Goal: Task Accomplishment & Management: Complete application form

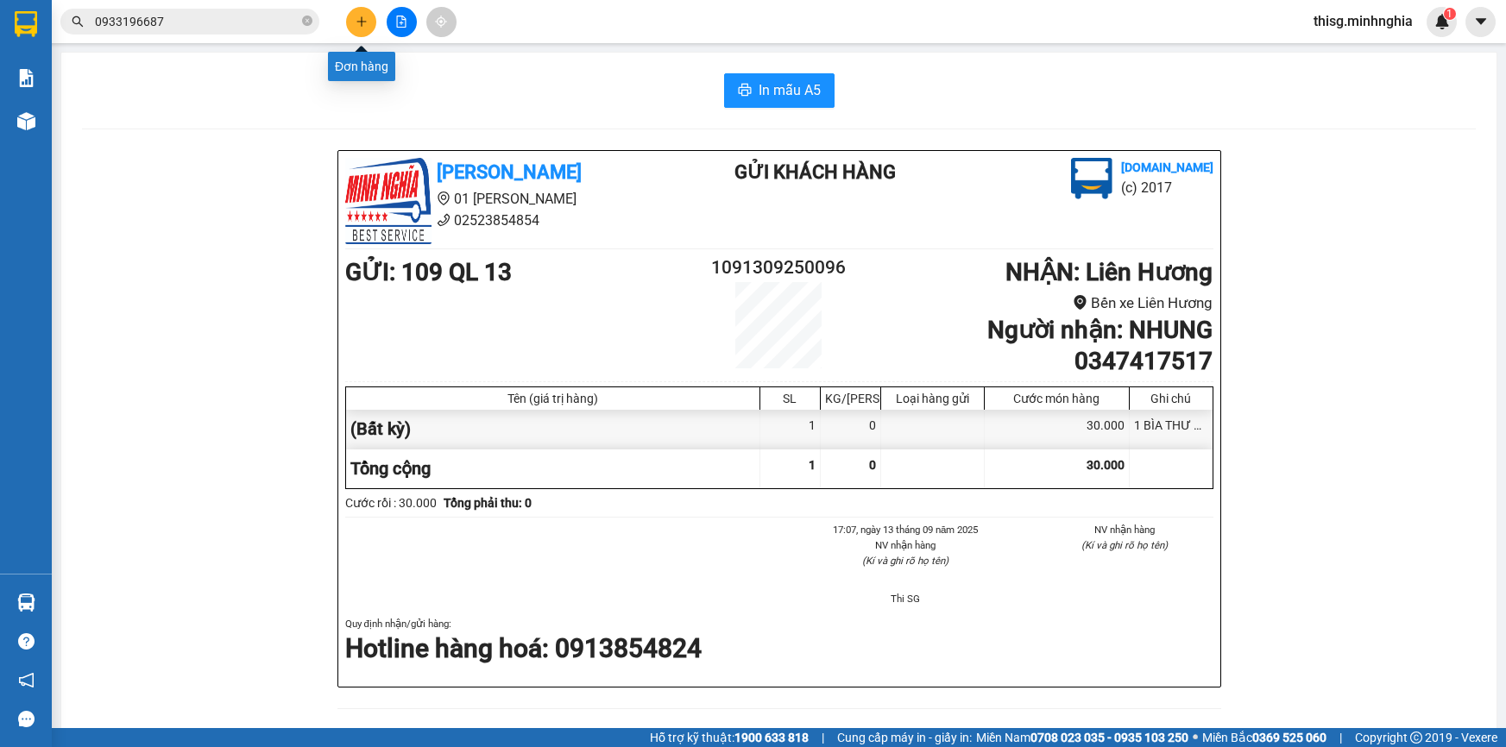
click at [353, 27] on button at bounding box center [361, 22] width 30 height 30
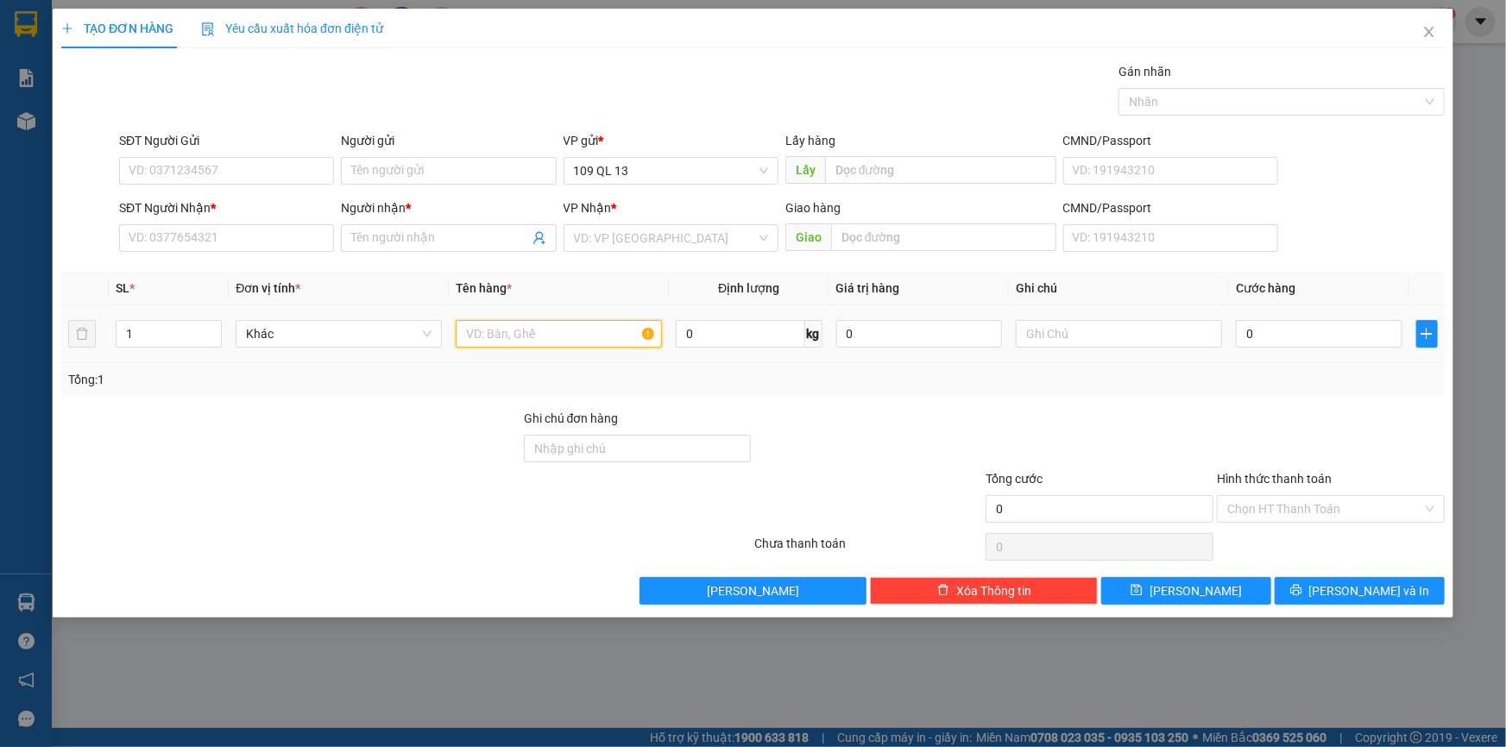
click at [530, 331] on input "text" at bounding box center [559, 334] width 206 height 28
click at [277, 243] on input "SĐT Người Nhận *" at bounding box center [226, 238] width 215 height 28
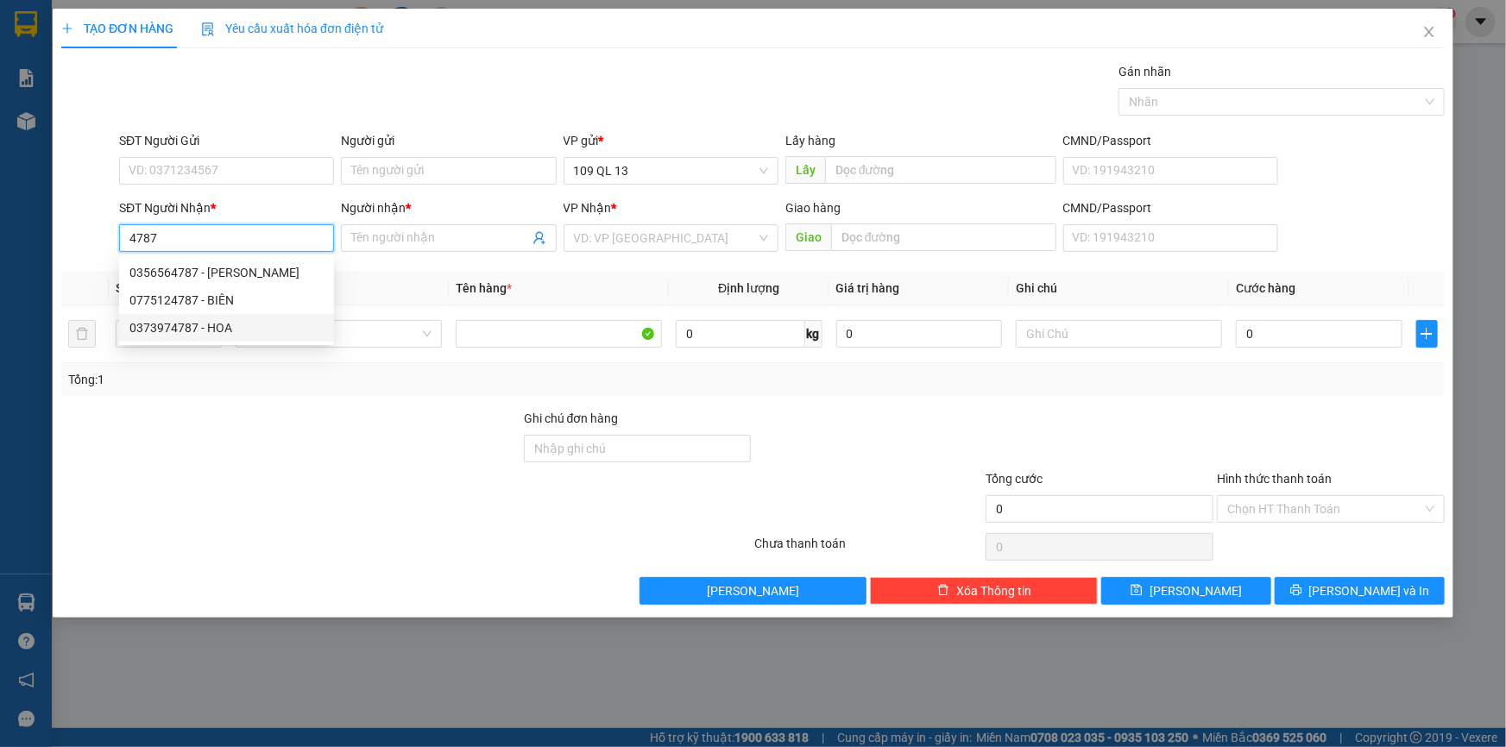
click at [240, 337] on div "0373974787 - HOA" at bounding box center [226, 327] width 194 height 19
type input "0373974787"
type input "HOA"
type input "HÀM MỸ"
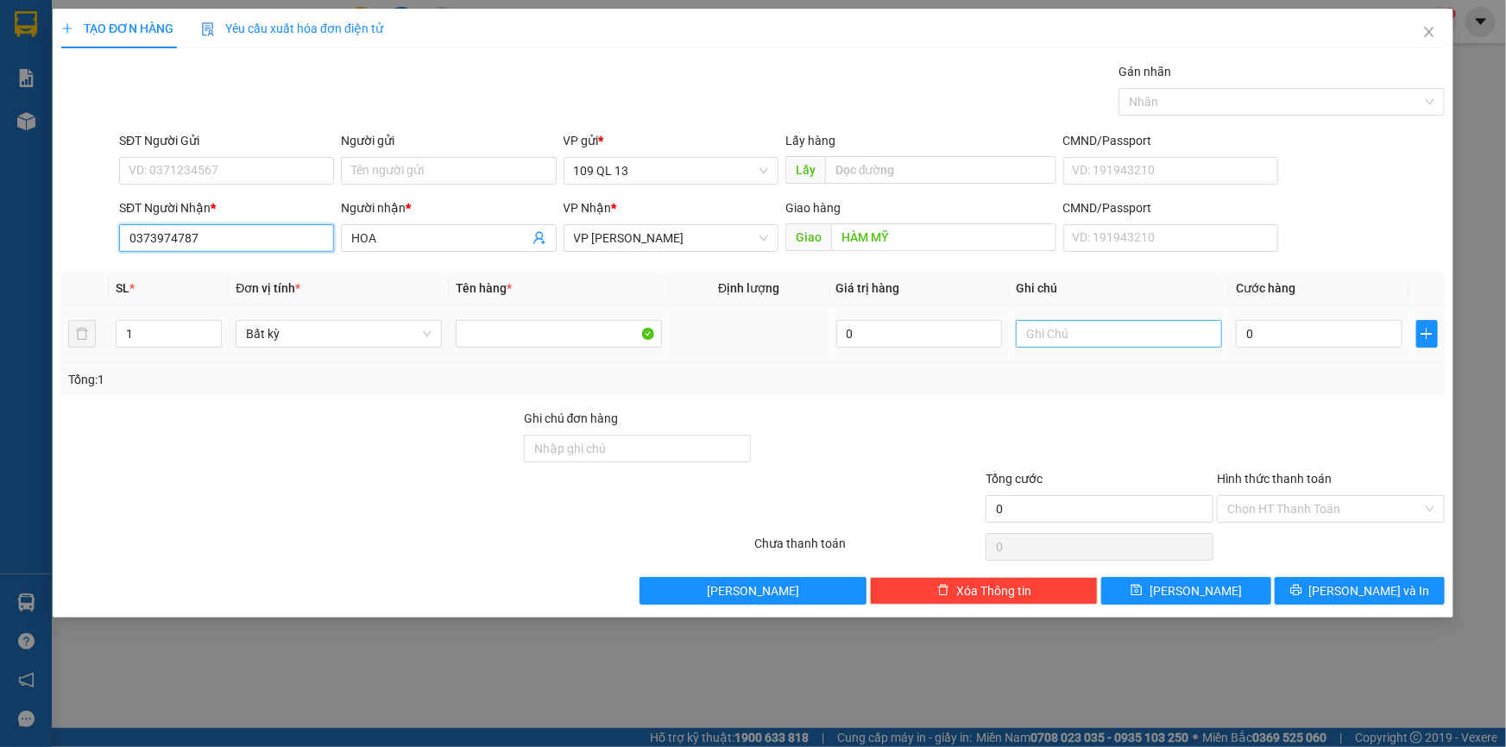
type input "0373974787"
click at [1060, 324] on input "text" at bounding box center [1119, 334] width 206 height 28
type input "2 TG CHÁO"
click at [1303, 344] on input "0" at bounding box center [1319, 334] width 167 height 28
type input "1"
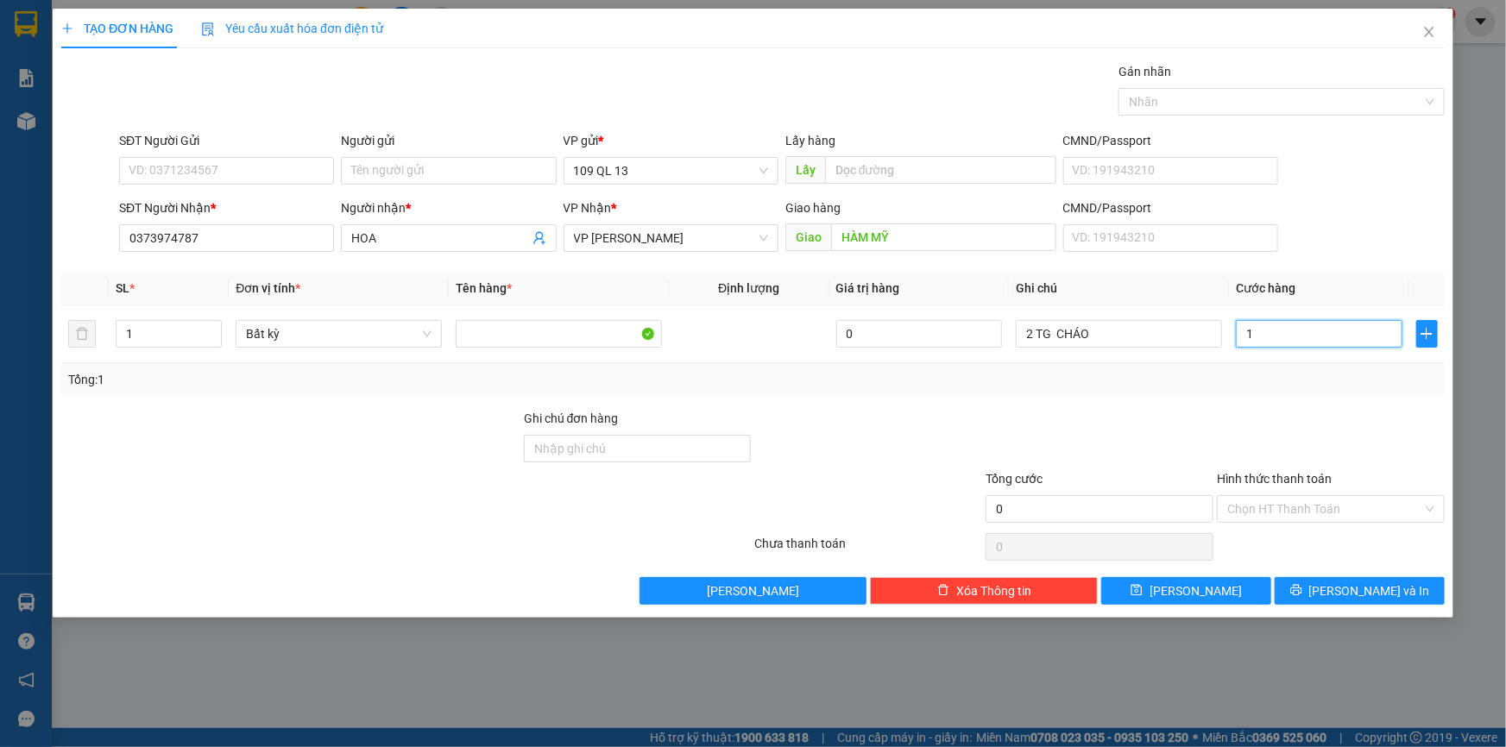
type input "1"
type input "10"
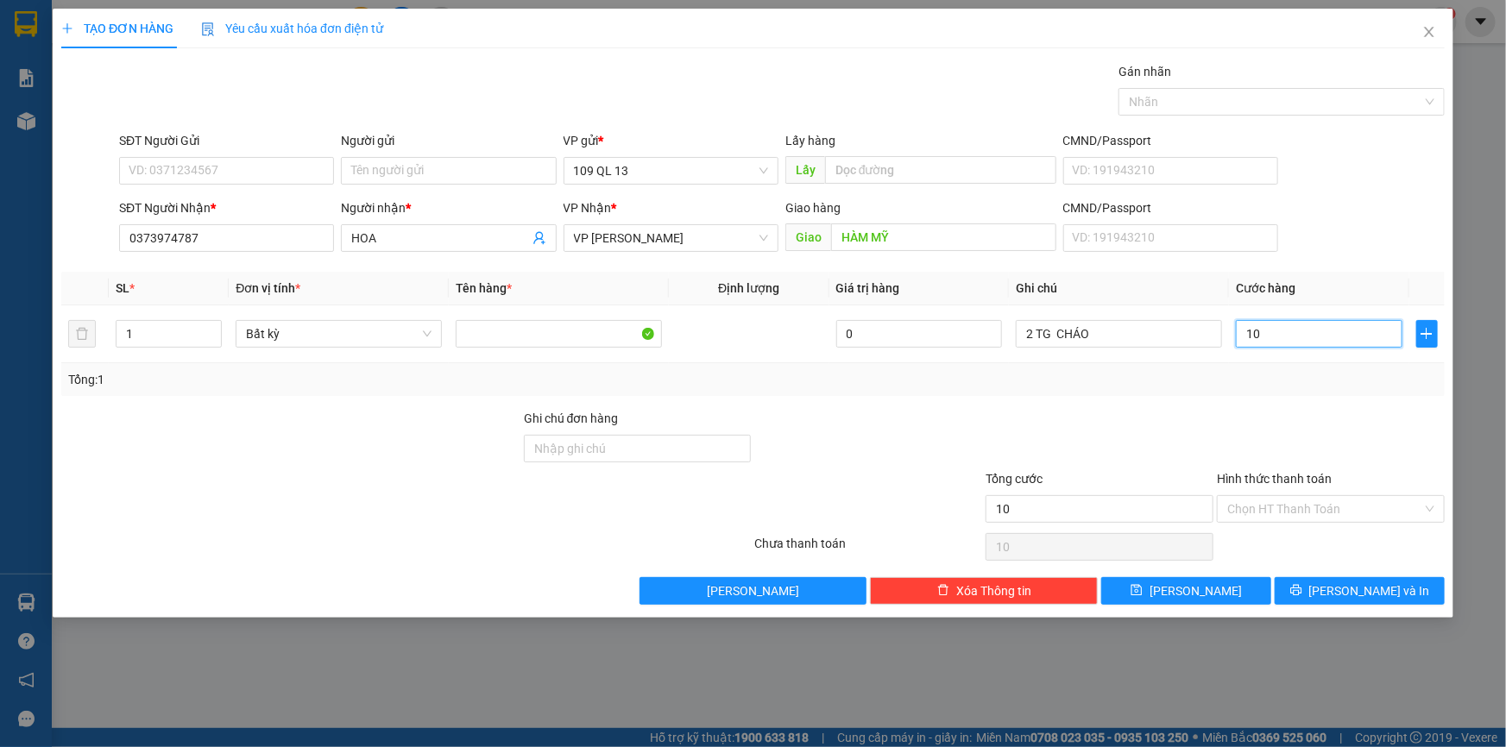
type input "100"
type input "100.000"
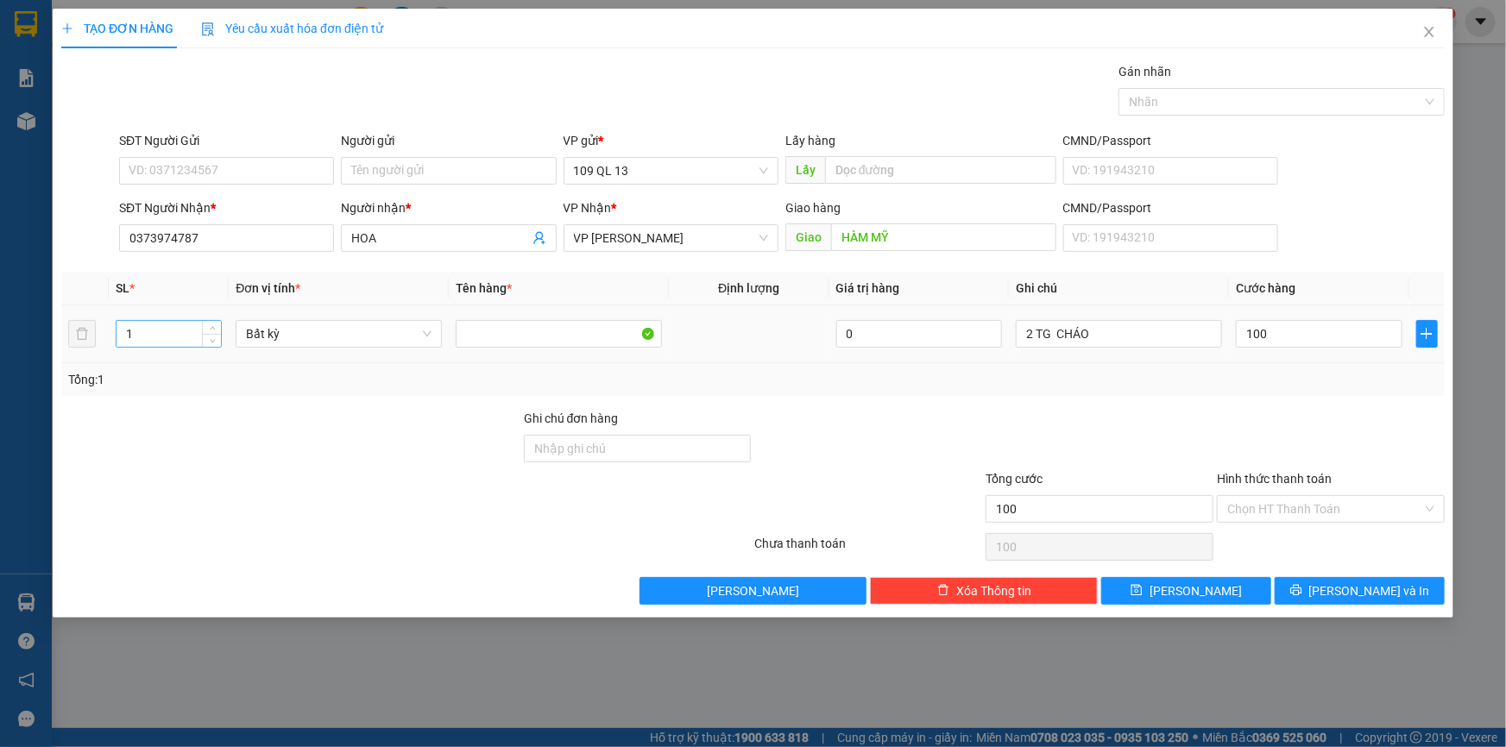
type input "100.000"
click at [171, 343] on input "1" at bounding box center [168, 334] width 104 height 26
type input "2"
click at [216, 330] on span "up" at bounding box center [212, 329] width 10 height 10
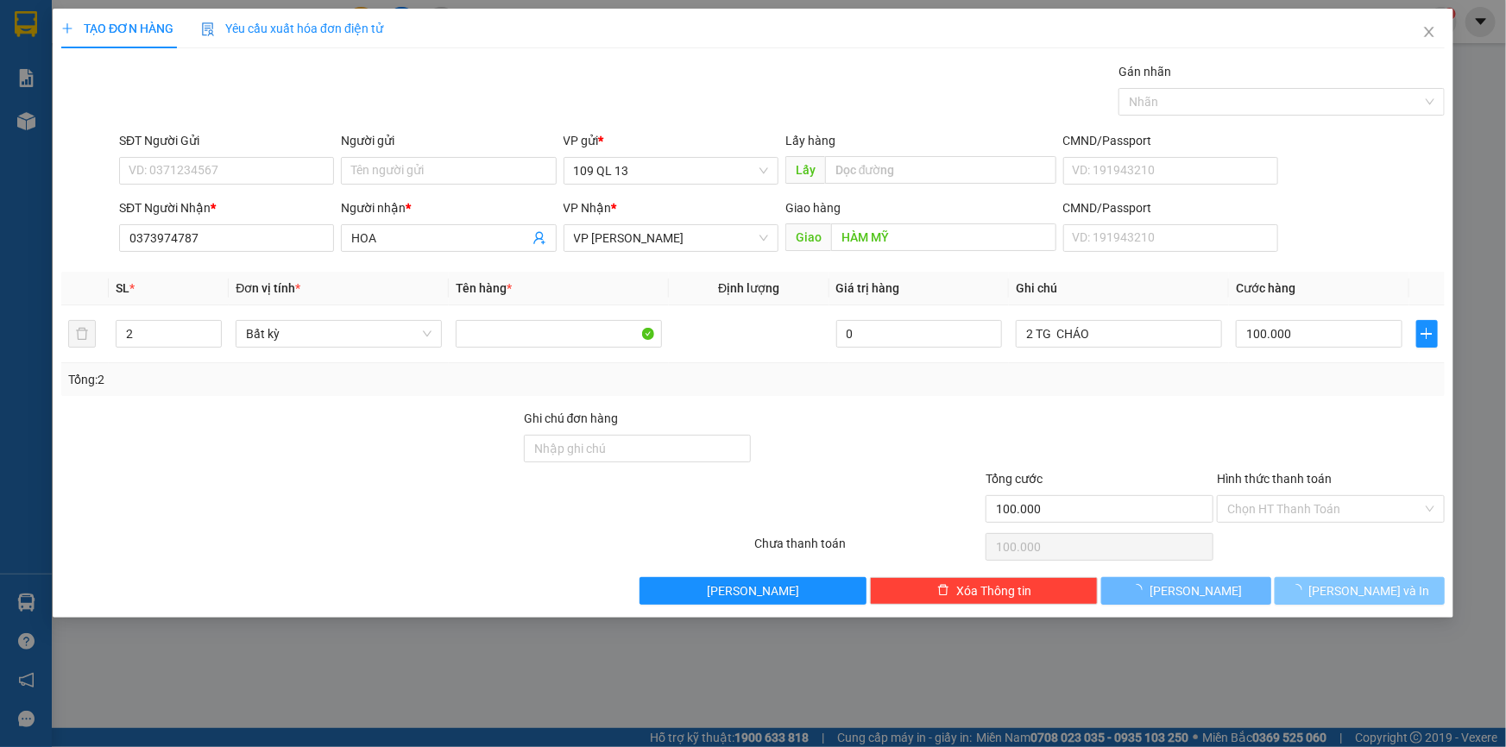
click at [1364, 585] on span "[PERSON_NAME] và In" at bounding box center [1369, 591] width 121 height 19
type input "0"
click at [1395, 593] on button "[PERSON_NAME] và In" at bounding box center [1359, 591] width 170 height 28
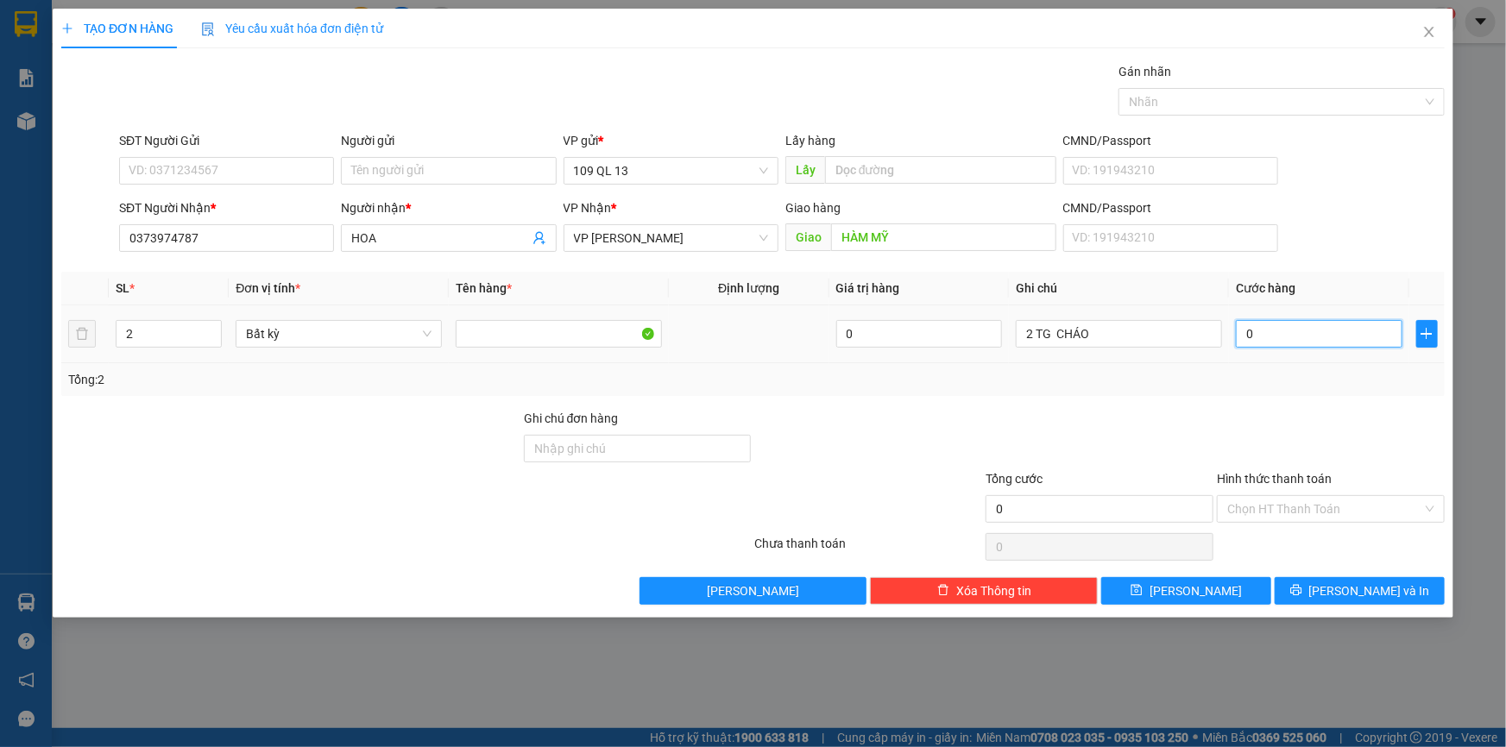
click at [1280, 330] on input "0" at bounding box center [1319, 334] width 167 height 28
type input "1"
type input "102"
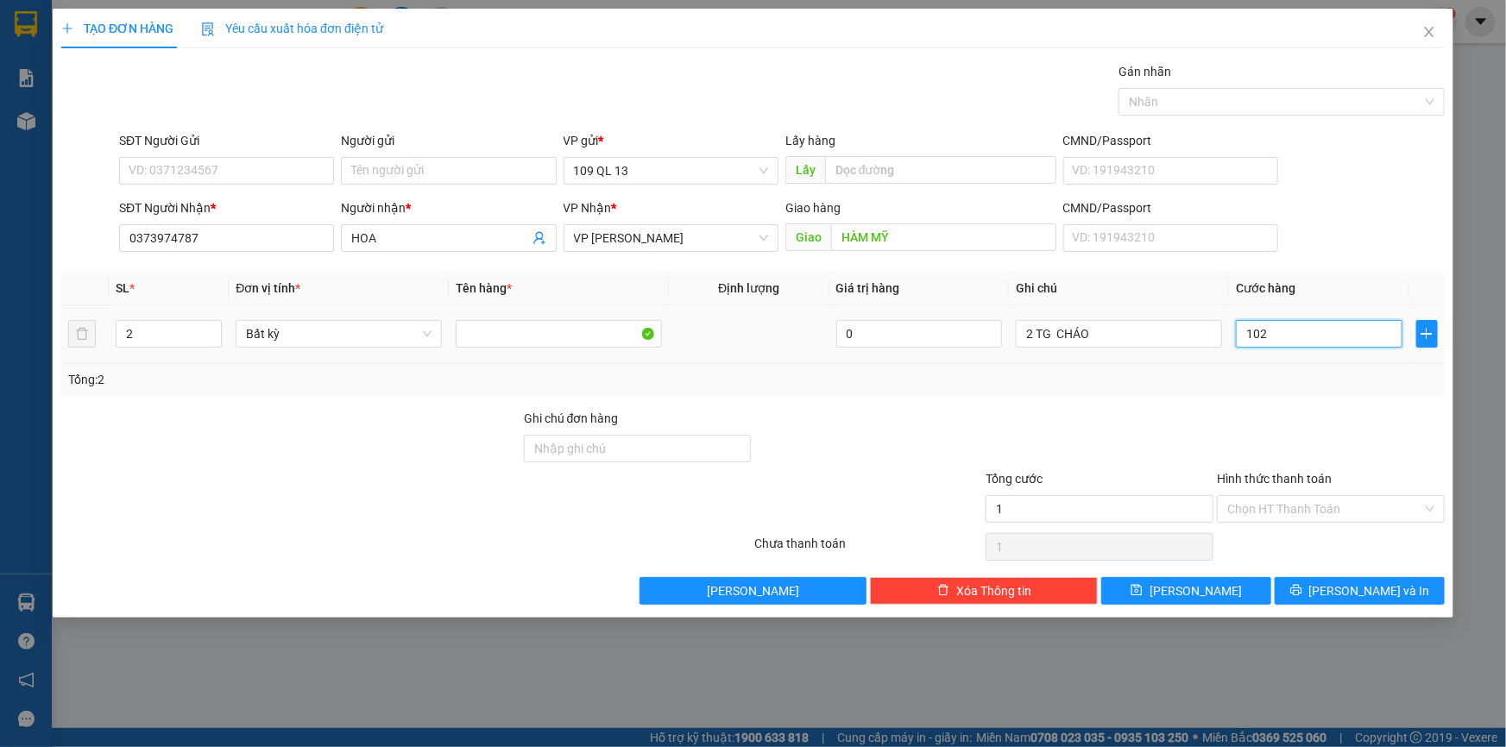
type input "102"
type input "1.020"
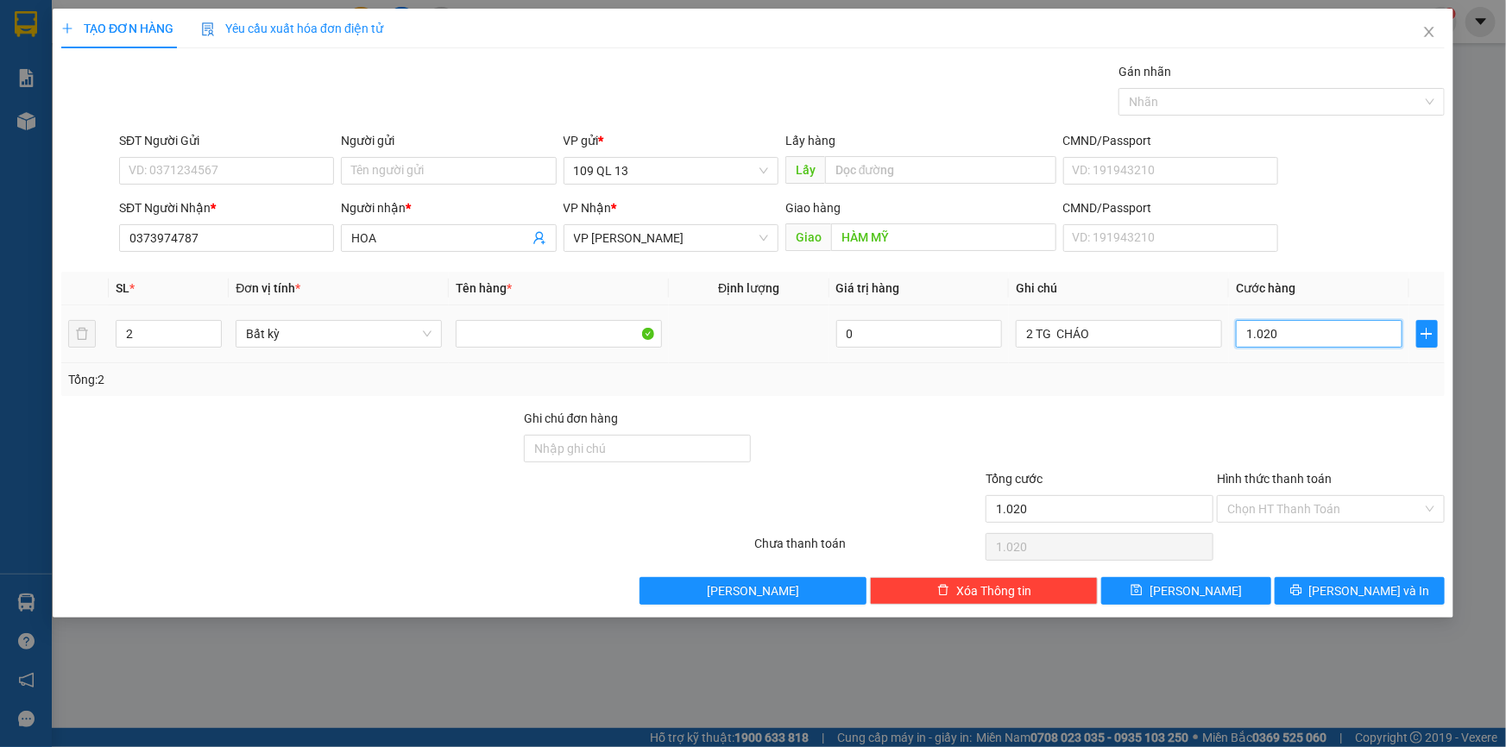
type input "10.200"
type input "1.020"
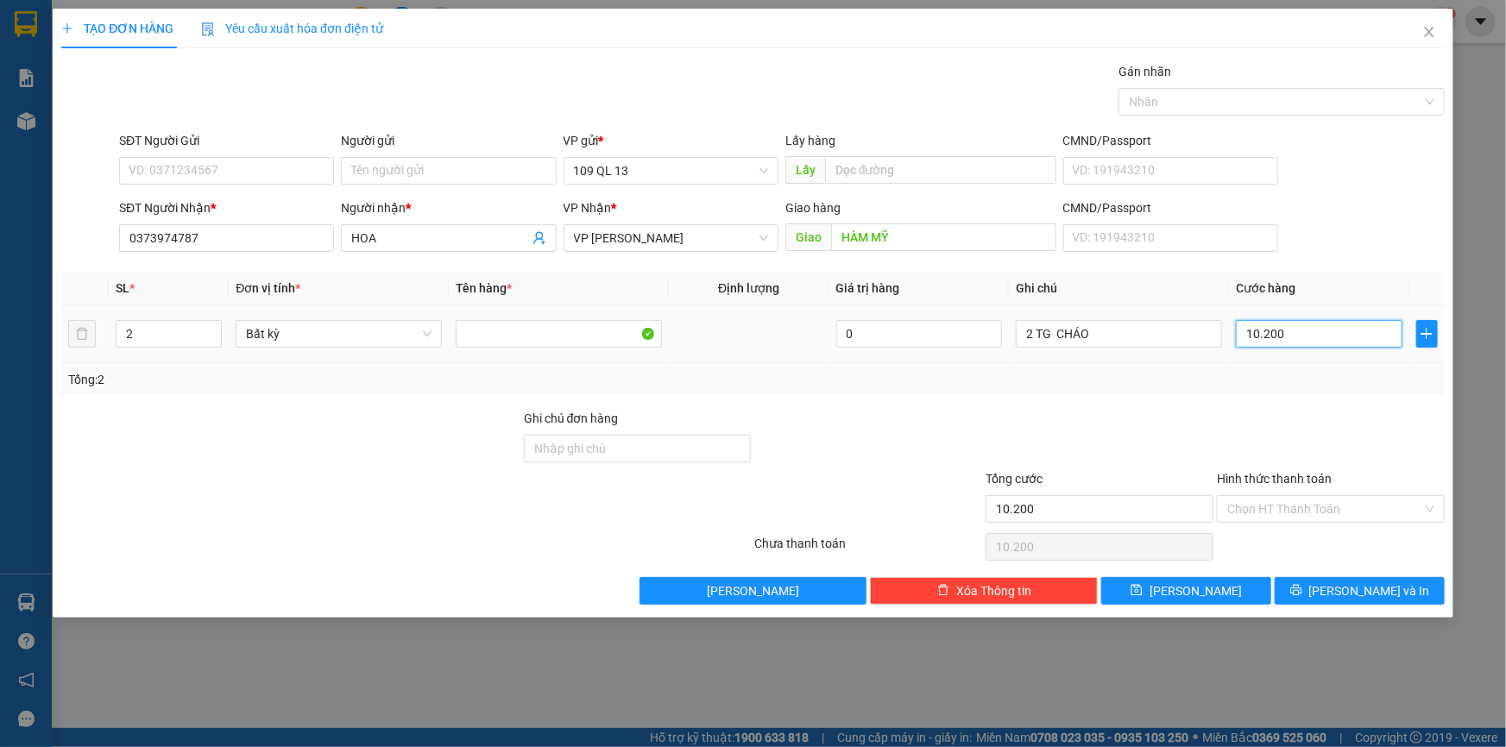
type input "1.020"
type input "102"
type input "10"
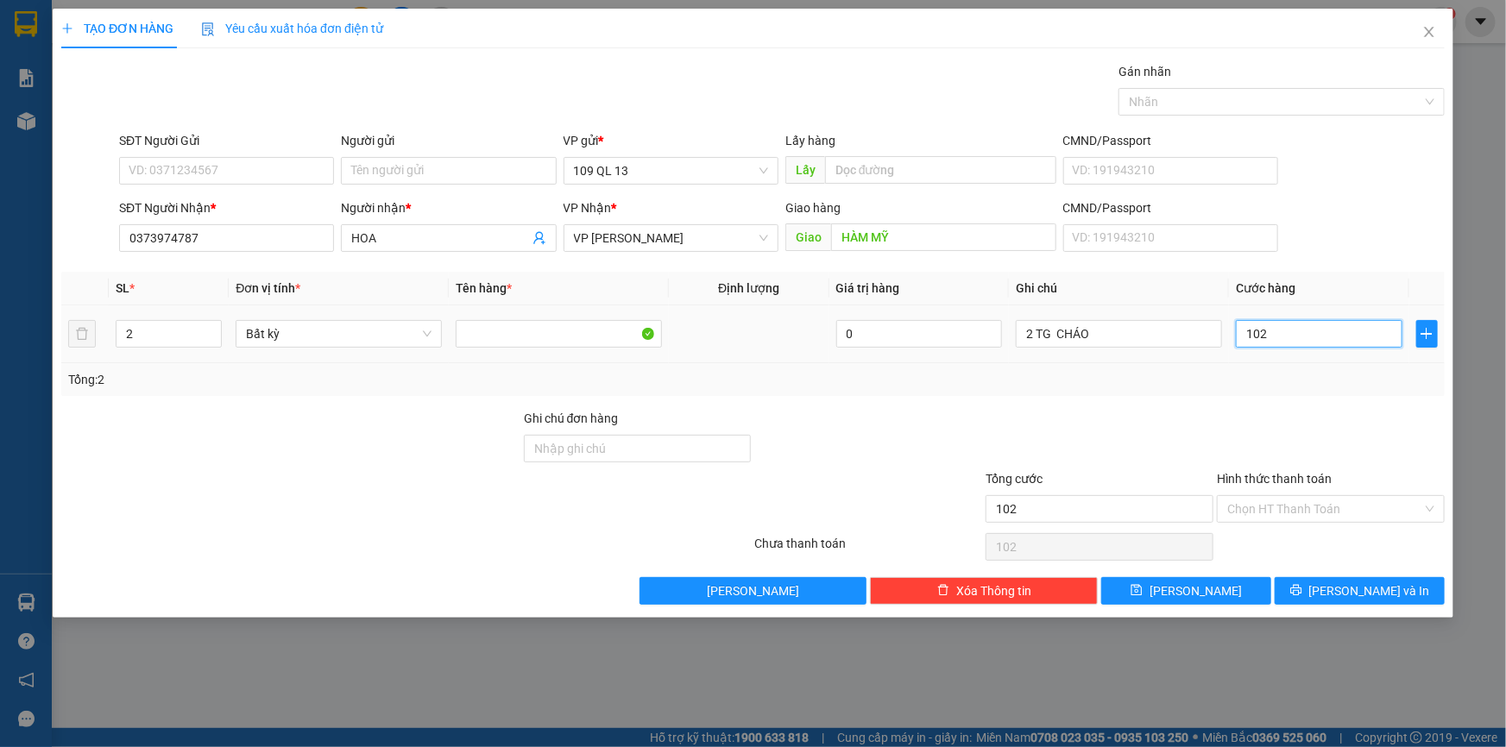
type input "10"
type input "1"
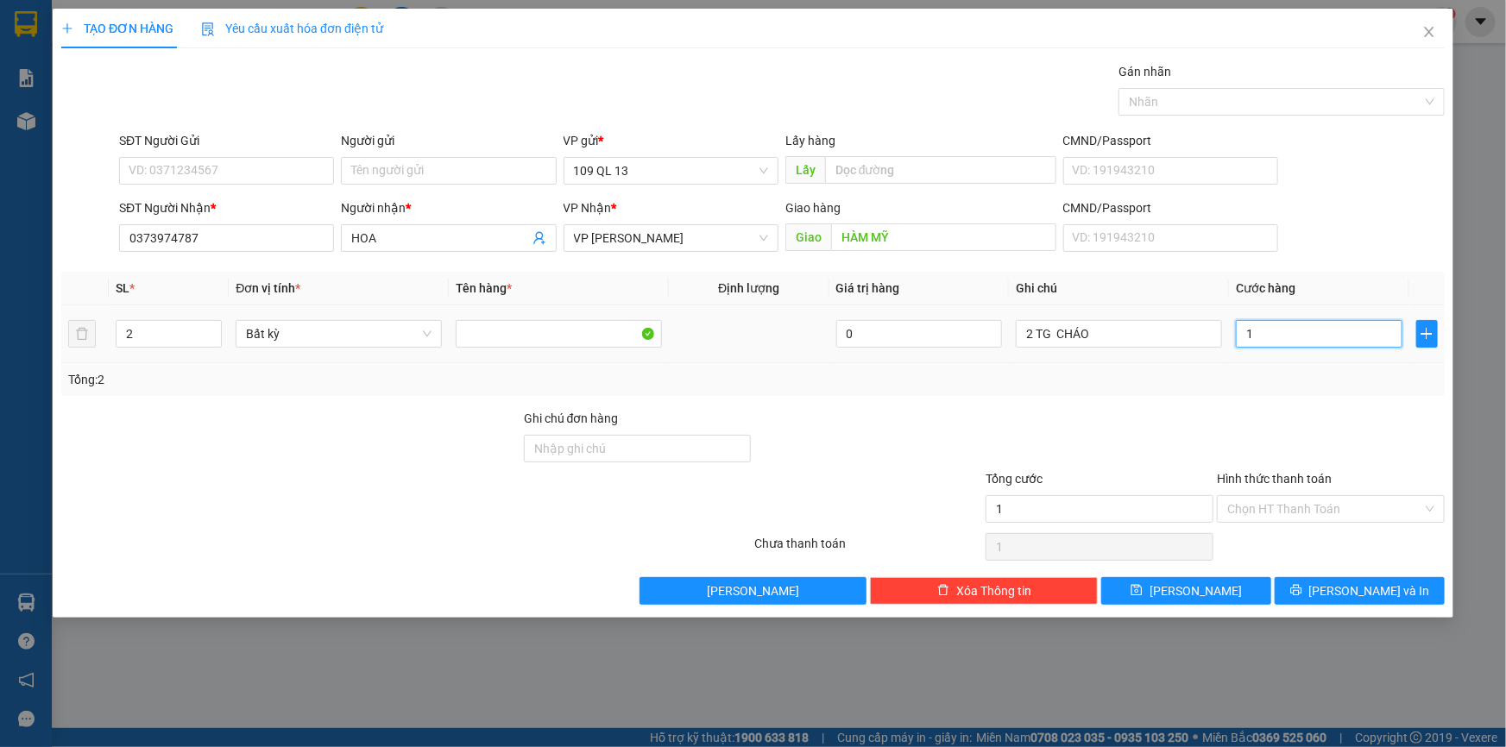
type input "0"
type input "01"
type input "1"
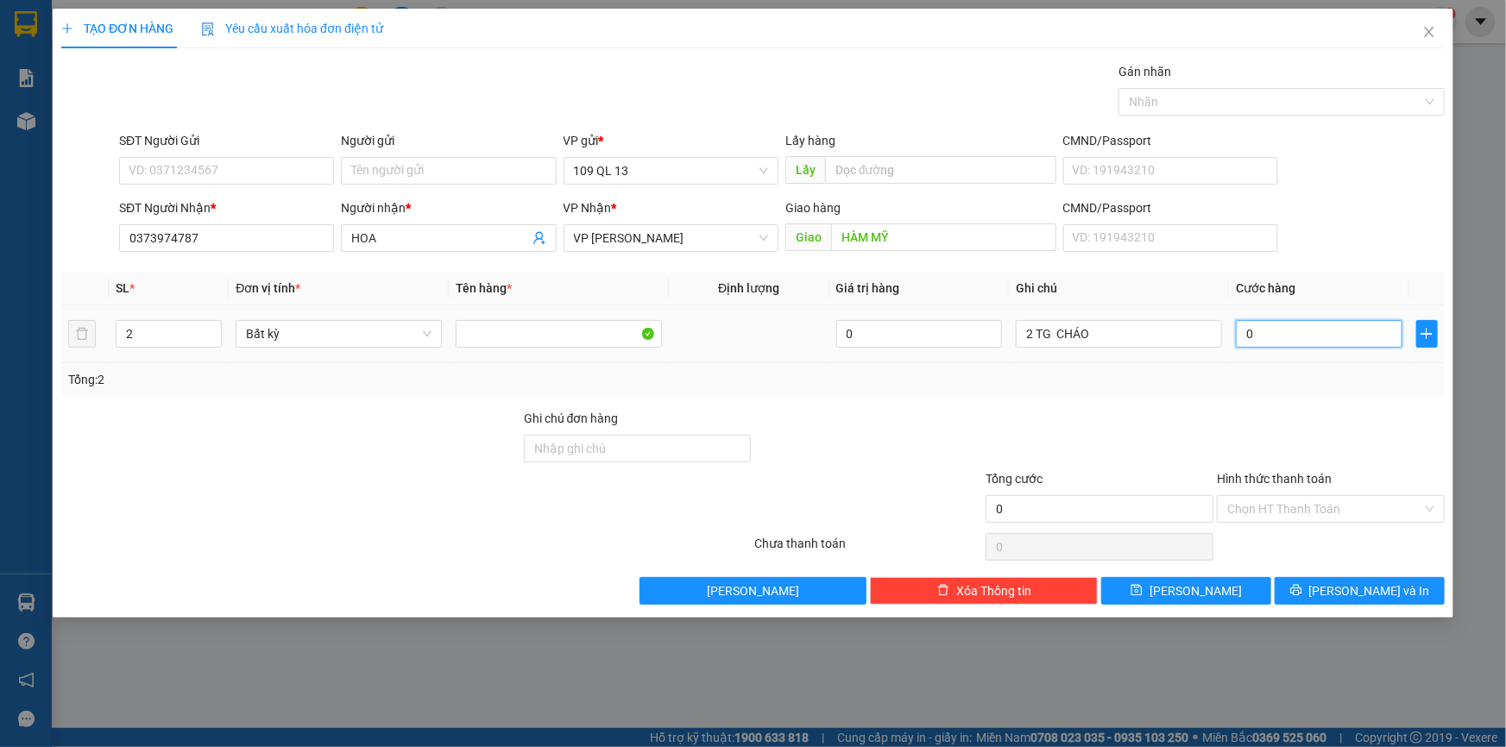
type input "1"
type input "010"
type input "10"
type input "0.100"
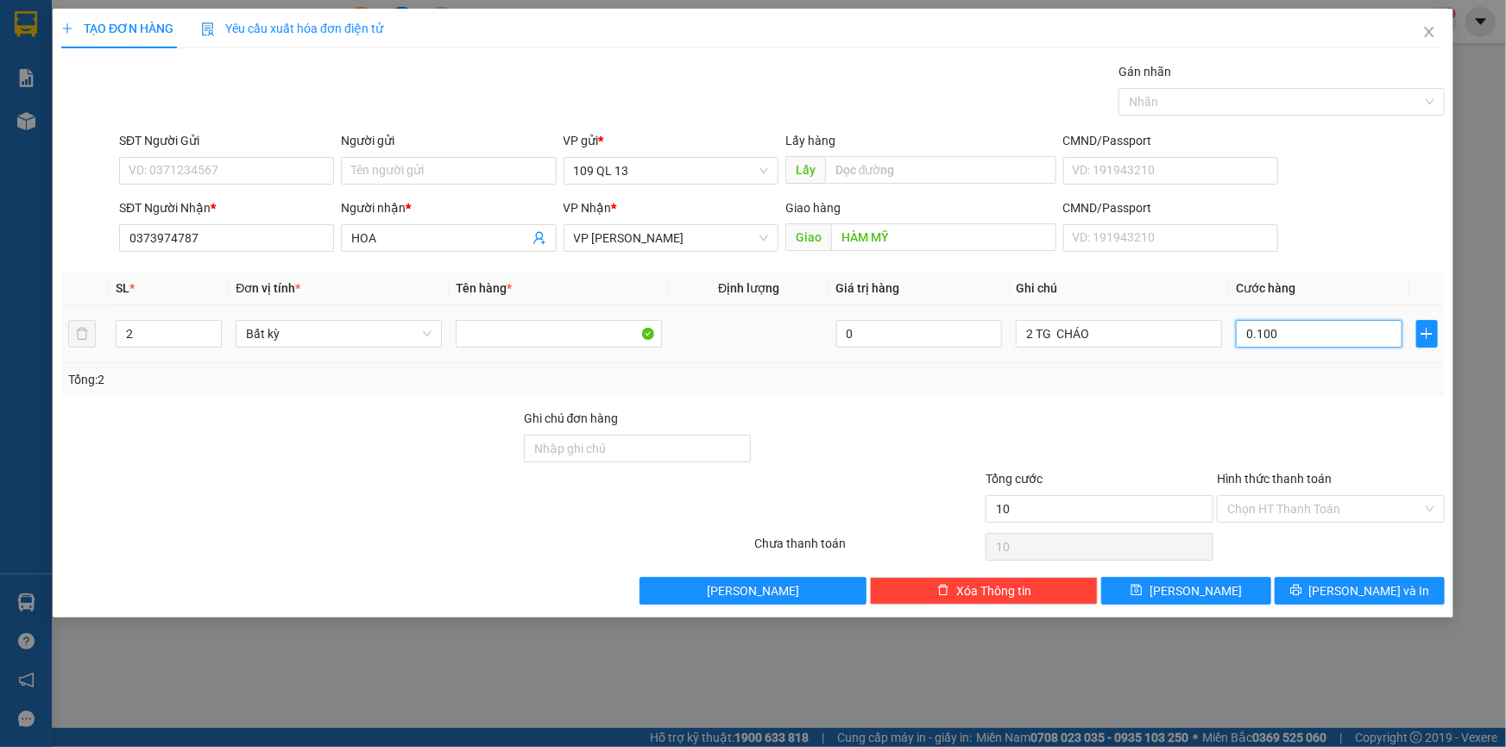
type input "100"
type input "100.000"
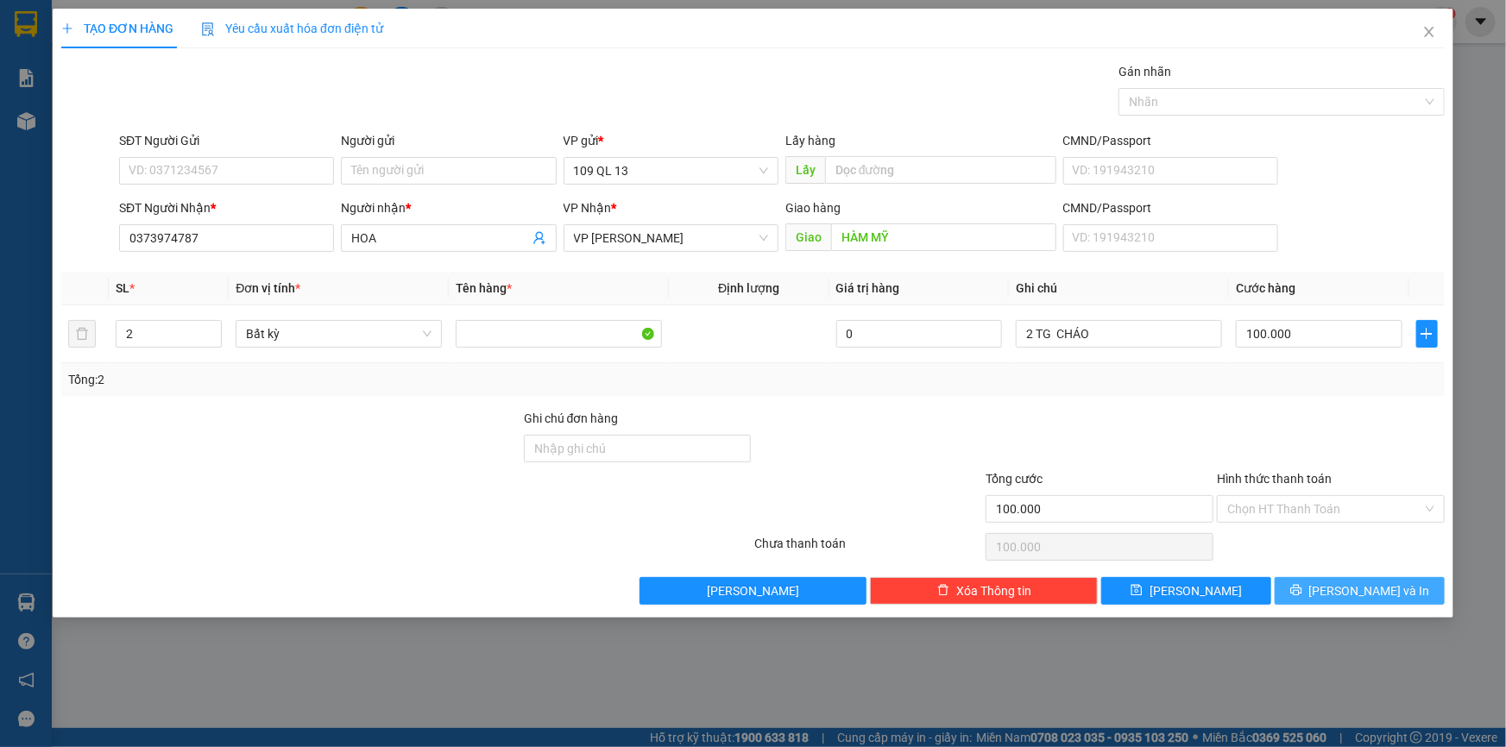
click at [1377, 587] on span "[PERSON_NAME] và In" at bounding box center [1369, 591] width 121 height 19
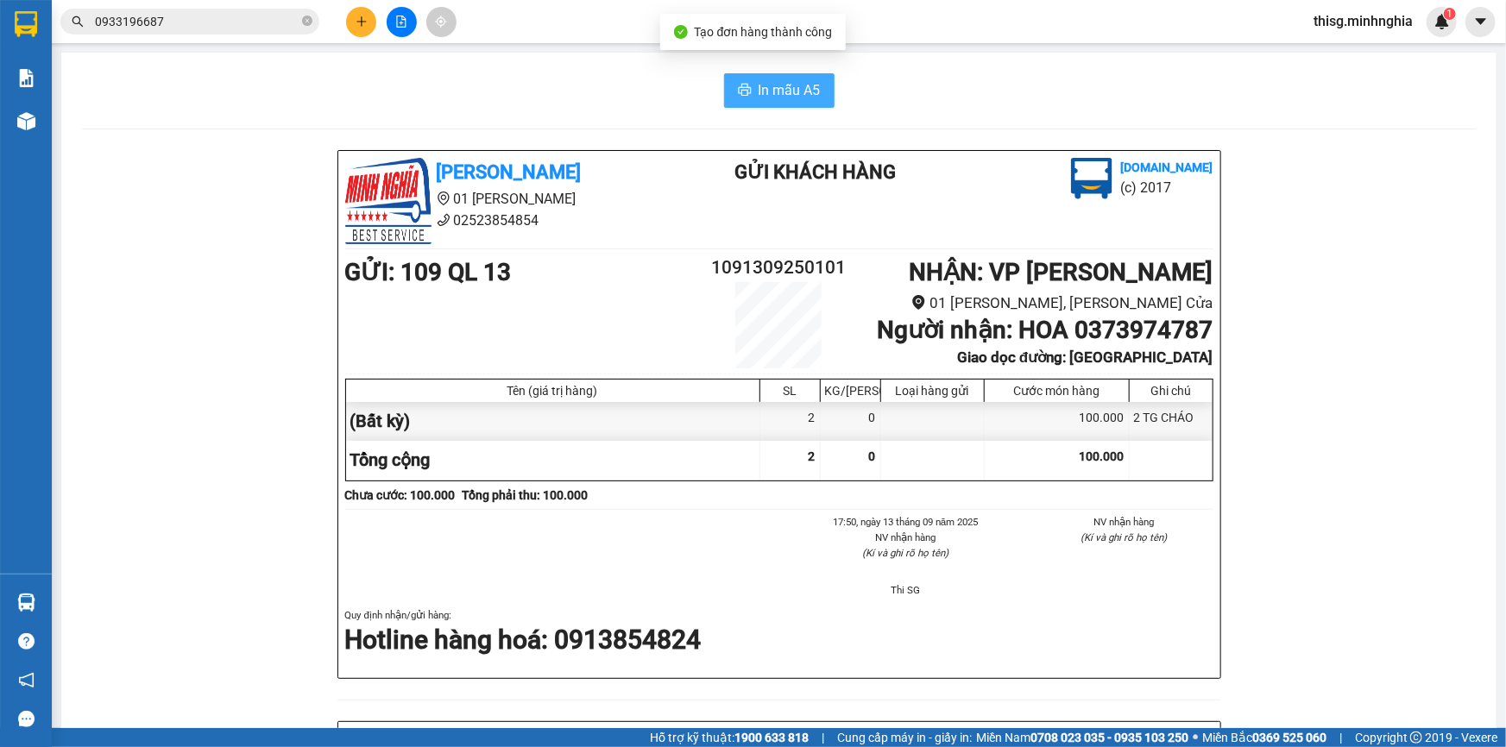
click at [762, 86] on span "In mẫu A5" at bounding box center [789, 90] width 62 height 22
drag, startPoint x: 525, startPoint y: 50, endPoint x: 506, endPoint y: 50, distance: 19.8
click at [525, 50] on main "In mẫu A5 [PERSON_NAME] 01 Đinh Tiên Hoàng 02523854854 Gửi khách hàng [DOMAIN_N…" at bounding box center [753, 364] width 1506 height 728
click at [359, 29] on button at bounding box center [361, 22] width 30 height 30
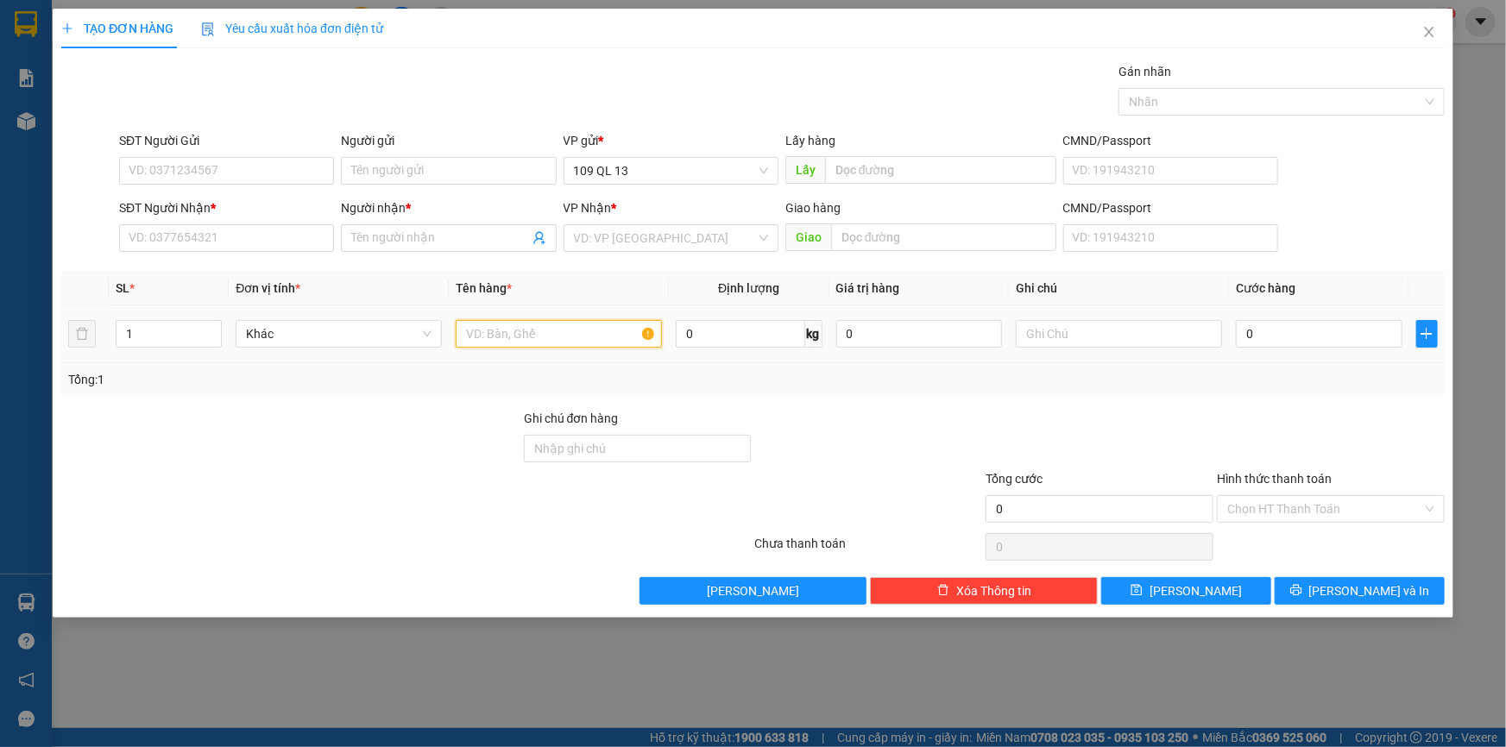
click at [587, 326] on input "text" at bounding box center [559, 334] width 206 height 28
click at [181, 240] on input "SĐT Người Nhận *" at bounding box center [226, 238] width 215 height 28
click at [1068, 345] on input "text" at bounding box center [1119, 334] width 206 height 28
type input "1 TG + 1 CUỘN DÂY"
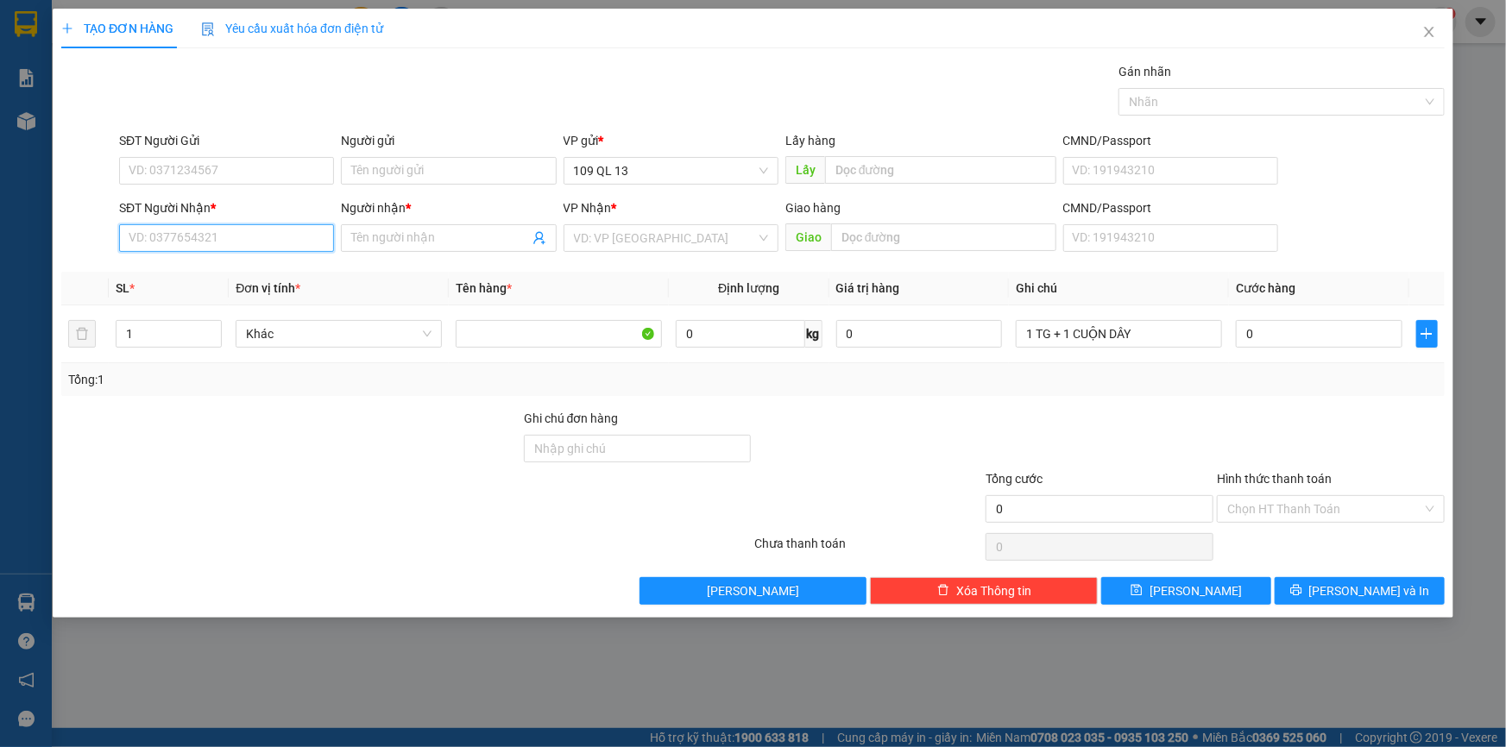
click at [157, 245] on input "SĐT Người Nhận *" at bounding box center [226, 238] width 215 height 28
type input "0917809017"
click at [294, 268] on div "0917809017 - LUYỆN" at bounding box center [226, 272] width 194 height 19
type input "LUYỆN"
type input "0917809017"
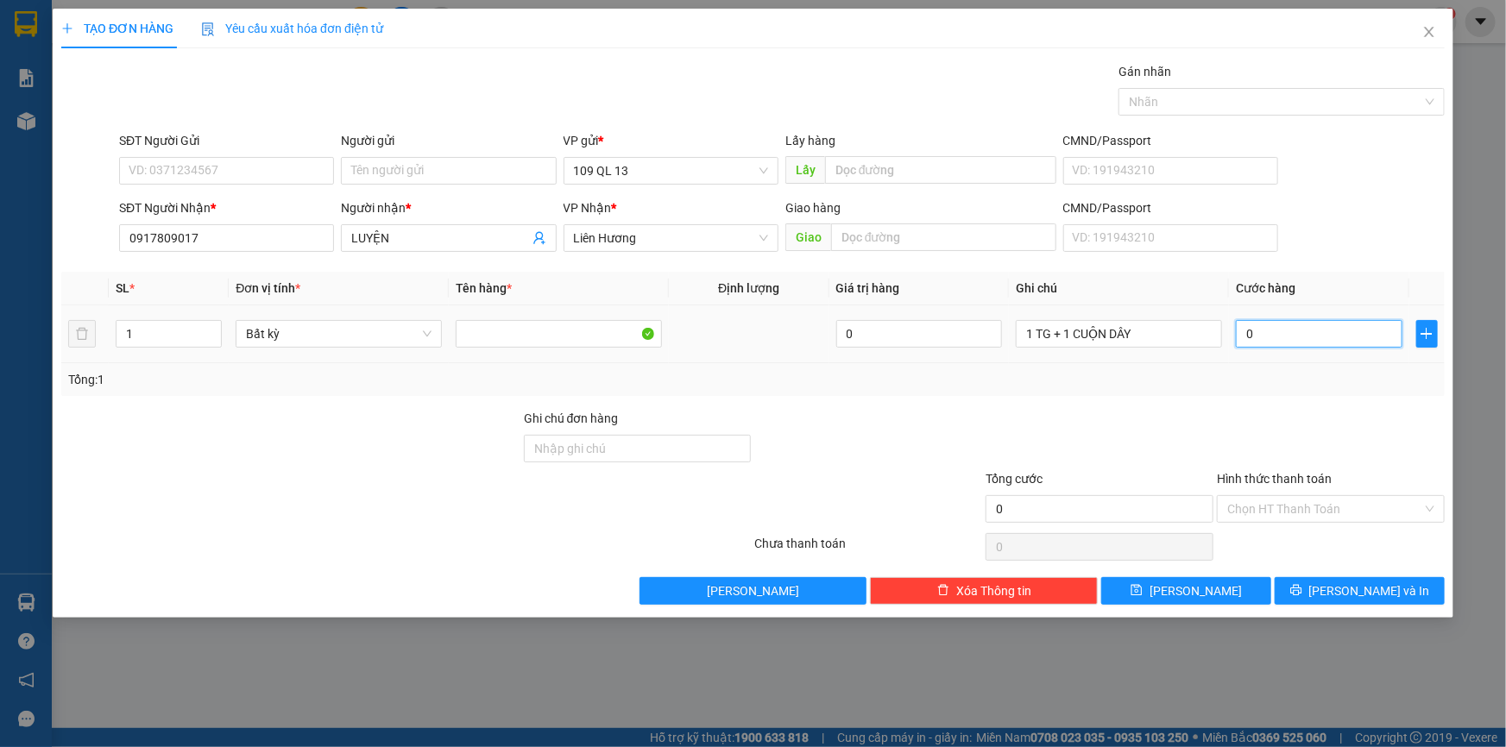
click at [1305, 337] on input "0" at bounding box center [1319, 334] width 167 height 28
type input "8"
type input "80"
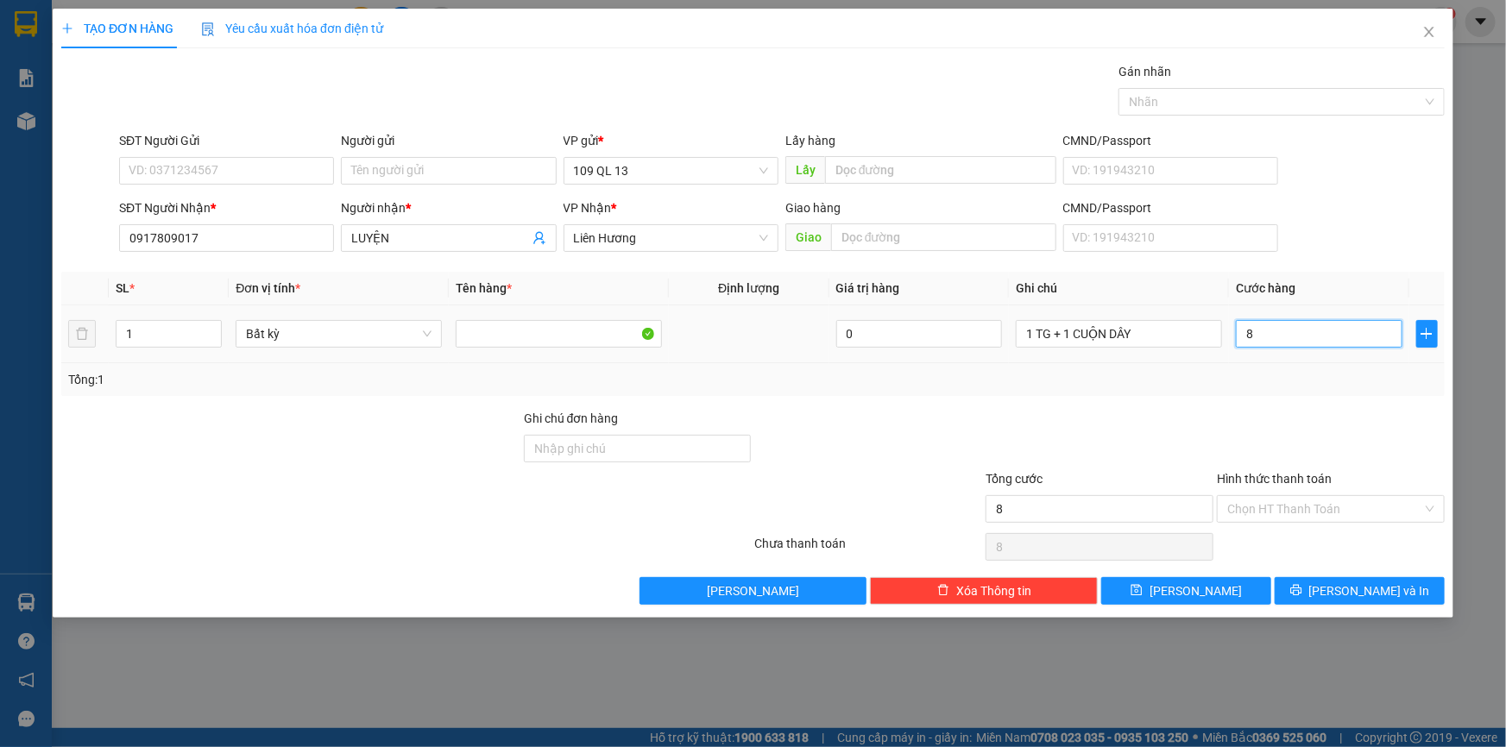
type input "80"
type input "80.000"
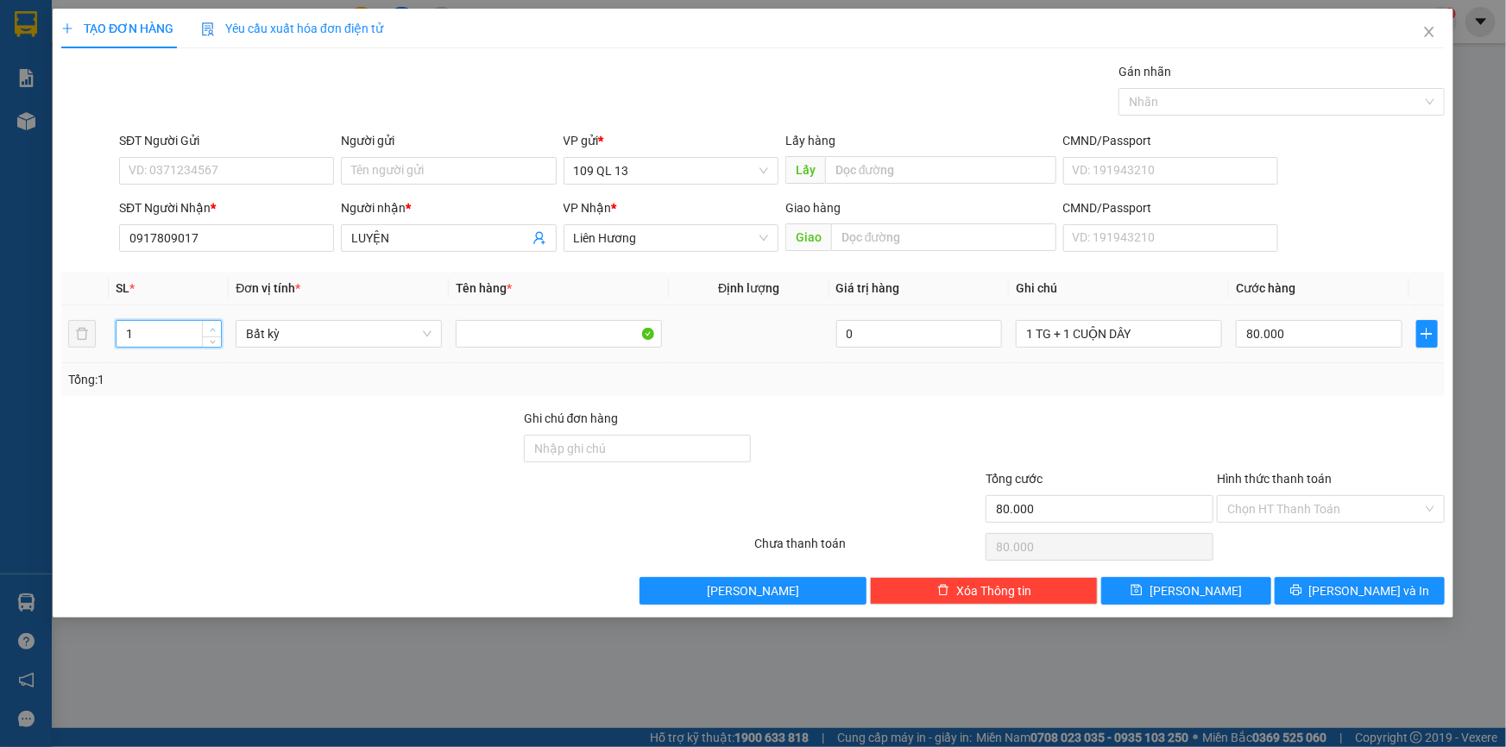
click at [210, 327] on icon "up" at bounding box center [213, 330] width 6 height 6
type input "2"
click at [207, 327] on span "up" at bounding box center [212, 329] width 10 height 10
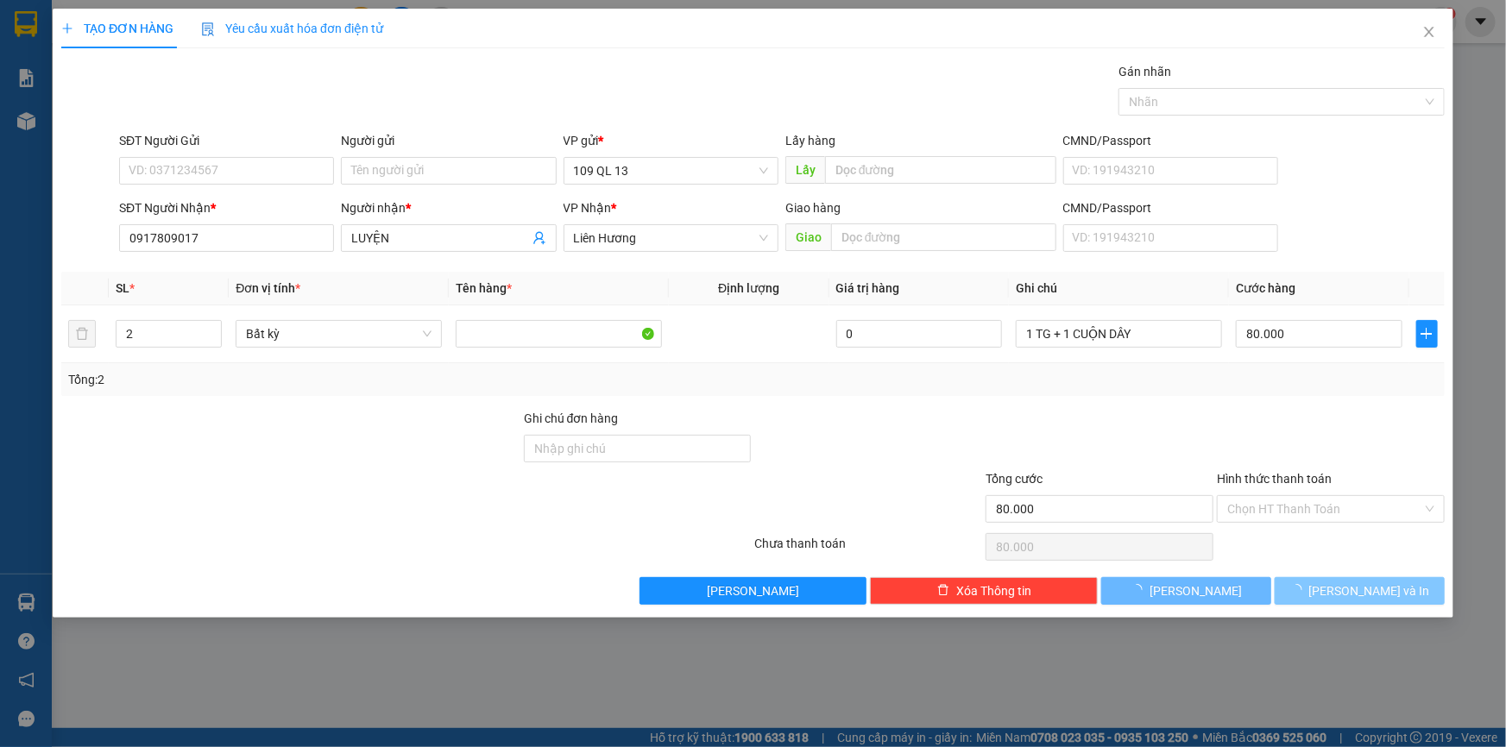
click at [1381, 579] on button "[PERSON_NAME] và In" at bounding box center [1359, 591] width 170 height 28
type input "0"
click at [1364, 587] on span "[PERSON_NAME] và In" at bounding box center [1369, 591] width 121 height 19
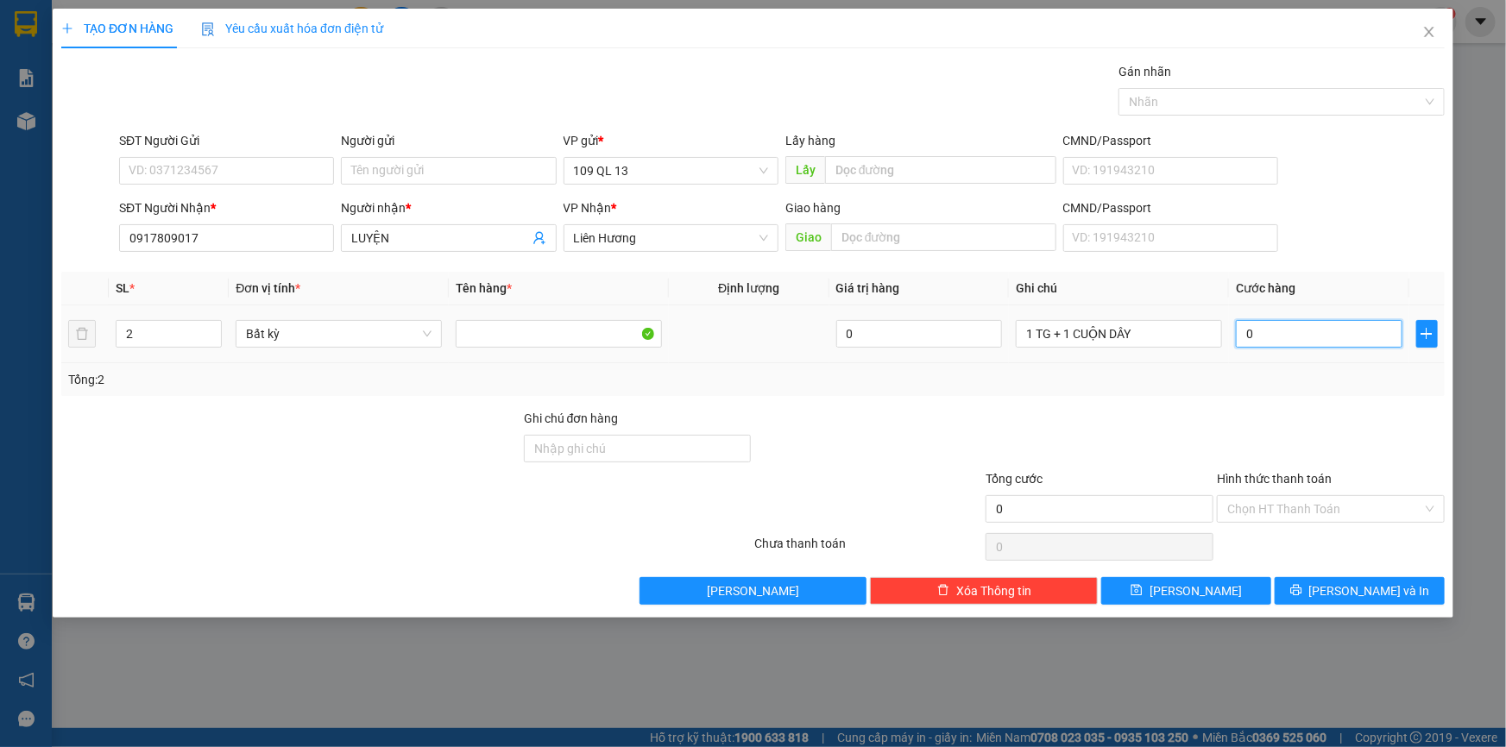
click at [1329, 337] on input "0" at bounding box center [1319, 334] width 167 height 28
type input "8"
type input "80"
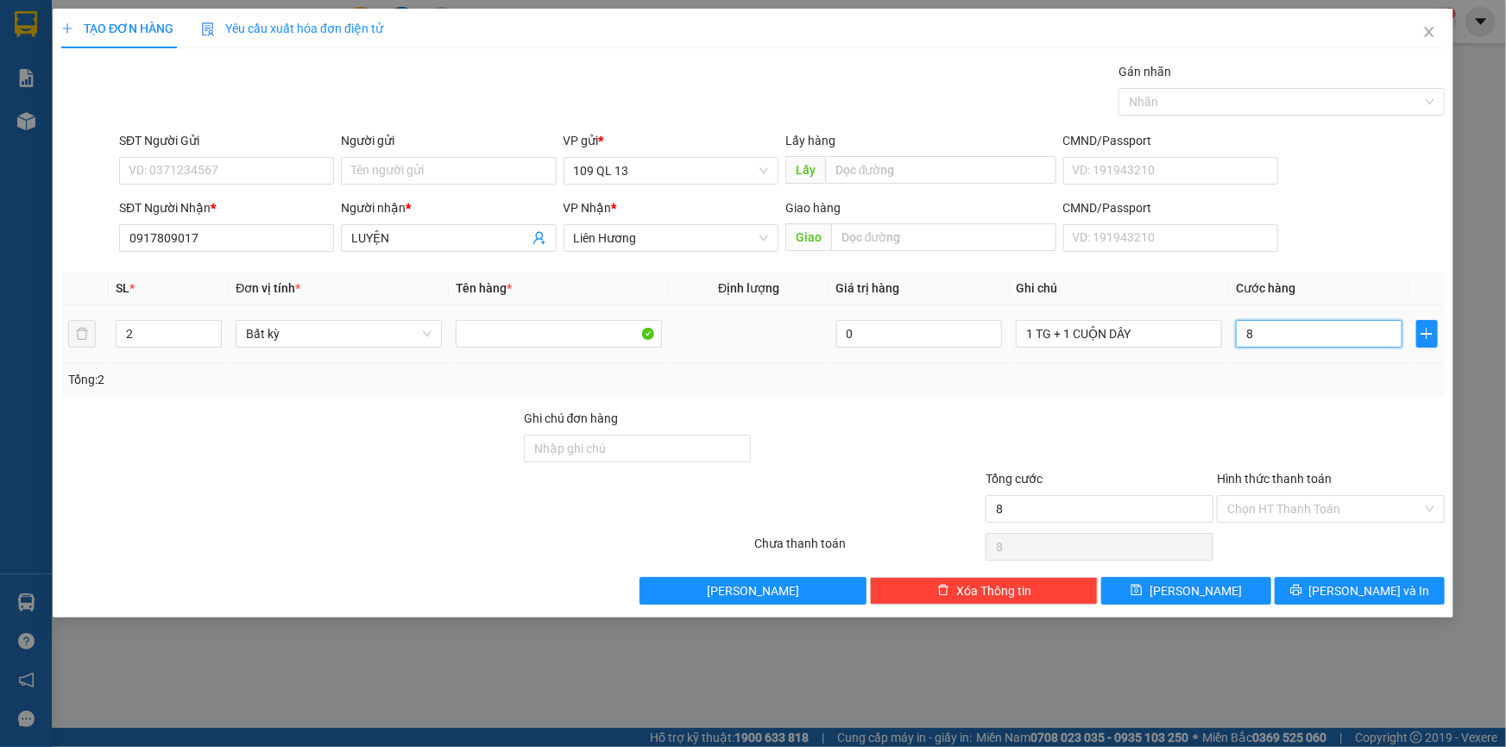
type input "80"
type input "80.000"
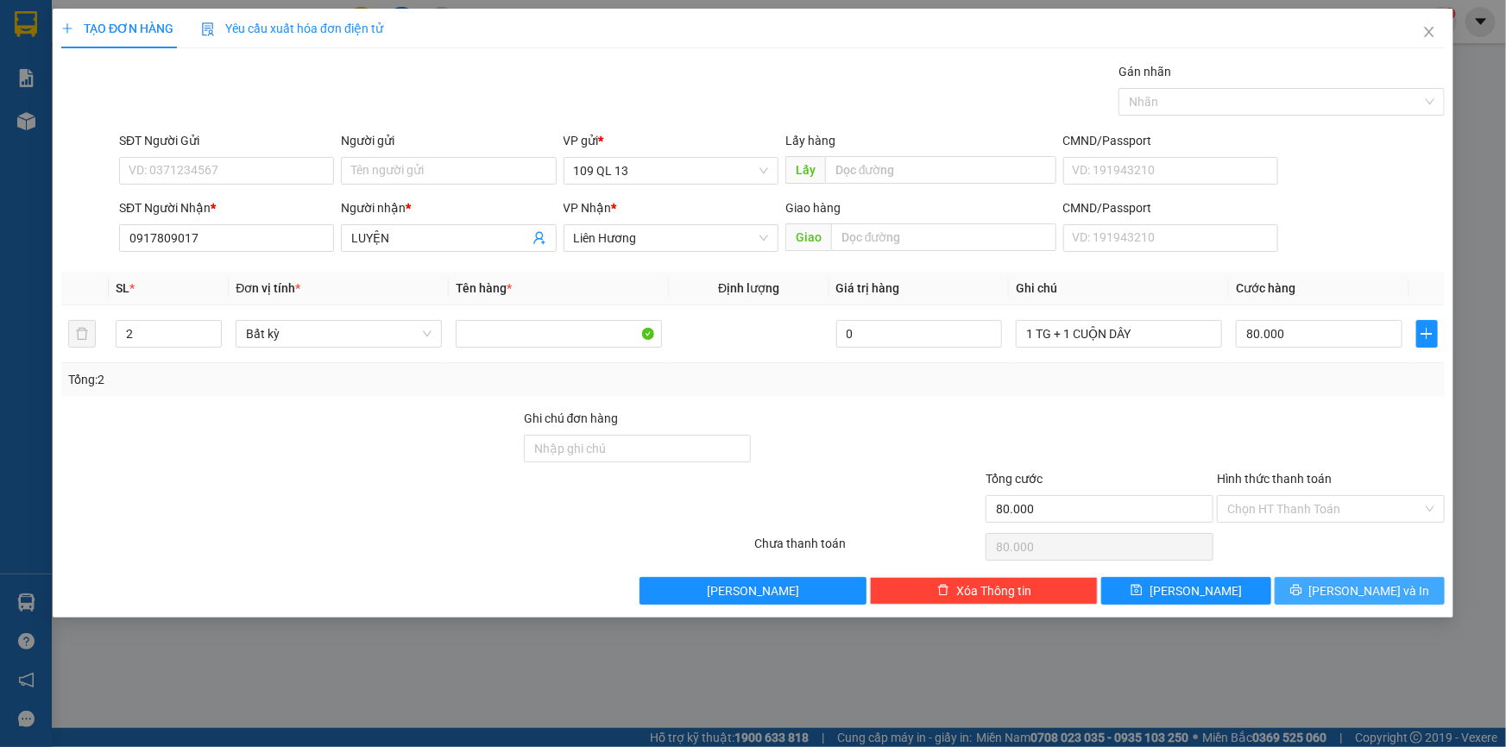
click at [1360, 592] on span "[PERSON_NAME] và In" at bounding box center [1369, 591] width 121 height 19
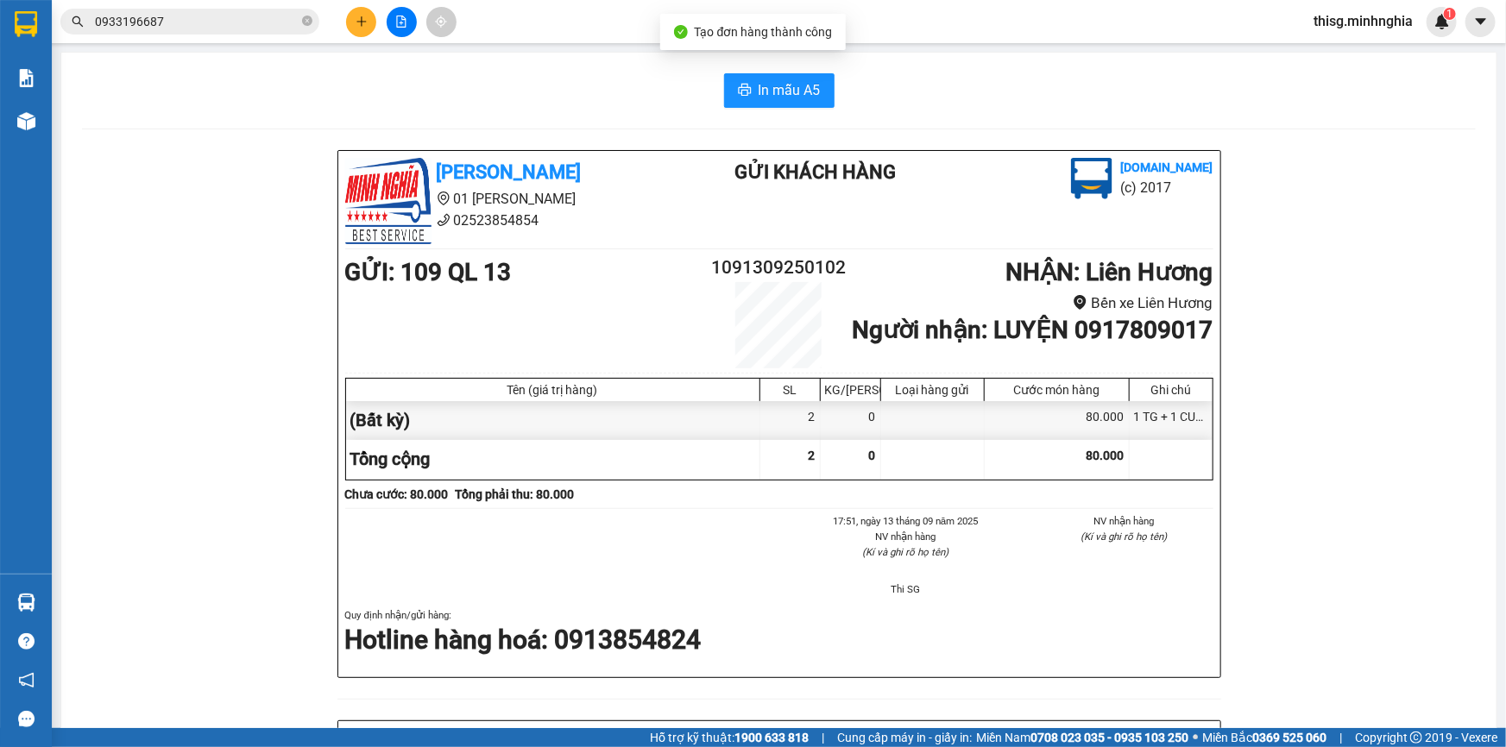
click at [360, 18] on icon "plus" at bounding box center [361, 22] width 12 height 12
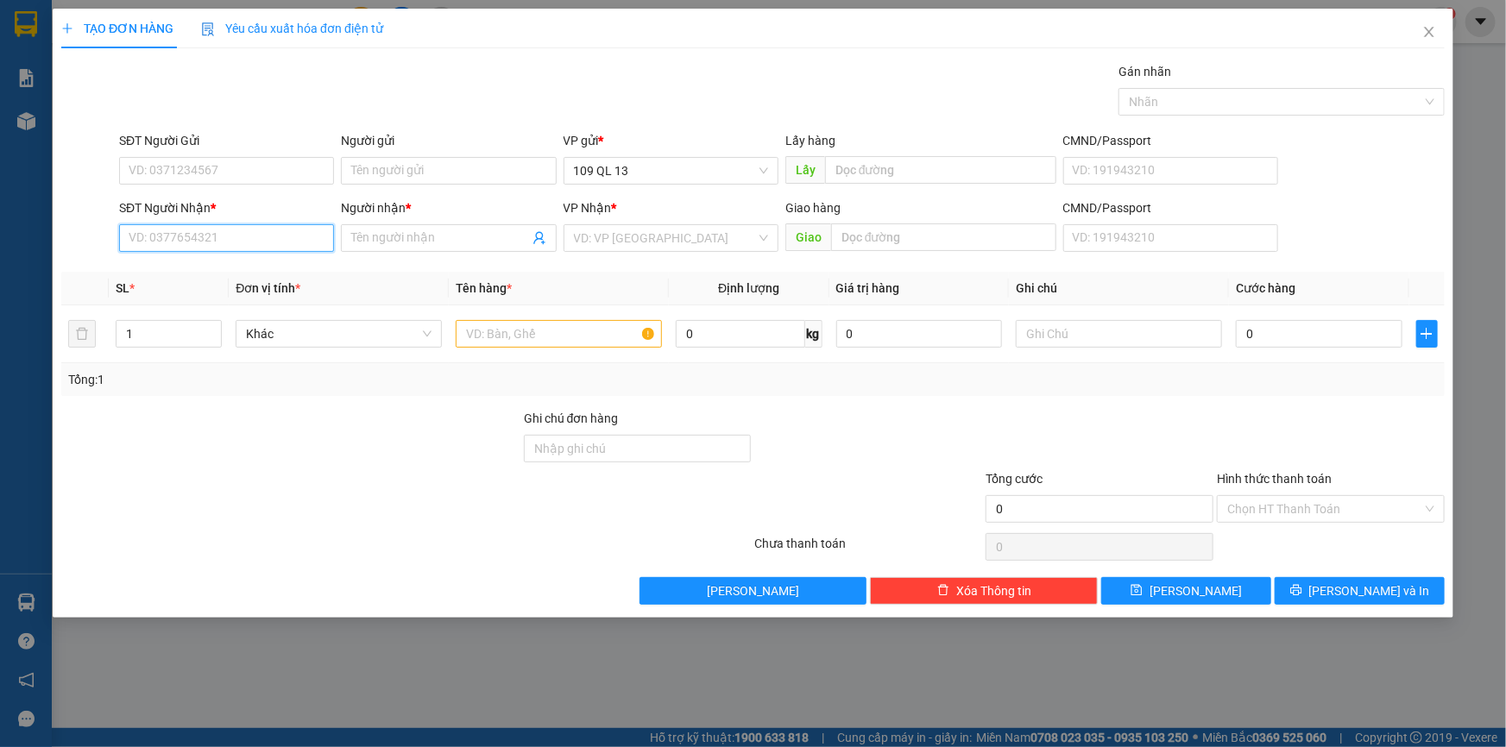
click at [306, 226] on input "SĐT Người Nhận *" at bounding box center [226, 238] width 215 height 28
click at [310, 270] on div "0364390544 - TUẤN" at bounding box center [226, 272] width 194 height 19
type input "0364390544"
type input "TUẤN"
type input "0364390544"
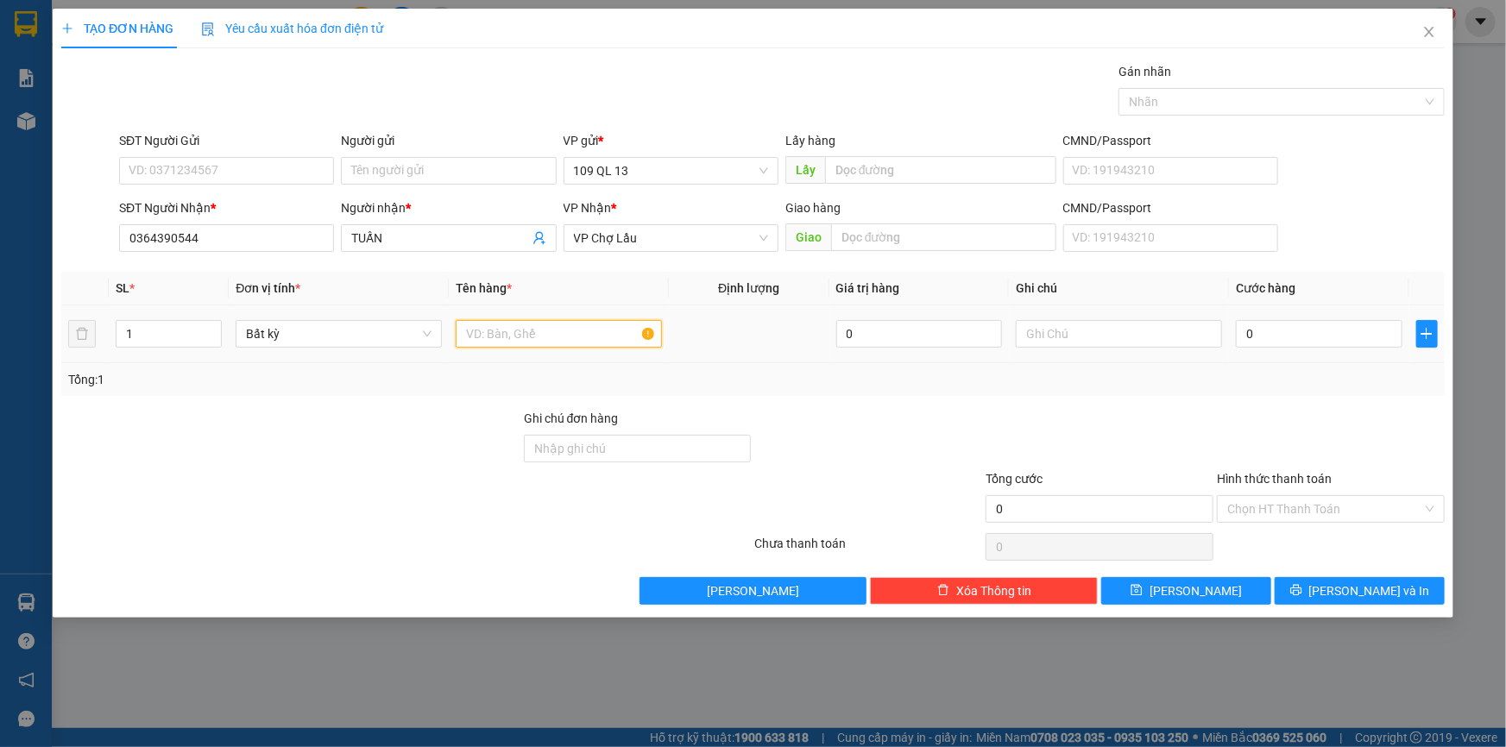
click at [545, 332] on input "text" at bounding box center [559, 334] width 206 height 28
click at [1177, 336] on input "text" at bounding box center [1119, 334] width 206 height 28
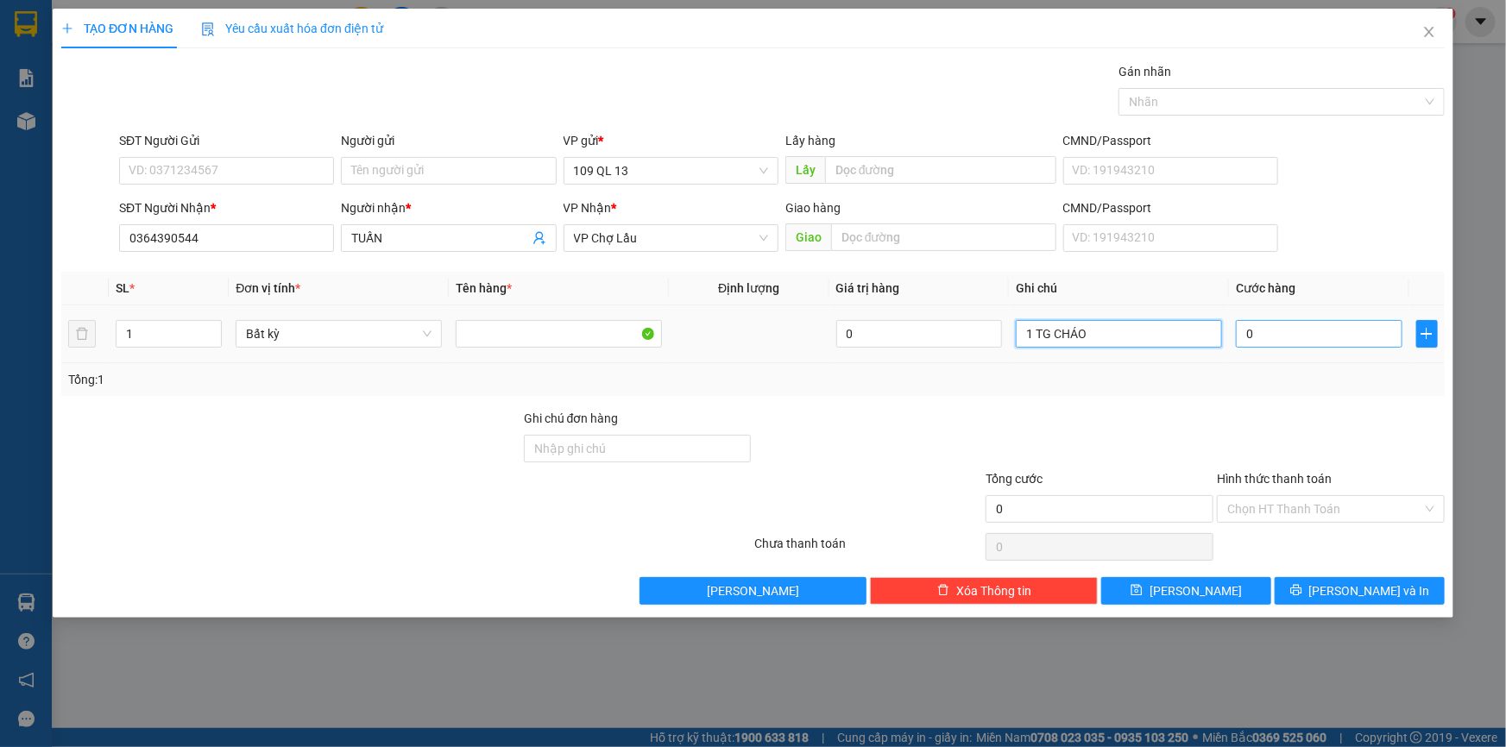
type input "1 TG CHÁO"
click at [1318, 337] on input "0" at bounding box center [1319, 334] width 167 height 28
type input "5"
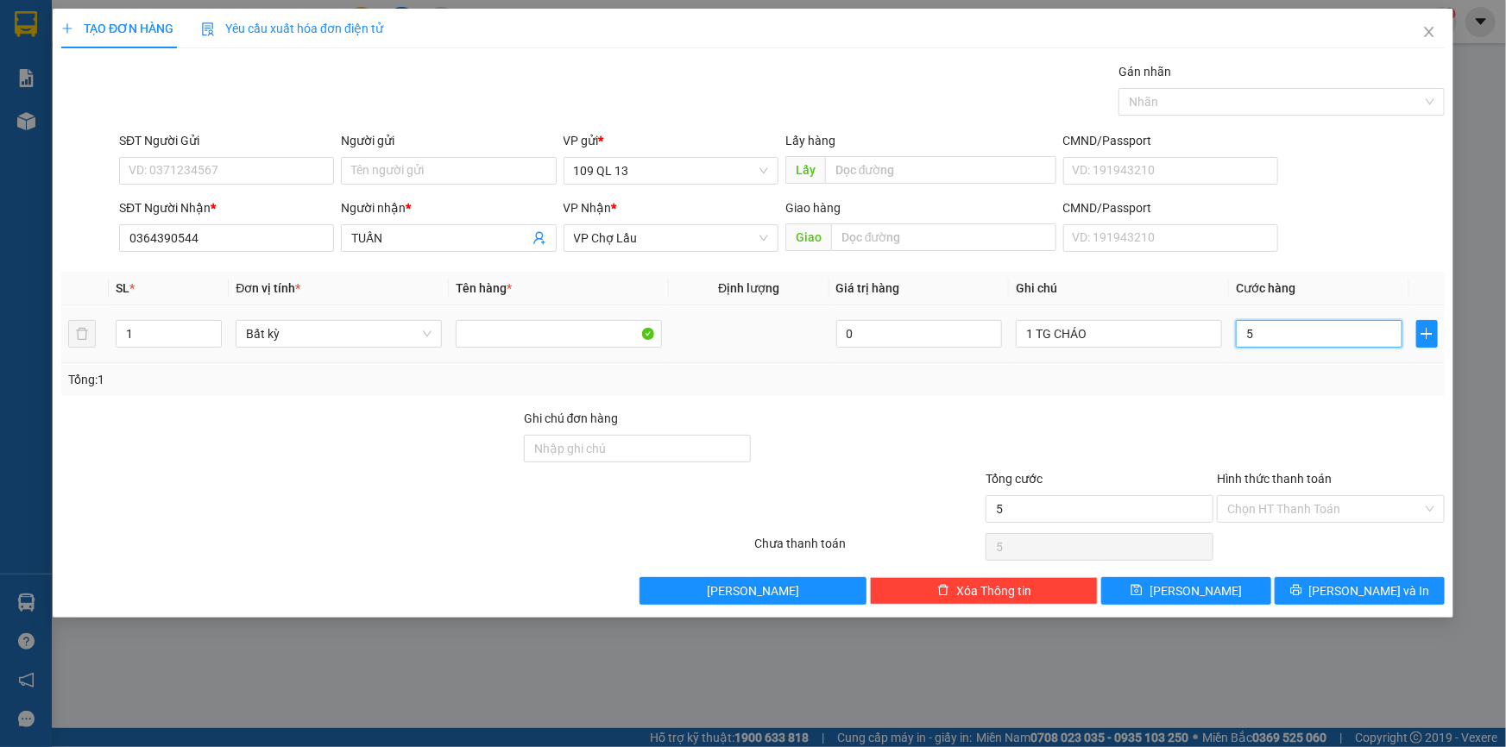
type input "50"
type input "50.000"
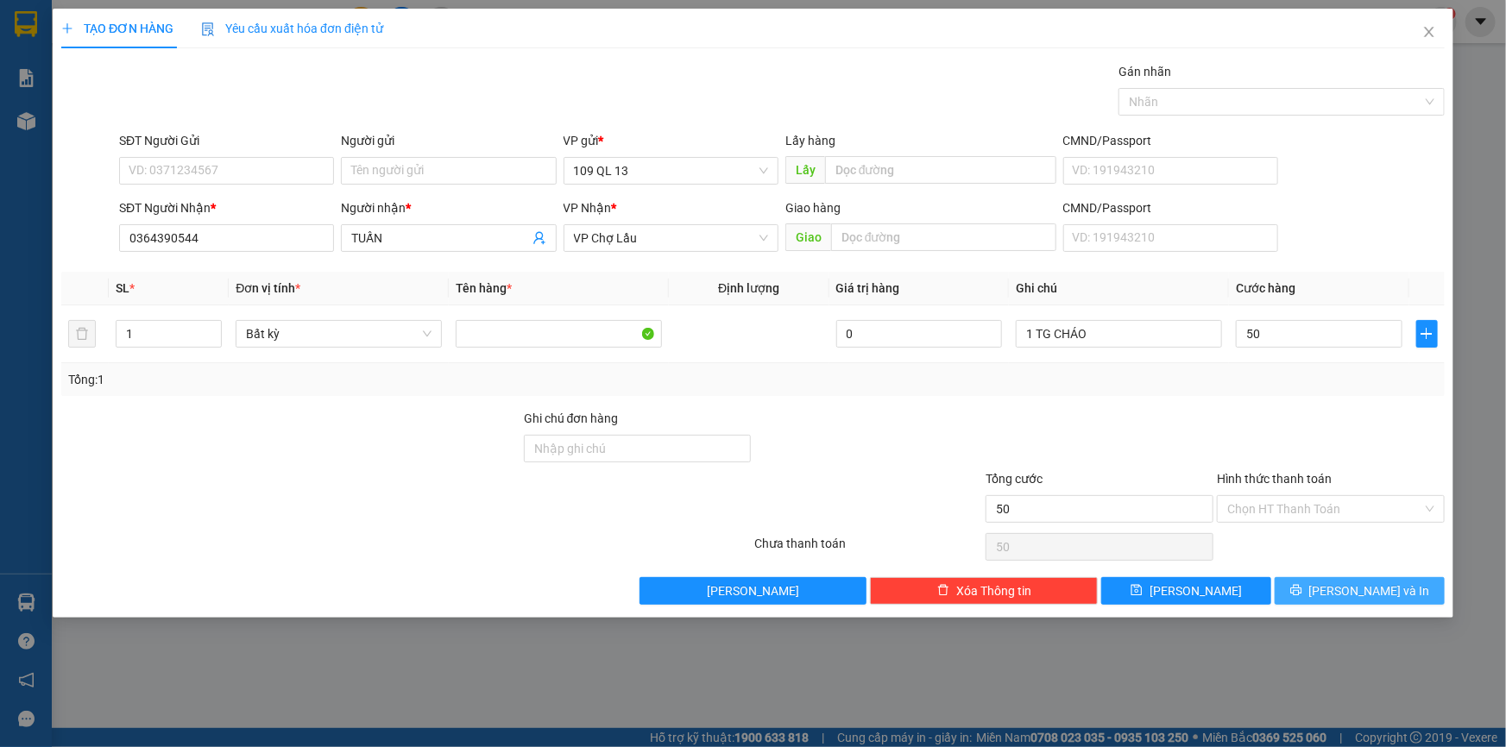
type input "50.000"
click at [1381, 590] on span "[PERSON_NAME] và In" at bounding box center [1369, 591] width 121 height 19
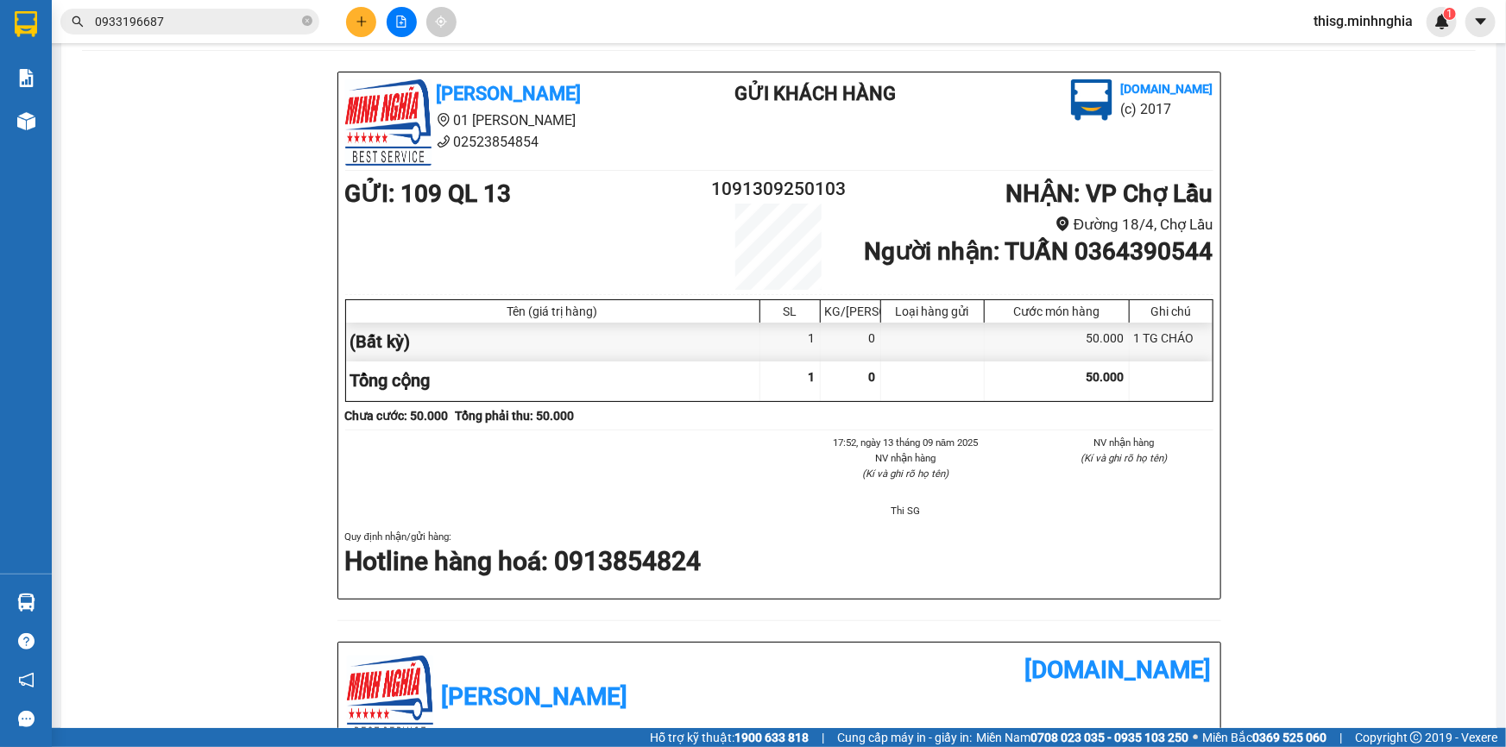
scroll to position [17, 0]
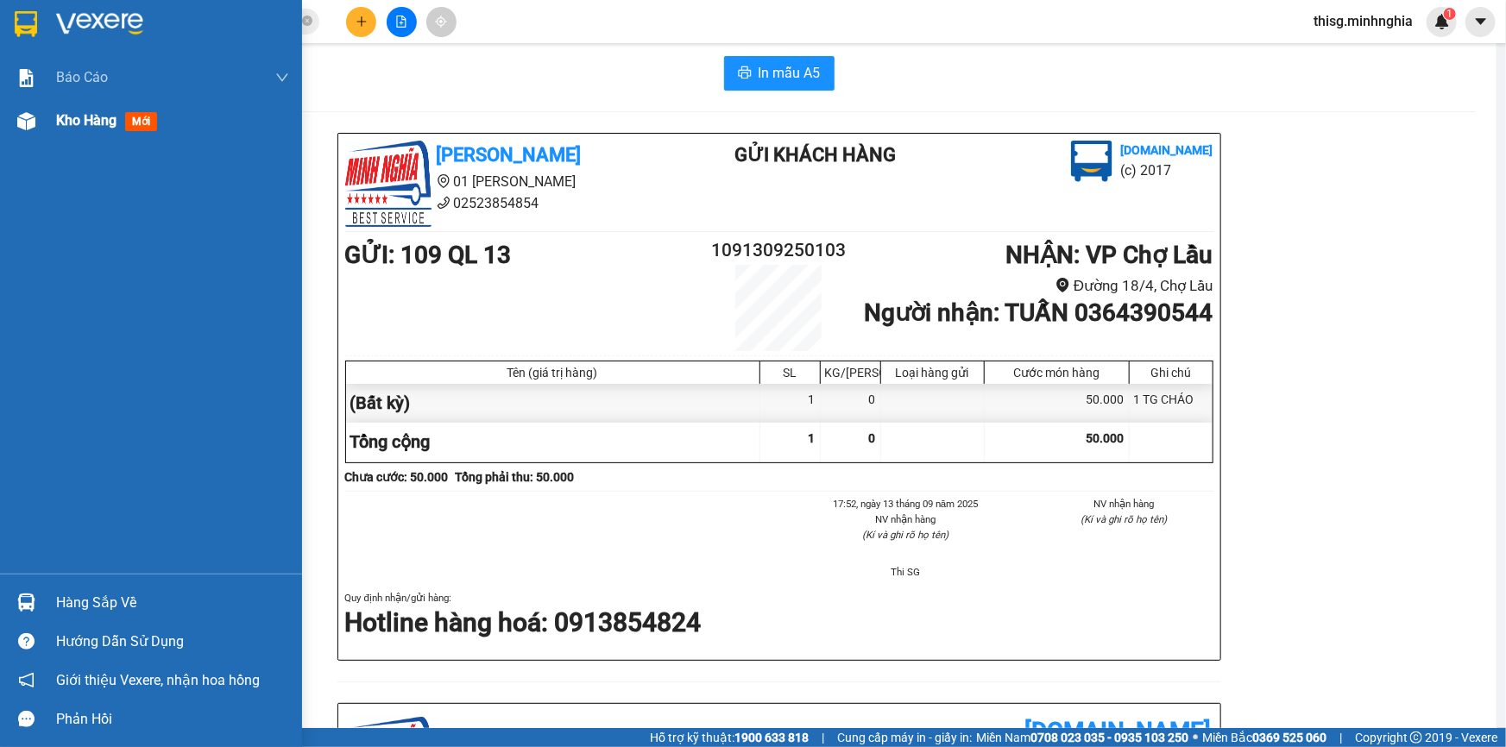
click at [35, 114] on div at bounding box center [26, 121] width 30 height 30
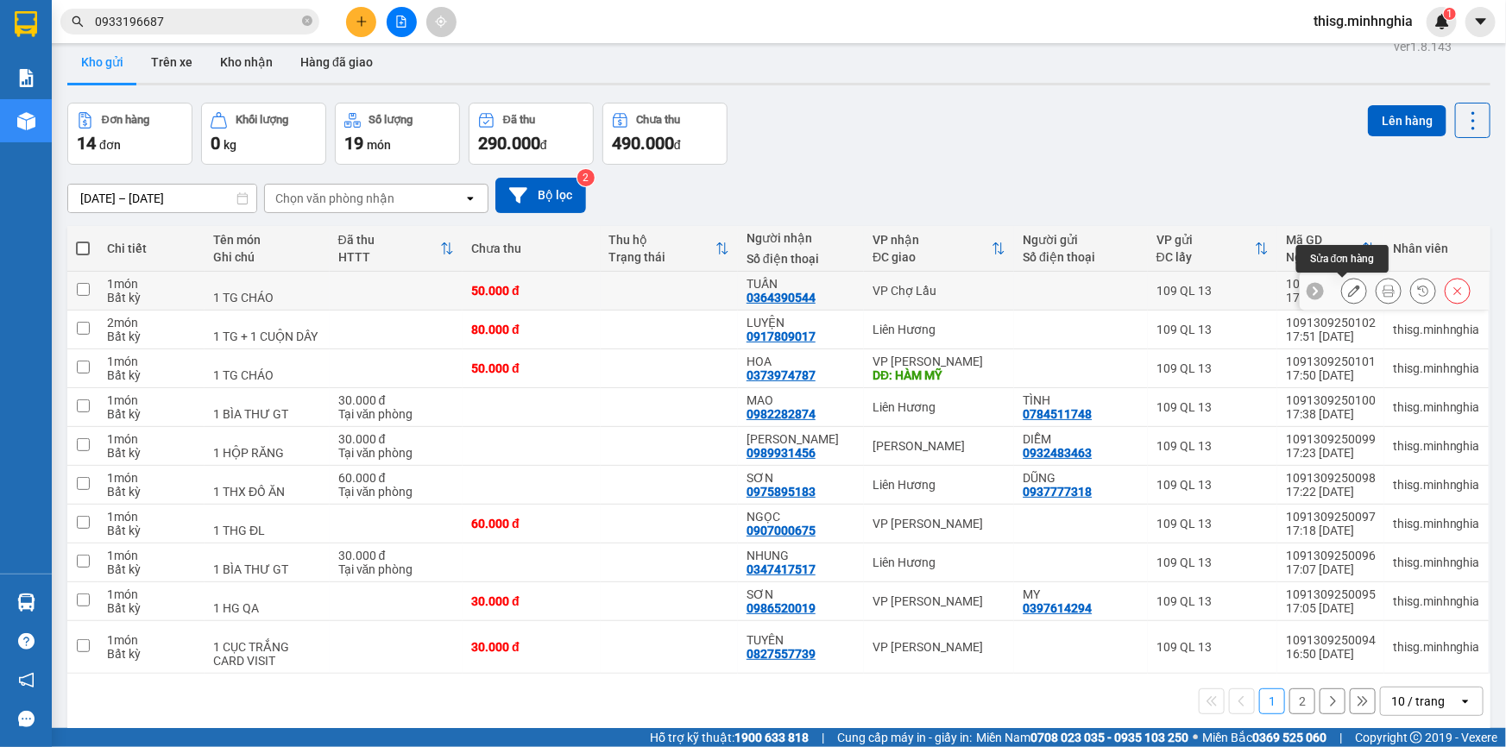
click at [1348, 286] on icon at bounding box center [1354, 291] width 12 height 12
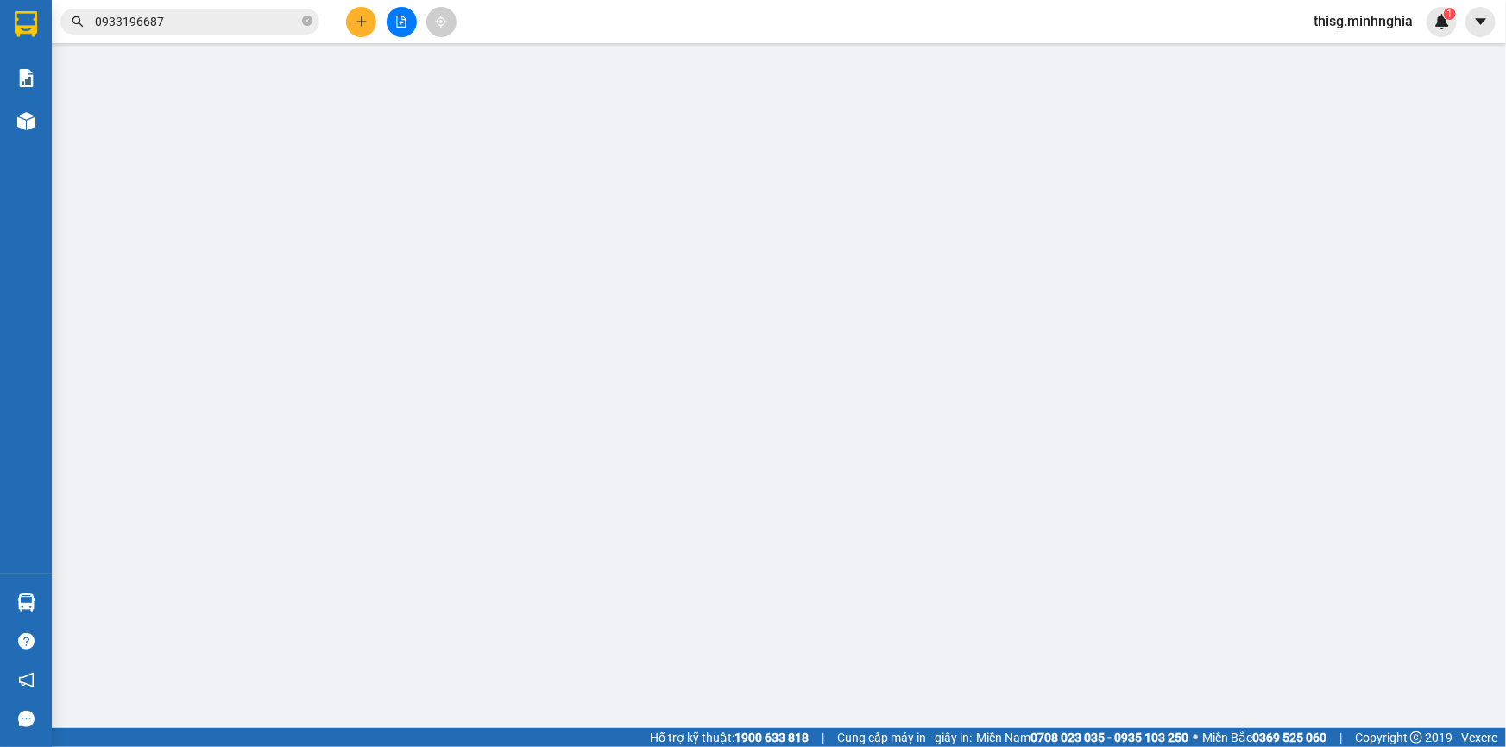
type input "0364390544"
type input "50.000"
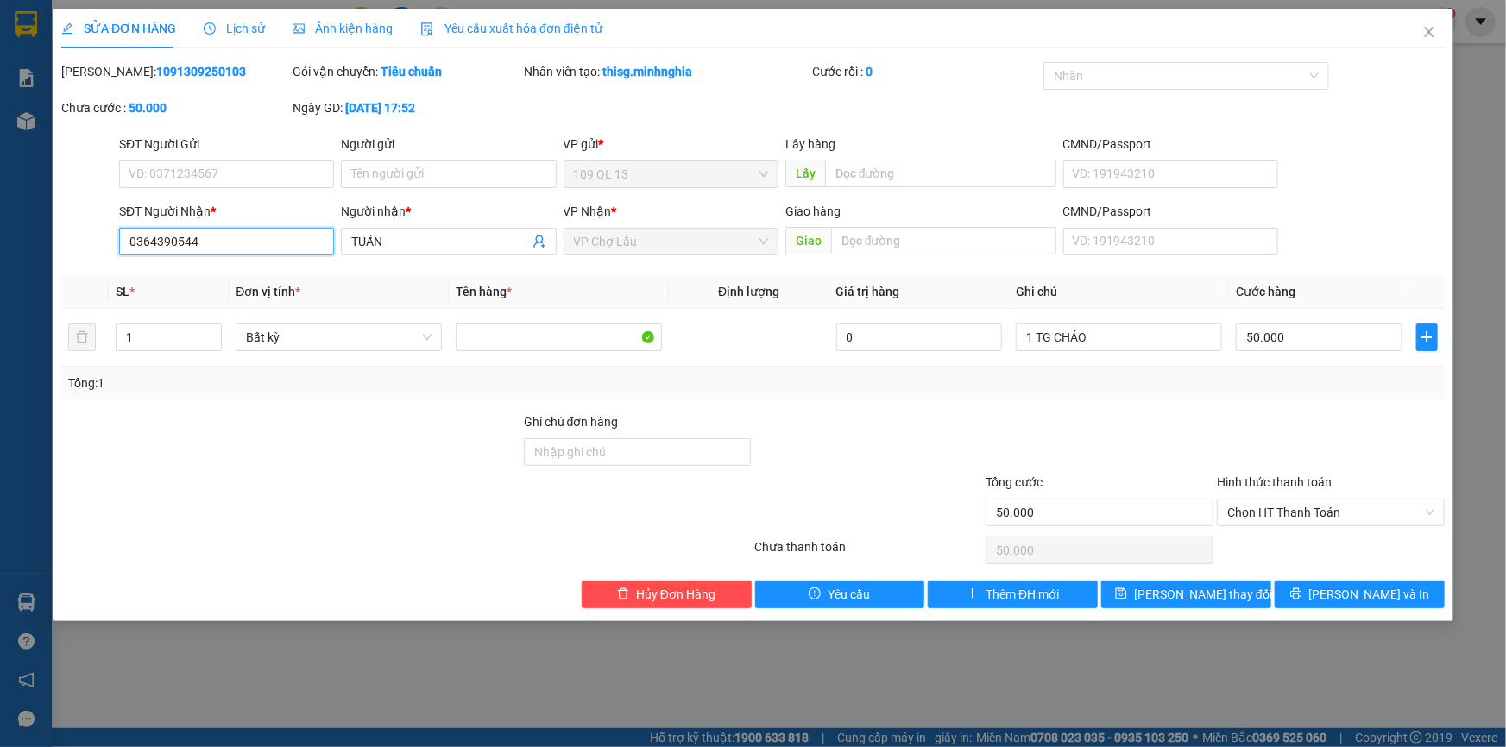
click at [271, 253] on input "0364390544" at bounding box center [226, 242] width 215 height 28
type input "0352672544"
click at [425, 242] on input "TUẤN" at bounding box center [439, 241] width 177 height 19
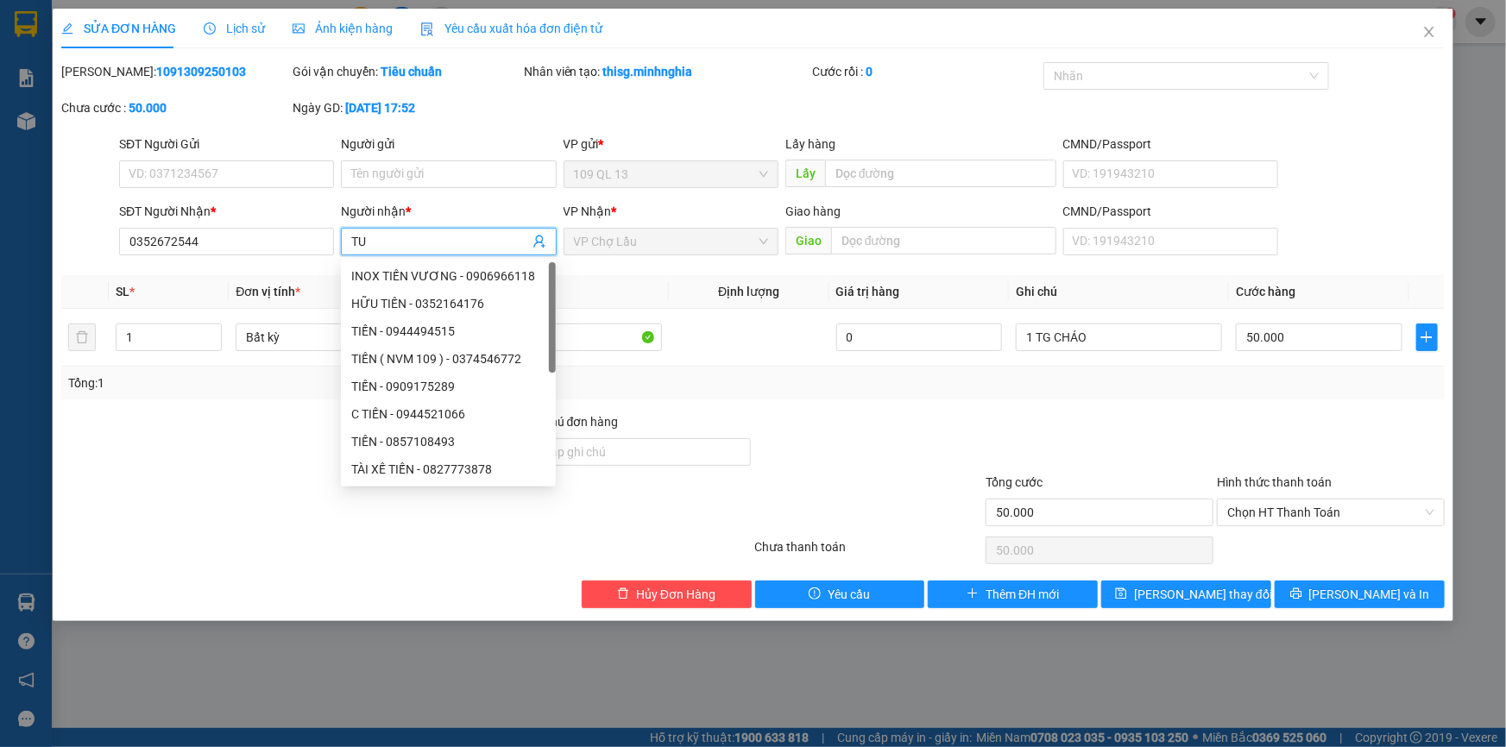
type input "T"
click at [584, 245] on span "VP Chợ Lầu" at bounding box center [671, 242] width 194 height 26
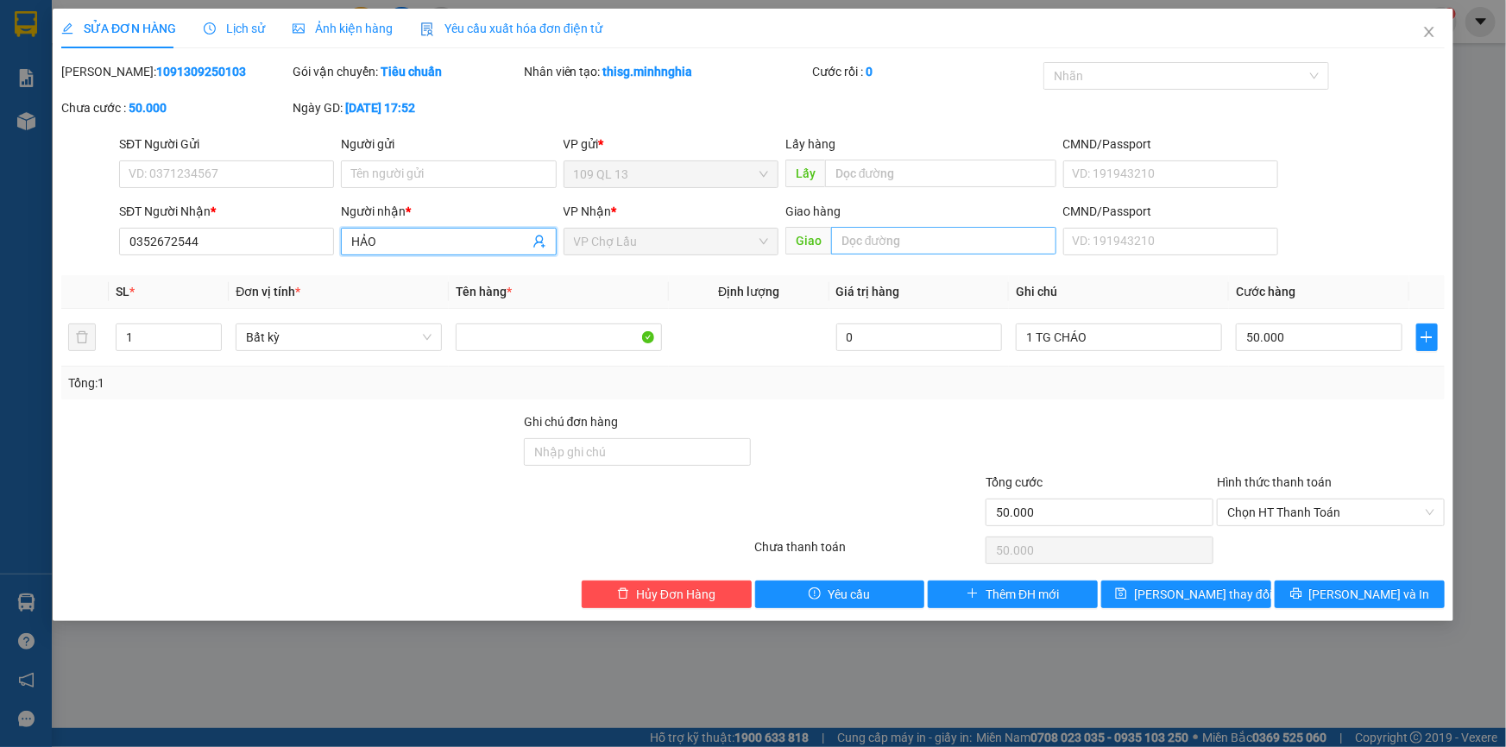
type input "HẢO"
click at [939, 251] on input "text" at bounding box center [943, 241] width 225 height 28
click at [869, 242] on input "text" at bounding box center [943, 241] width 225 height 28
click at [733, 243] on span "VP Chợ Lầu" at bounding box center [671, 242] width 194 height 26
click at [681, 246] on span "VP Chợ Lầu" at bounding box center [671, 242] width 194 height 26
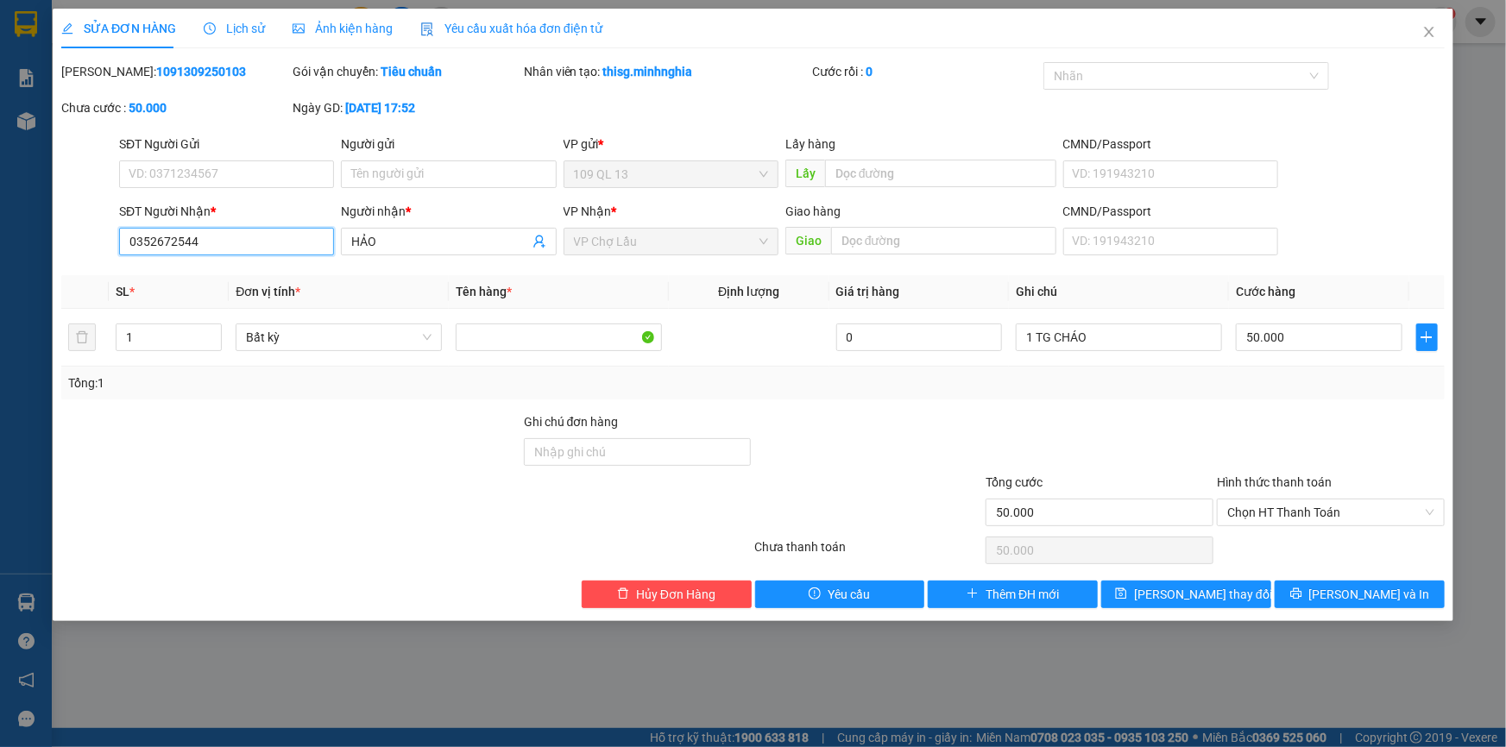
drag, startPoint x: 124, startPoint y: 245, endPoint x: 223, endPoint y: 239, distance: 98.5
click at [223, 239] on input "0352672544" at bounding box center [226, 242] width 215 height 28
click at [698, 592] on span "Hủy Đơn Hàng" at bounding box center [675, 594] width 79 height 19
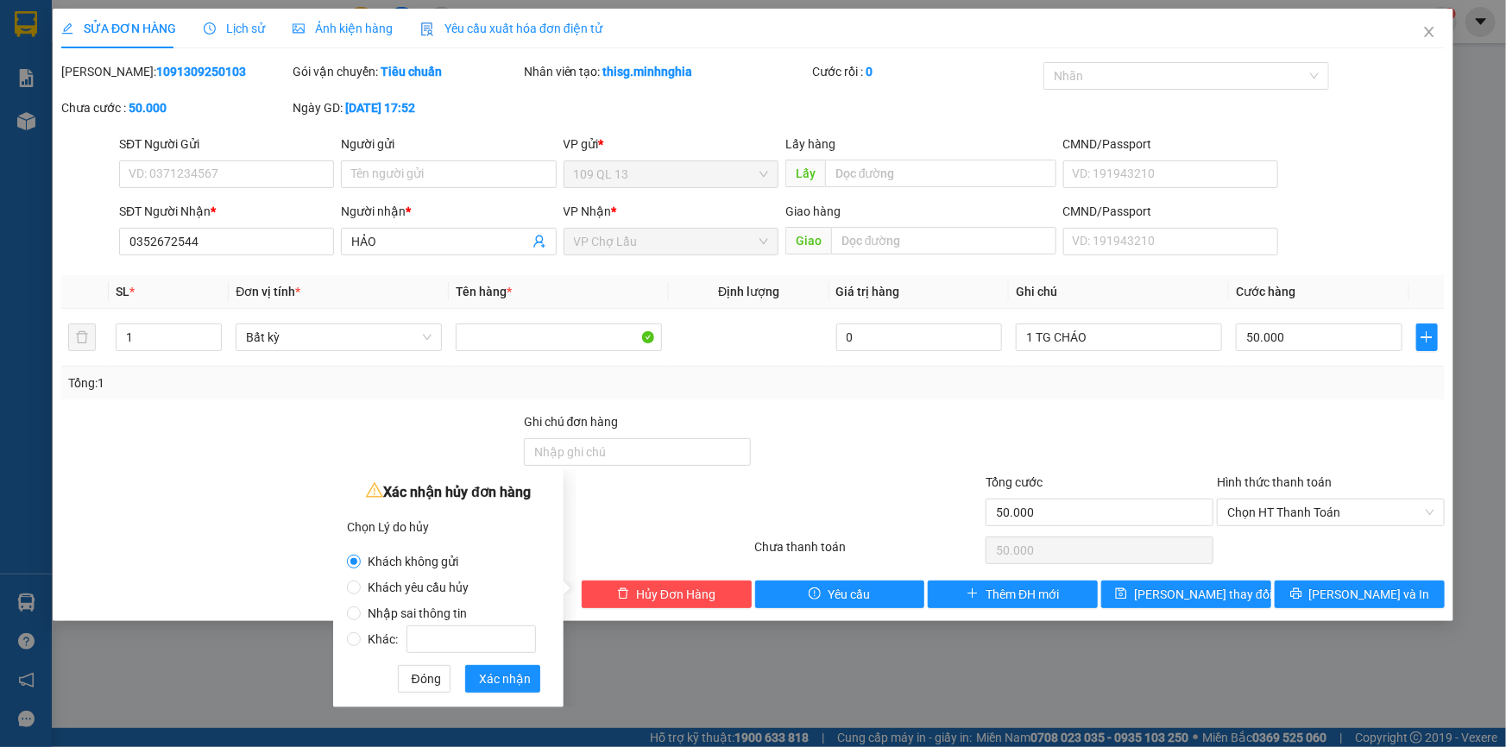
click at [423, 614] on span "Nhập sai thông tin" at bounding box center [417, 614] width 113 height 14
click at [361, 614] on input "Nhập sai thông tin" at bounding box center [354, 614] width 14 height 14
radio input "true"
radio input "false"
click at [490, 682] on span "Xác nhận" at bounding box center [505, 679] width 52 height 19
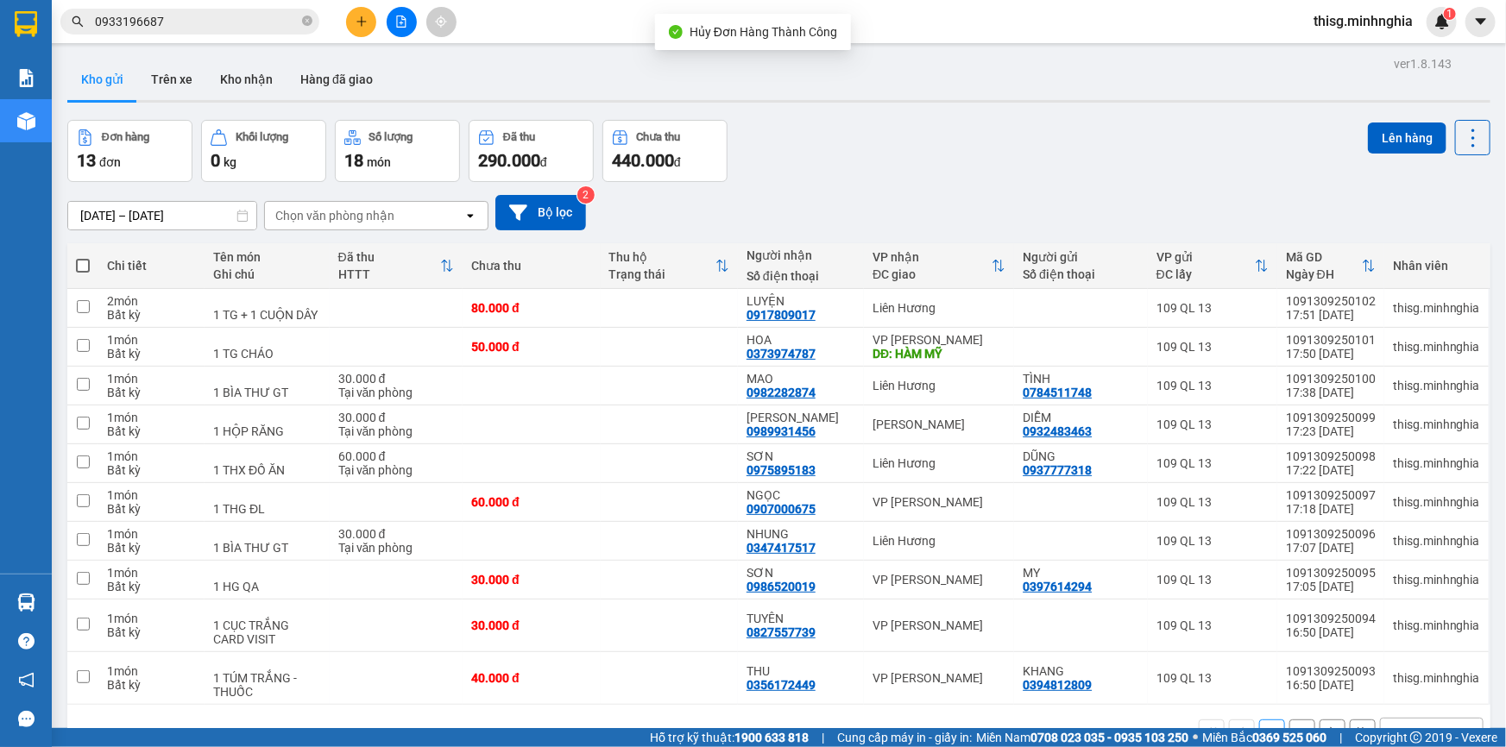
click at [362, 17] on icon "plus" at bounding box center [361, 20] width 1 height 9
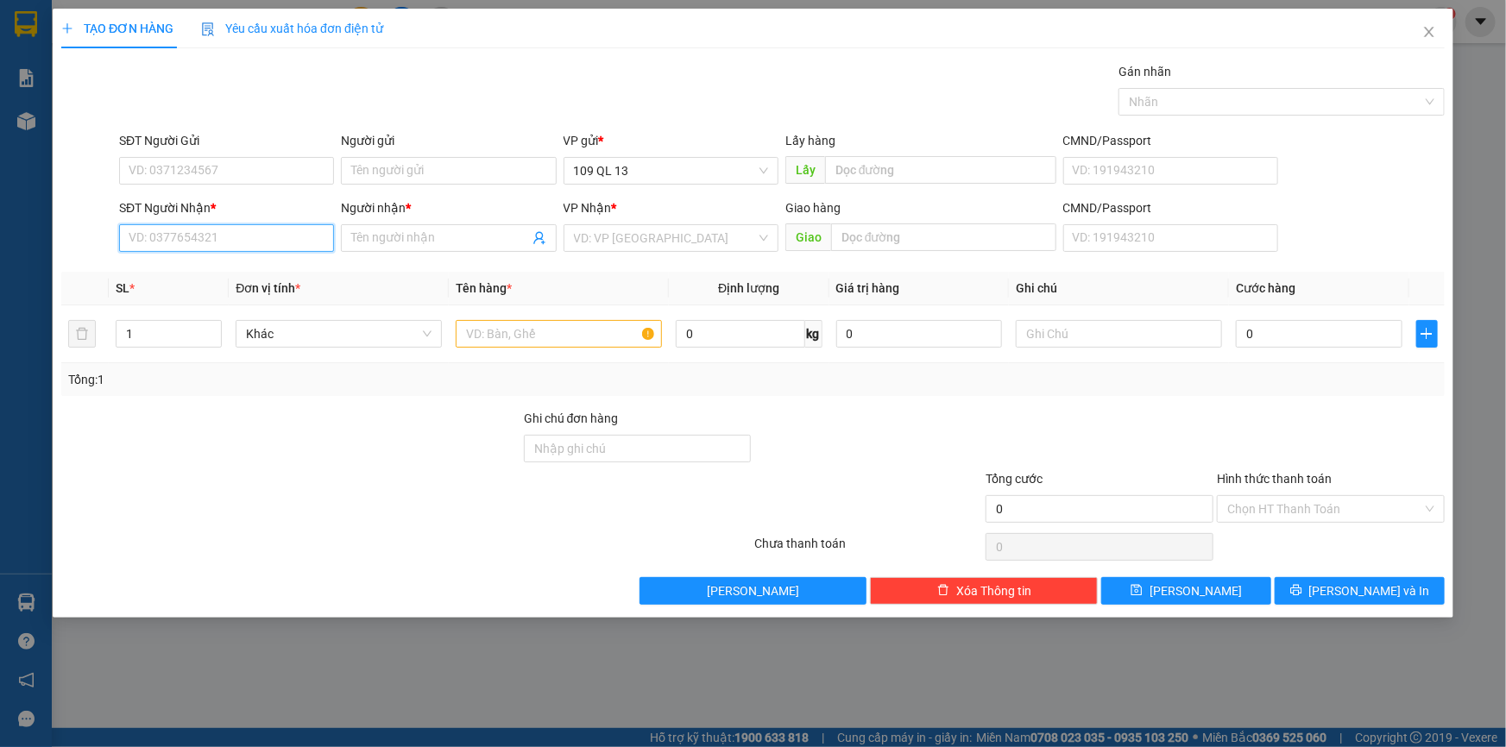
paste input "0352672544"
type input "0352672544"
click at [455, 236] on input "Người nhận *" at bounding box center [439, 238] width 177 height 19
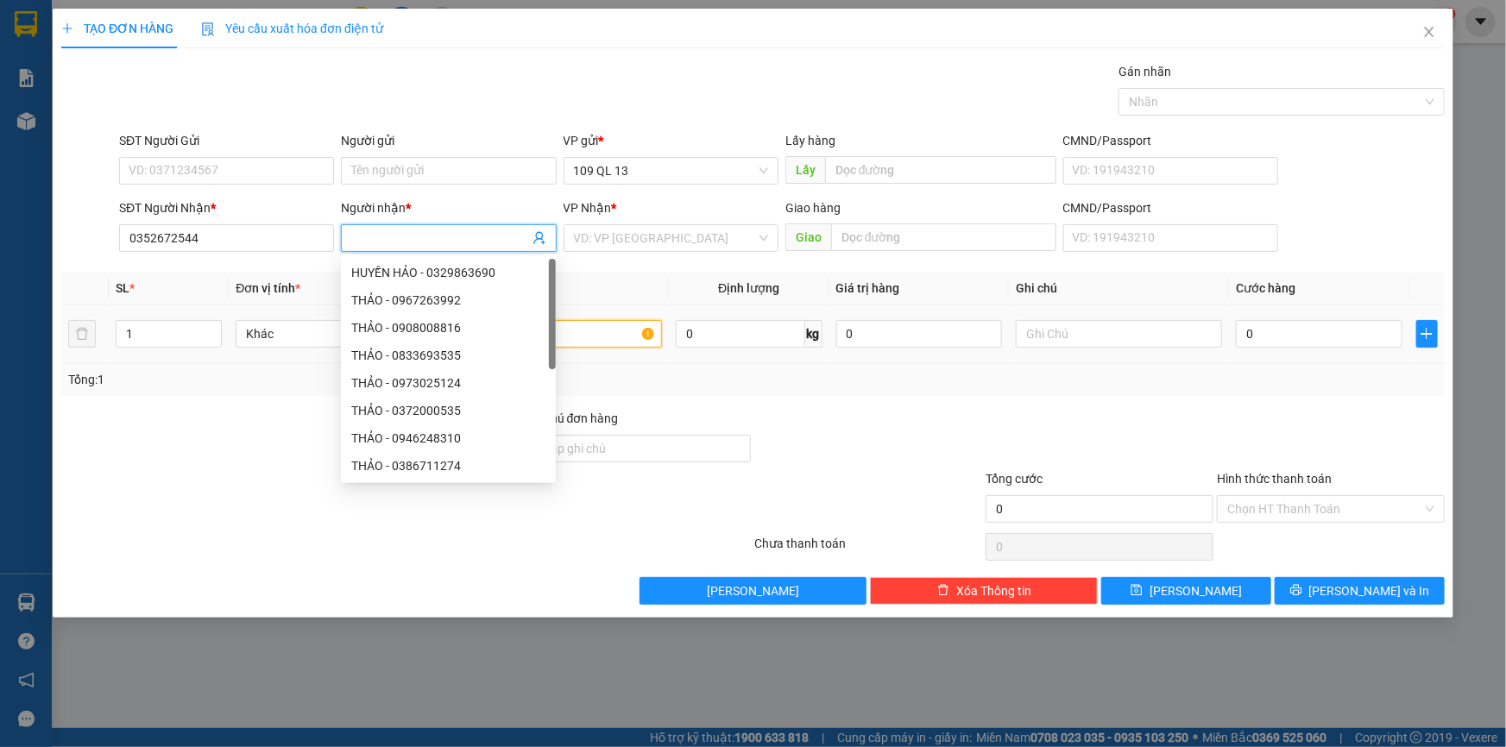
click at [604, 340] on input "text" at bounding box center [559, 334] width 206 height 28
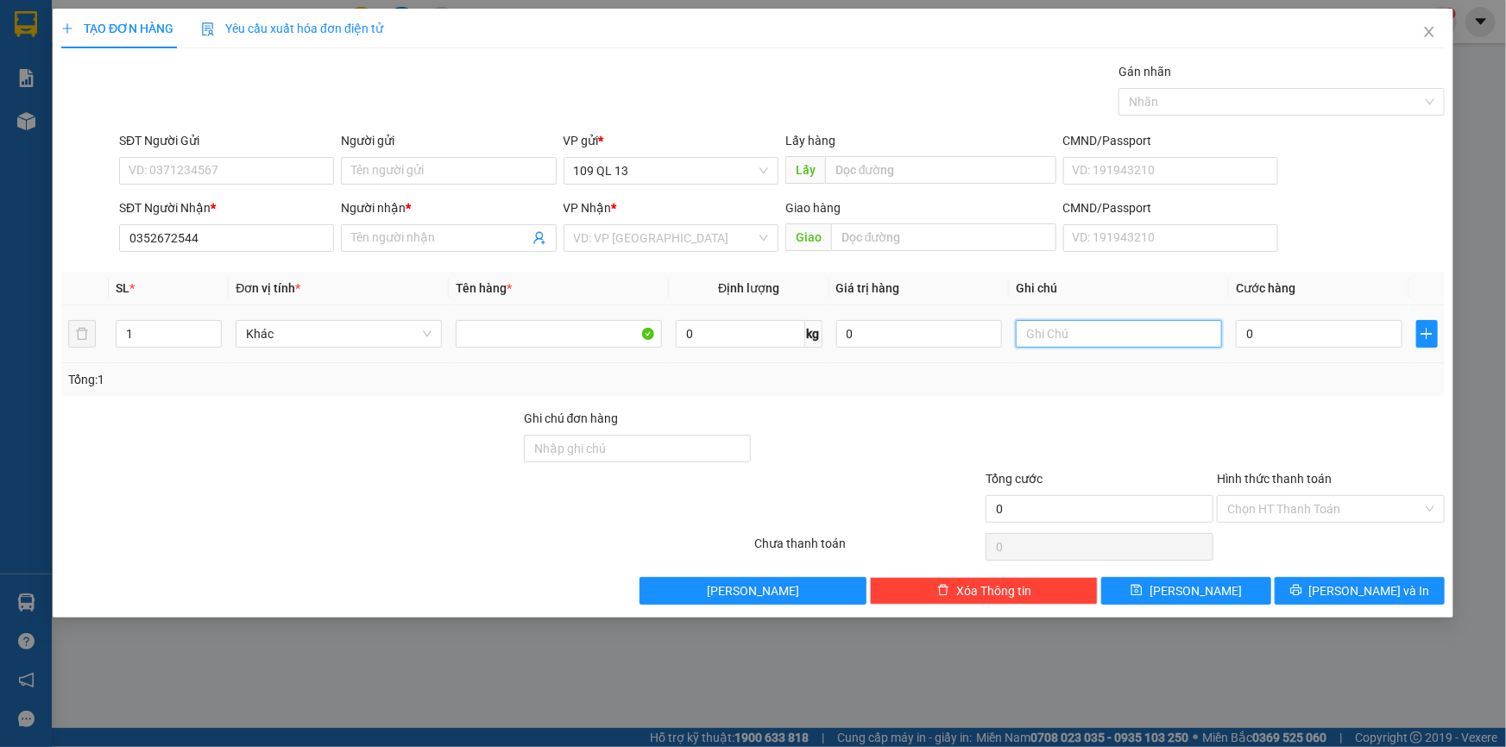
click at [1127, 330] on input "text" at bounding box center [1119, 334] width 206 height 28
type input "1 TG CHÁO"
click at [1274, 322] on input "0" at bounding box center [1319, 334] width 167 height 28
type input "5"
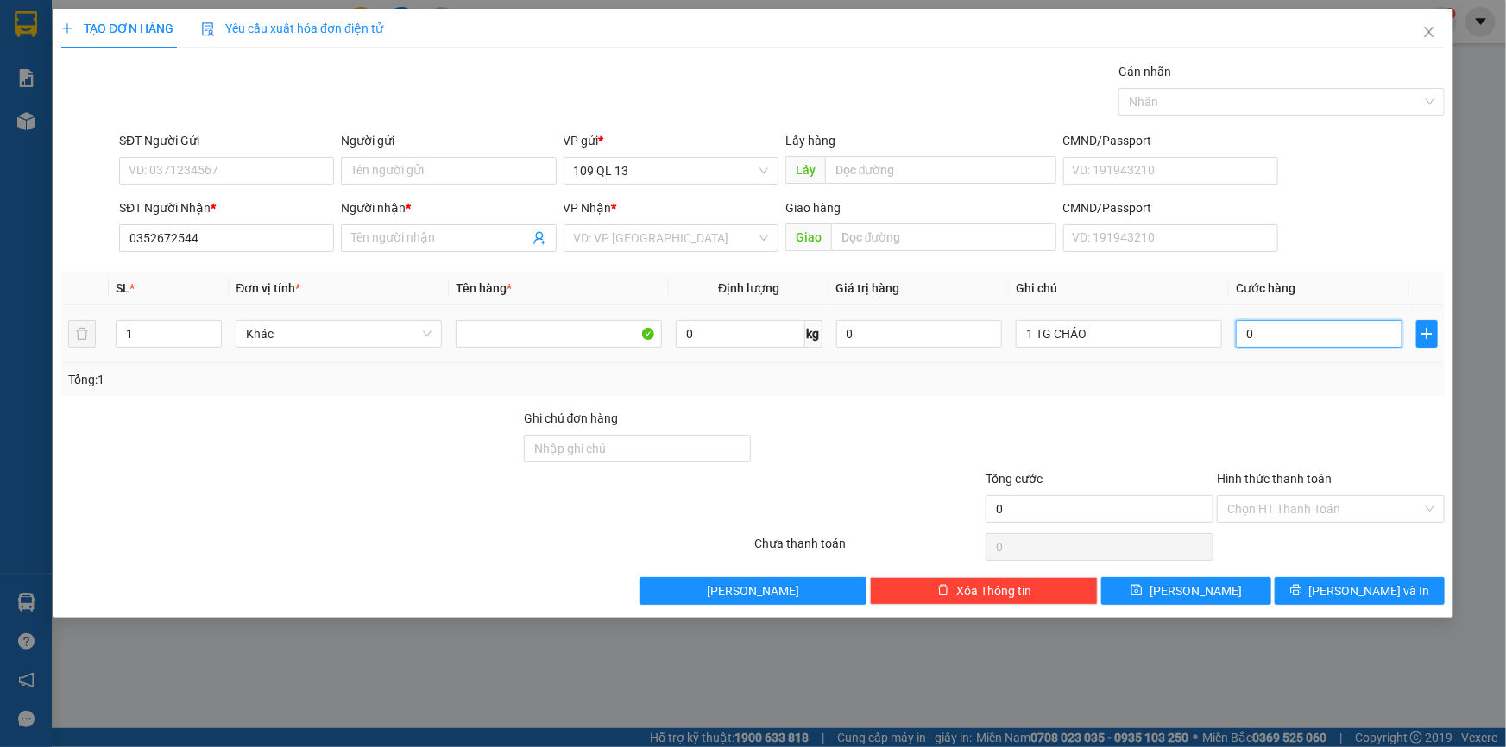
type input "5"
type input "50"
click at [486, 235] on input "Người nhận *" at bounding box center [439, 238] width 177 height 19
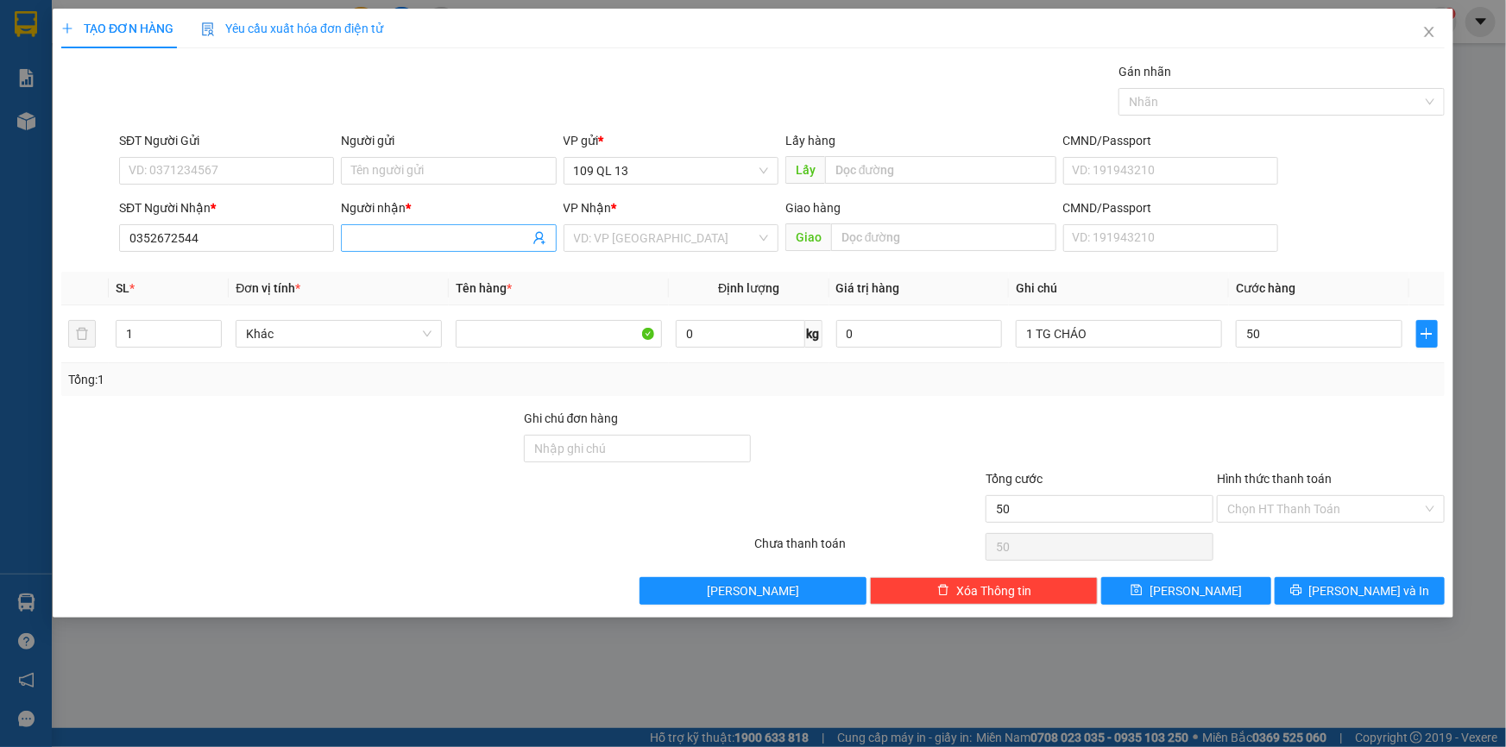
type input "50.000"
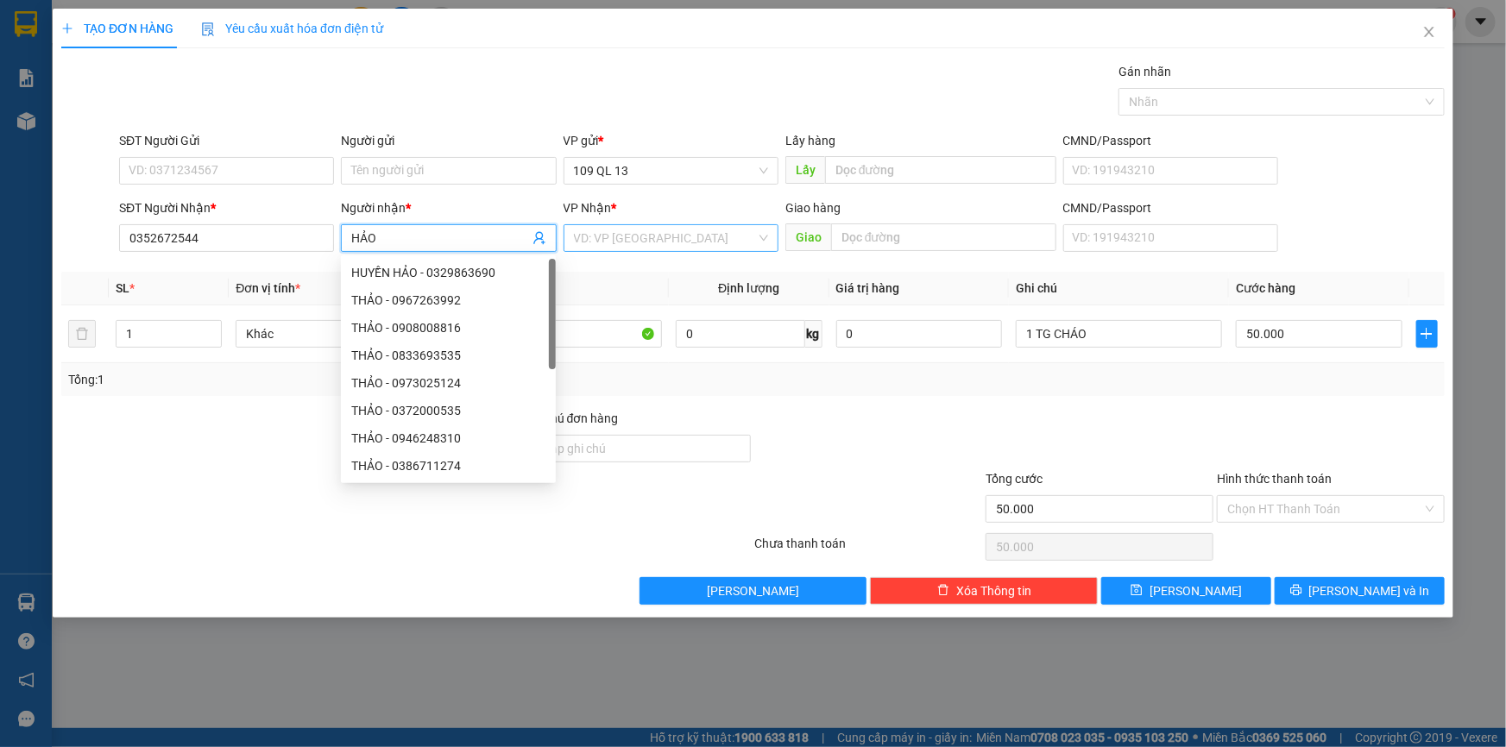
type input "HẢO"
click at [733, 246] on input "search" at bounding box center [665, 238] width 182 height 26
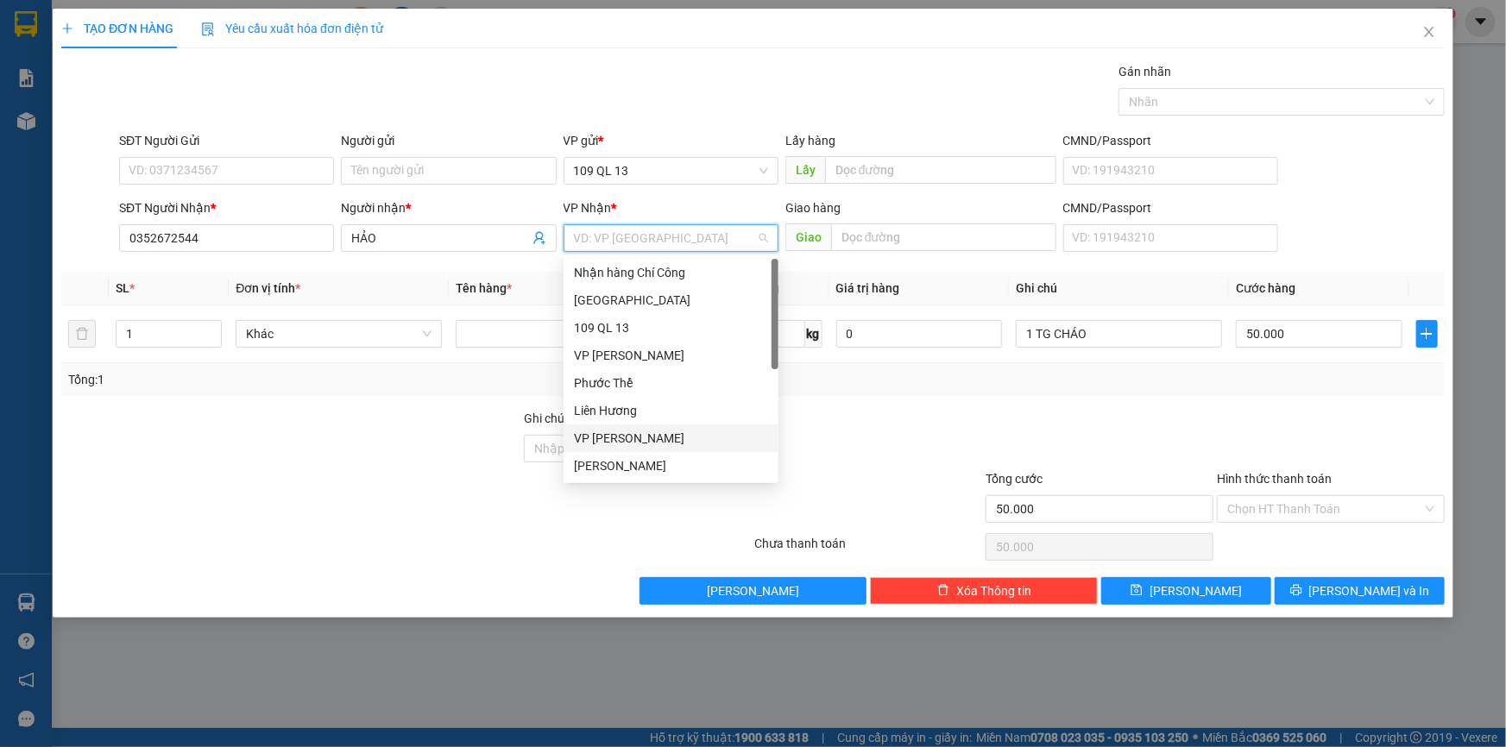
click at [648, 437] on div "VP [PERSON_NAME]" at bounding box center [671, 438] width 194 height 19
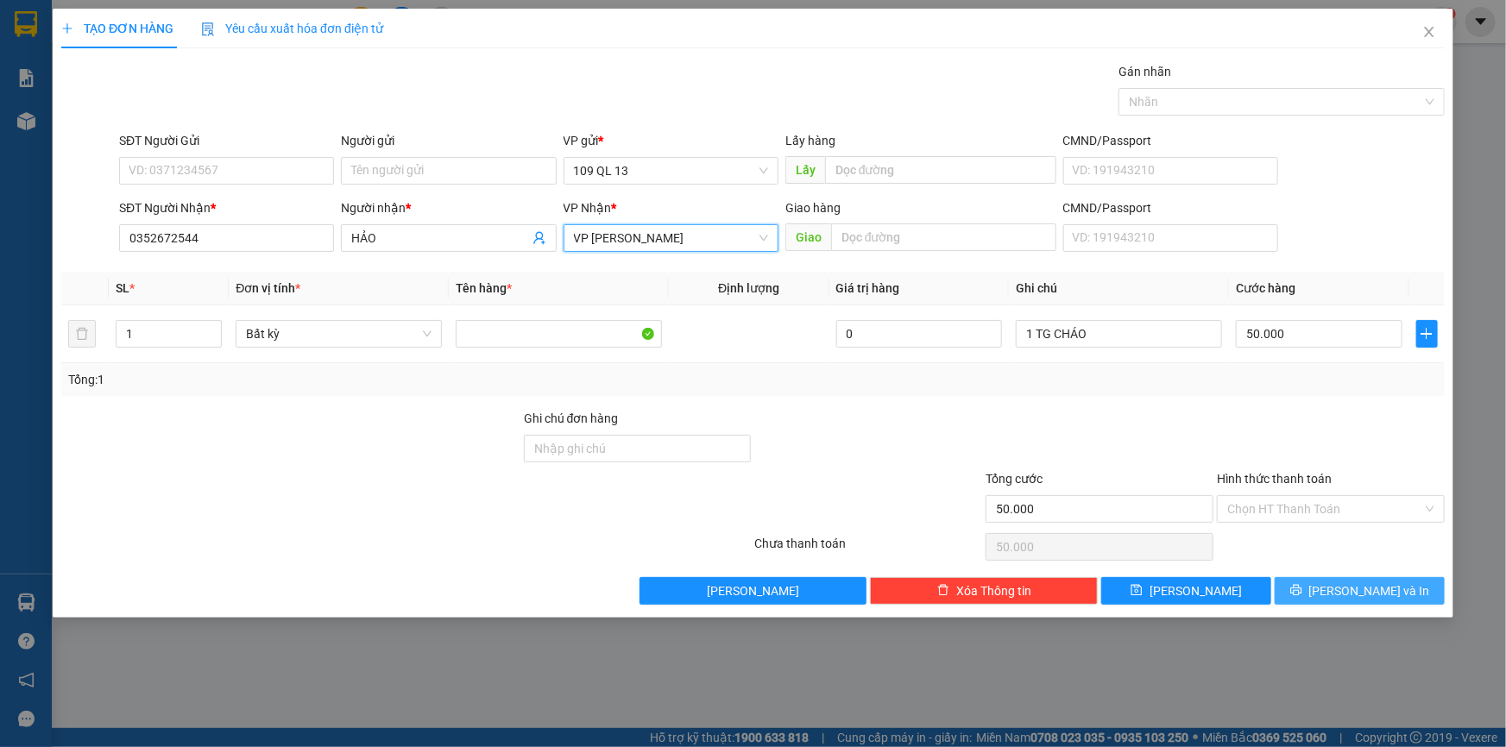
click at [1398, 600] on button "[PERSON_NAME] và In" at bounding box center [1359, 591] width 170 height 28
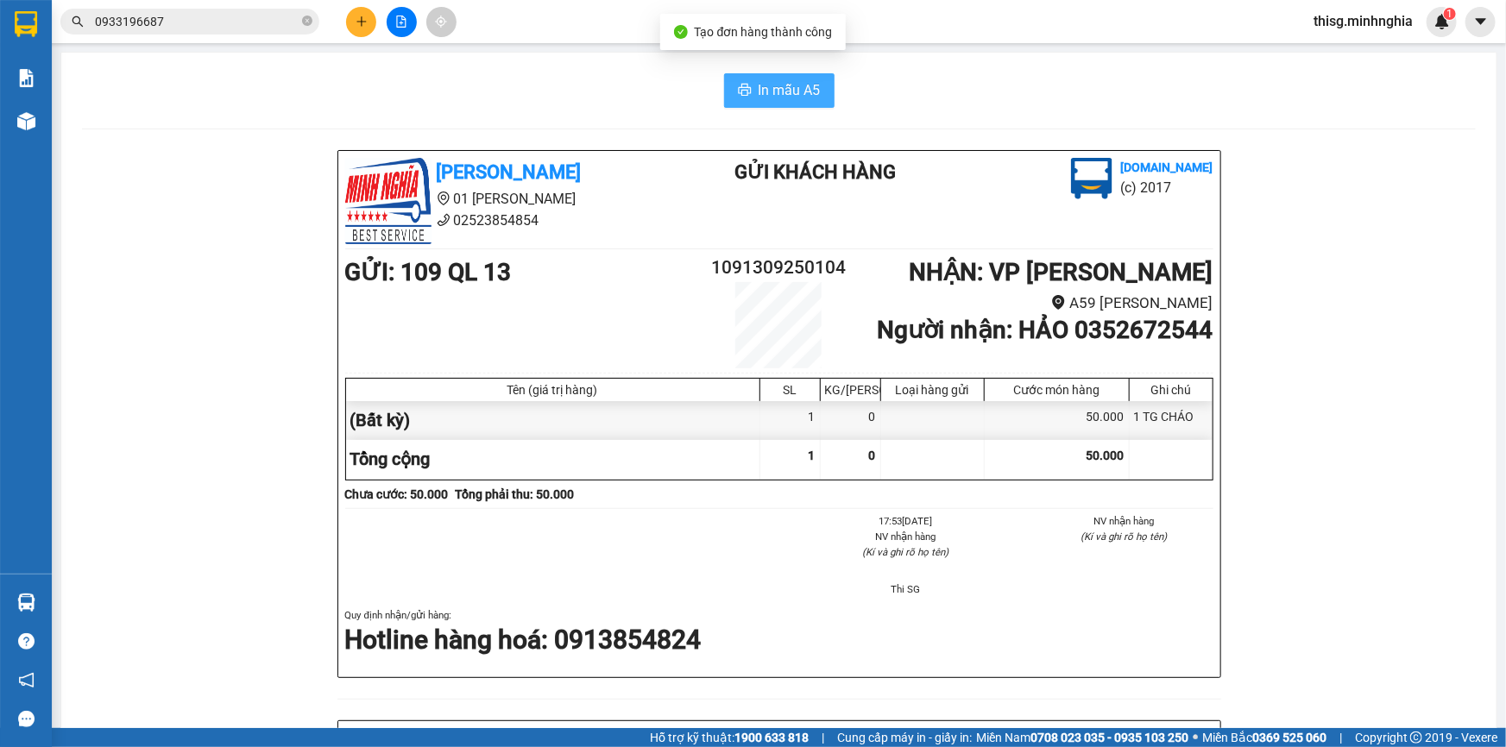
click at [771, 90] on span "In mẫu A5" at bounding box center [789, 90] width 62 height 22
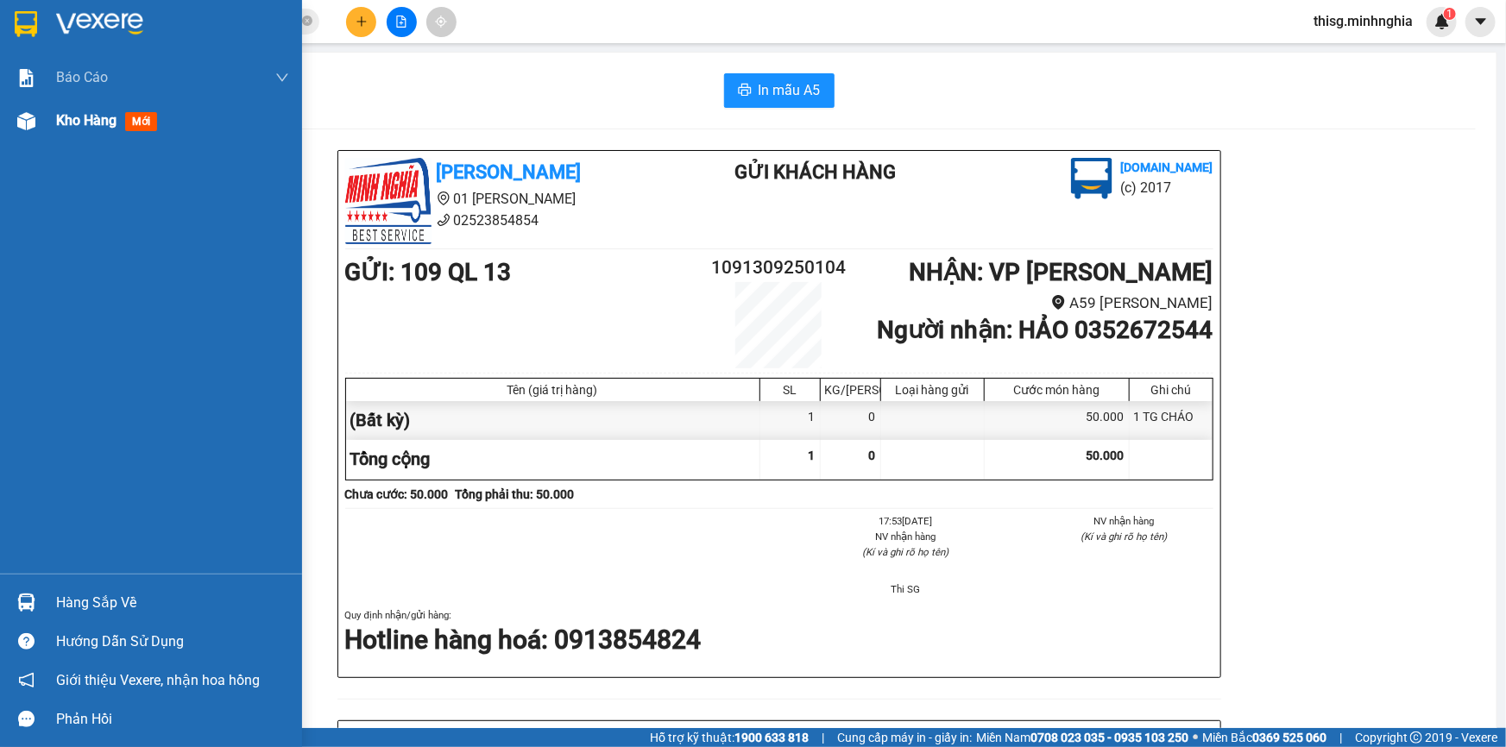
click at [160, 123] on div "Kho hàng mới" at bounding box center [110, 121] width 108 height 22
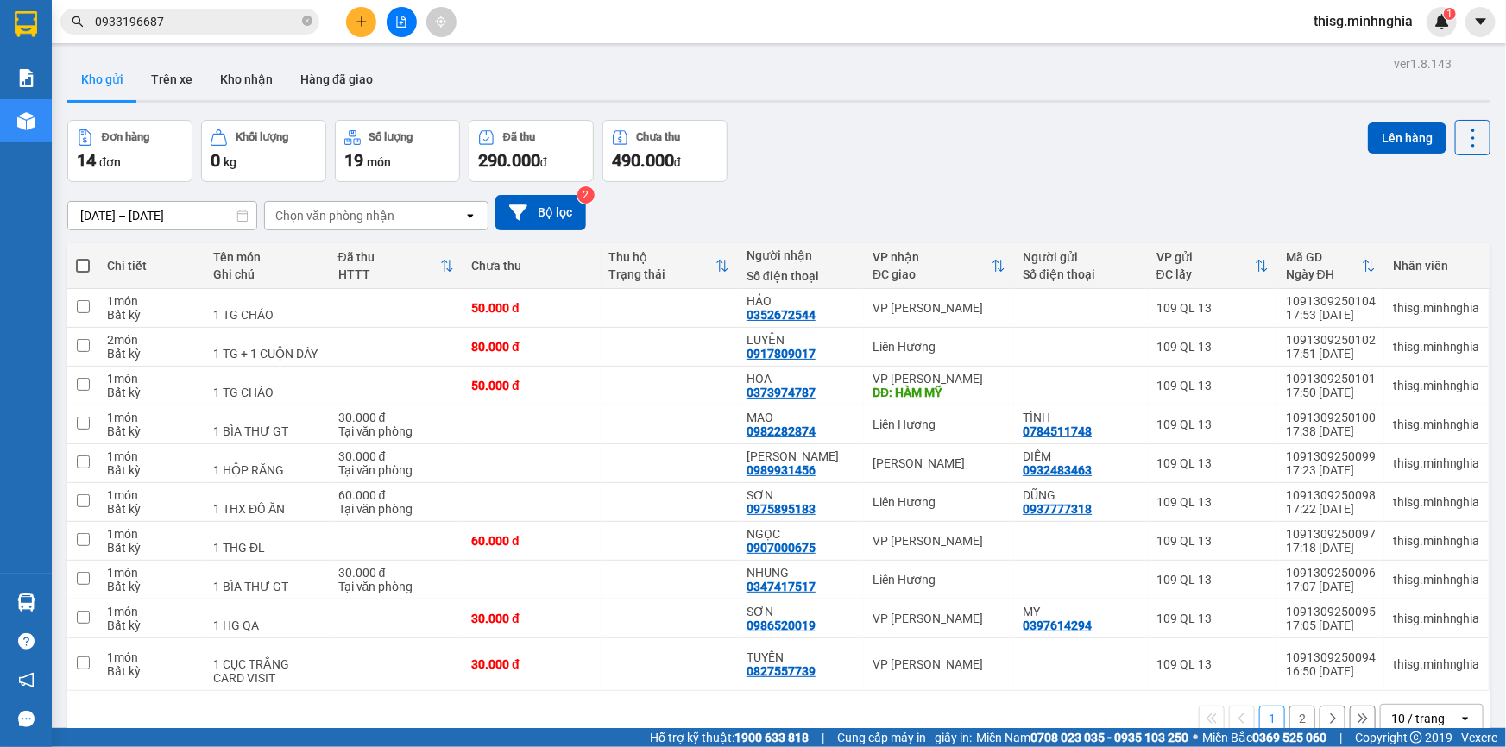
click at [369, 28] on button at bounding box center [361, 22] width 30 height 30
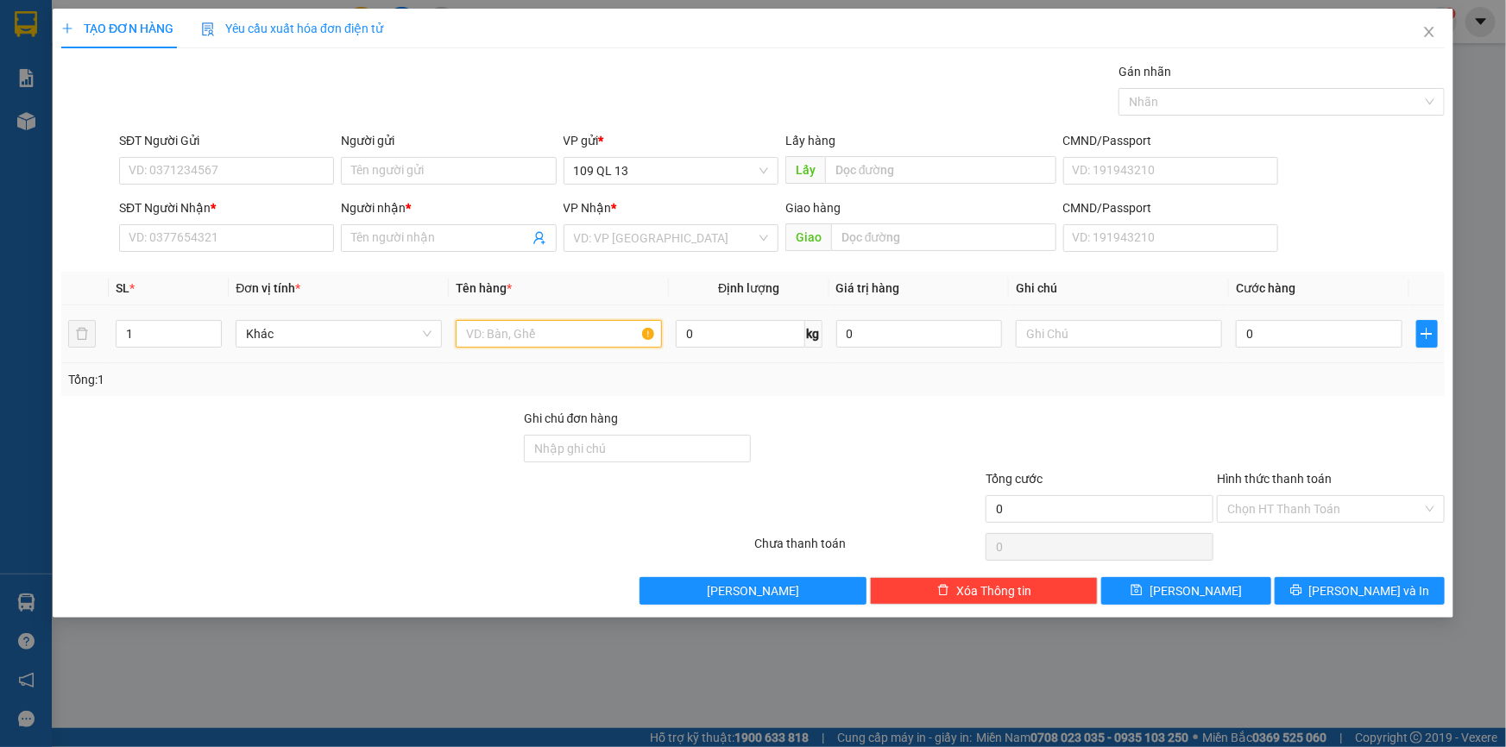
click at [587, 332] on input "text" at bounding box center [559, 334] width 206 height 28
click at [1036, 333] on input "text" at bounding box center [1119, 334] width 206 height 28
type input "1 CỤC ĐEN QA"
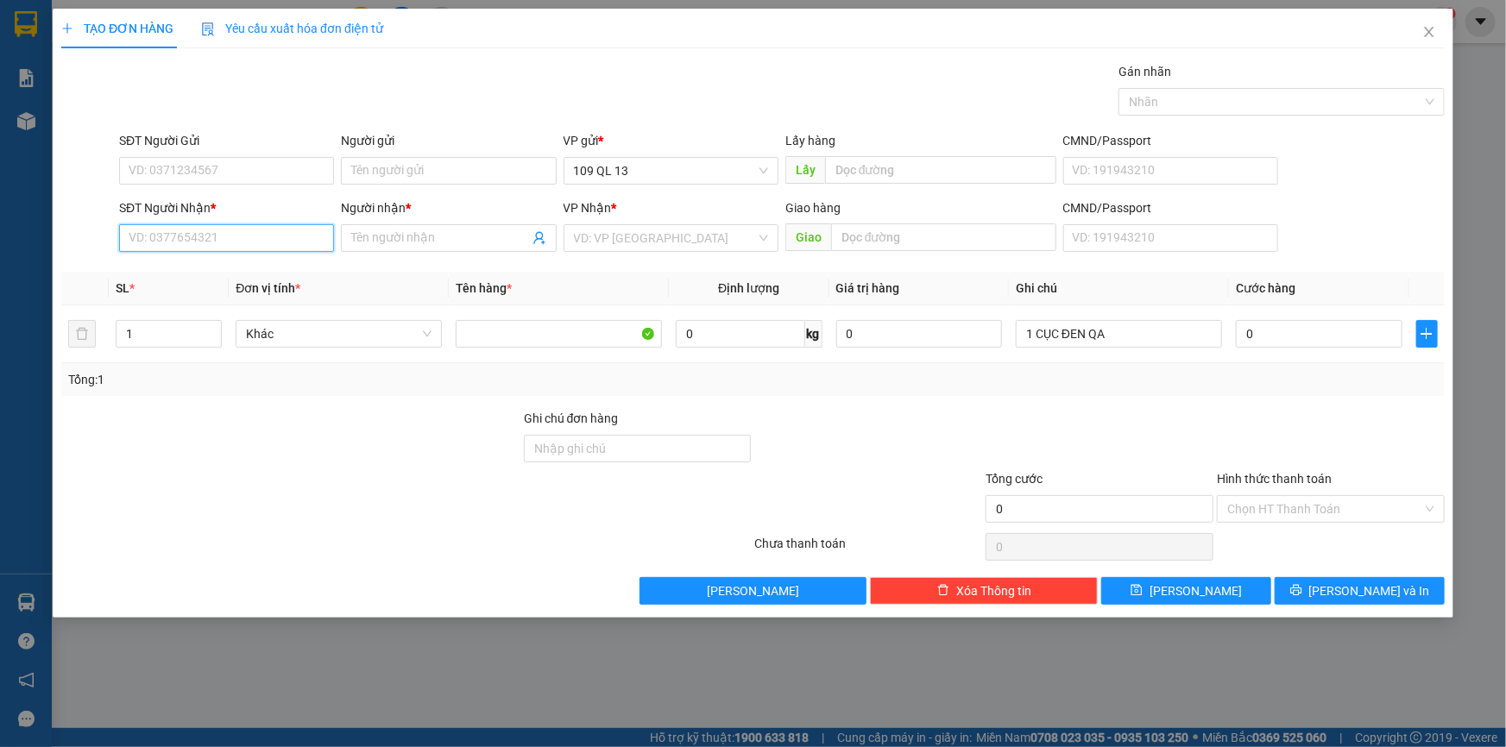
click at [203, 233] on input "SĐT Người Nhận *" at bounding box center [226, 238] width 215 height 28
click at [1264, 326] on input "0" at bounding box center [1319, 334] width 167 height 28
type input "5"
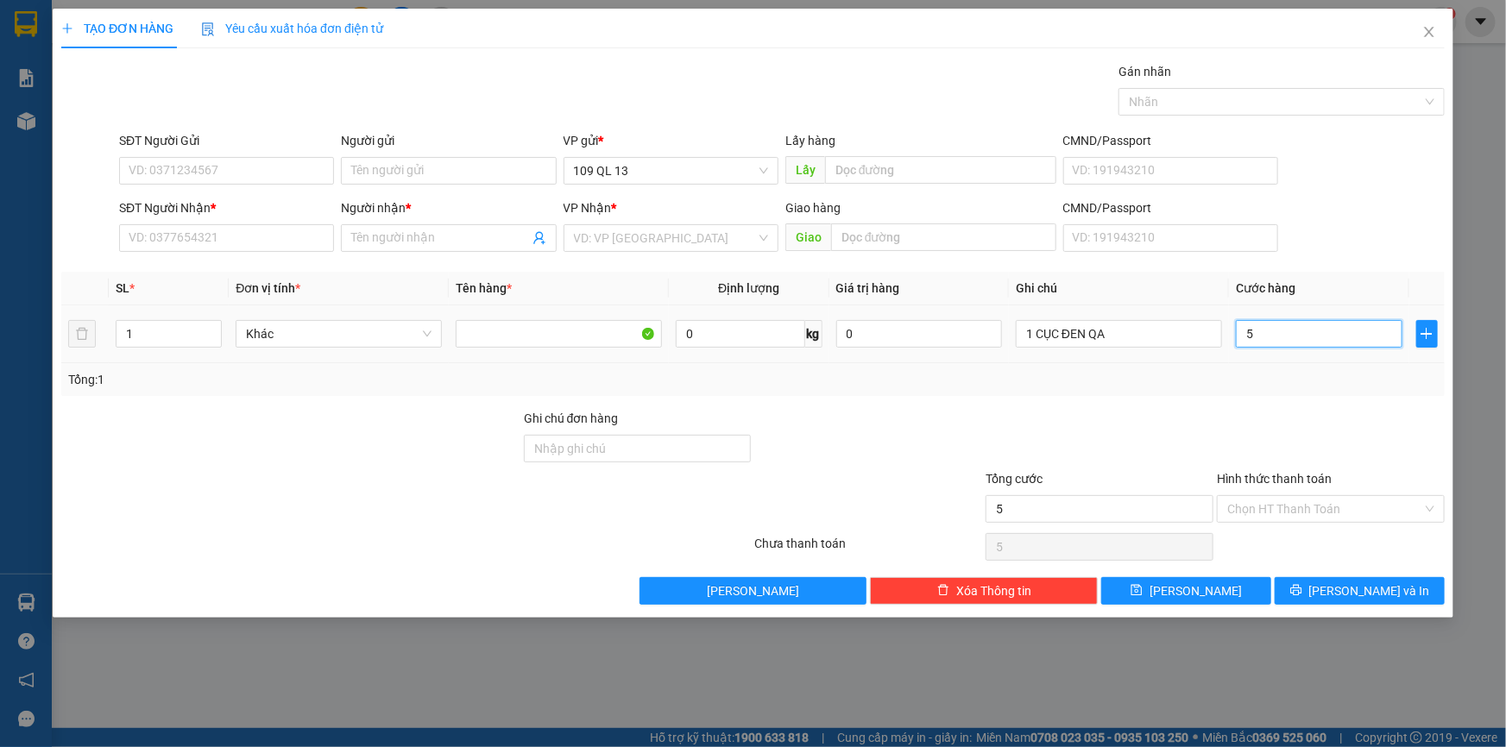
type input "50"
click at [293, 247] on input "SĐT Người Nhận *" at bounding box center [226, 238] width 215 height 28
type input "50.000"
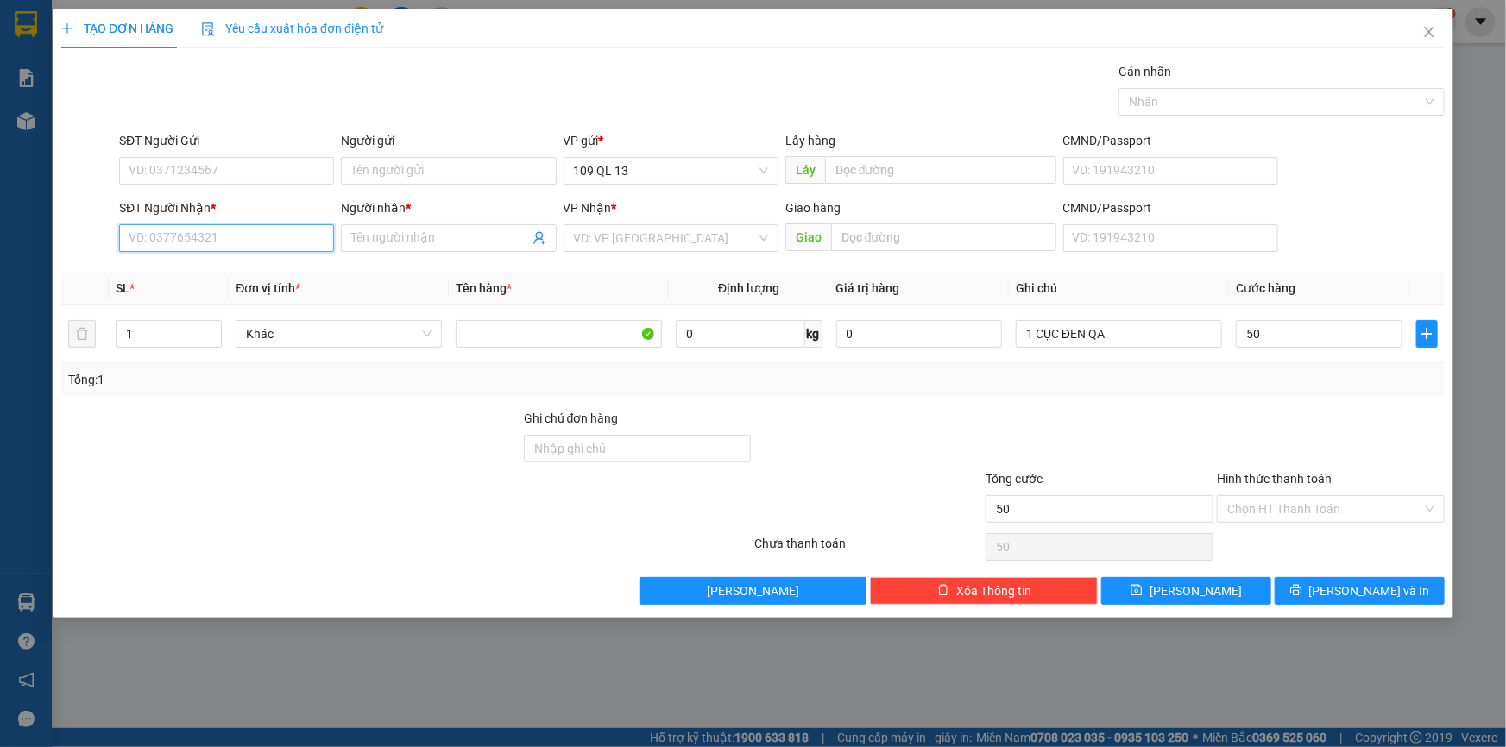
type input "50.000"
type input "0911571572"
click at [437, 233] on input "Người nhận *" at bounding box center [439, 238] width 177 height 19
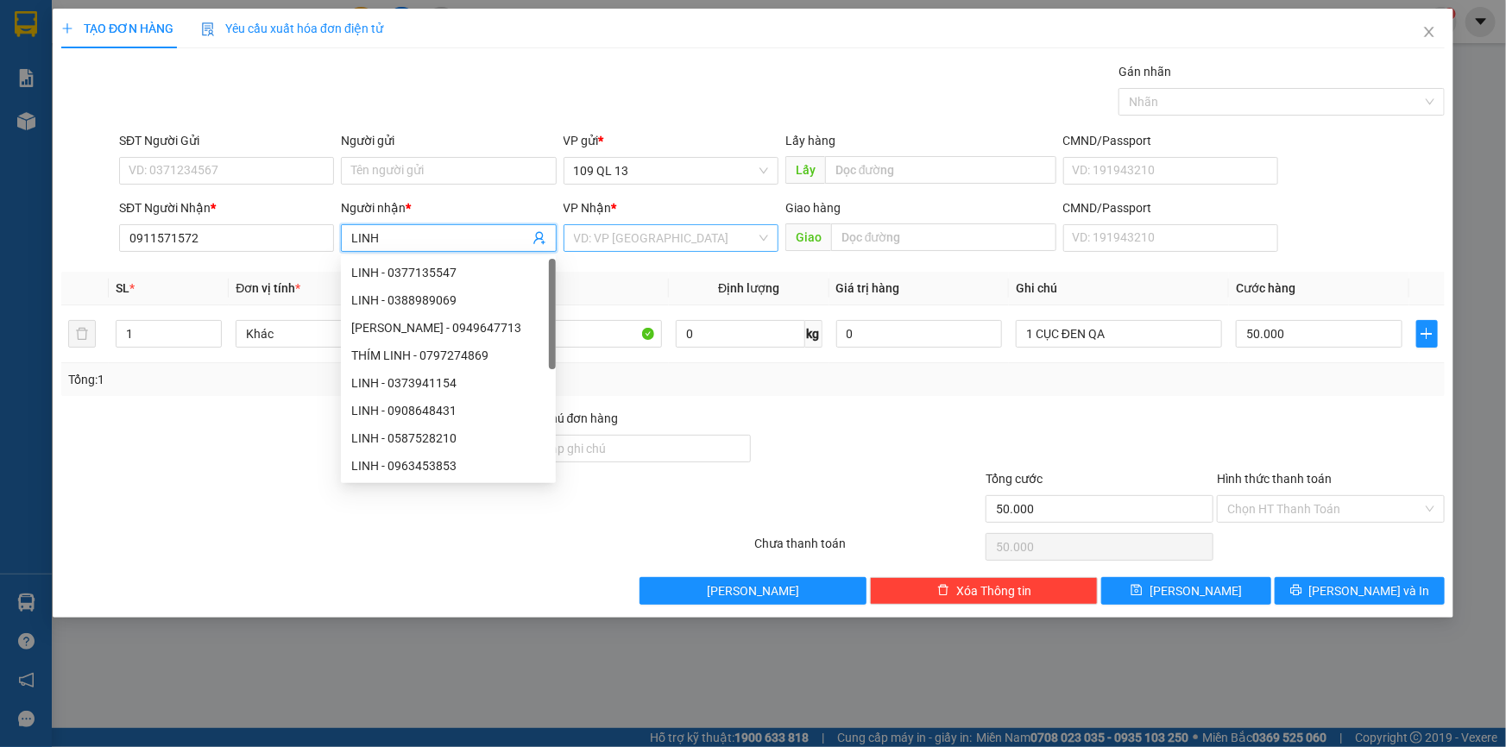
type input "LINH"
click at [647, 238] on input "search" at bounding box center [665, 238] width 182 height 26
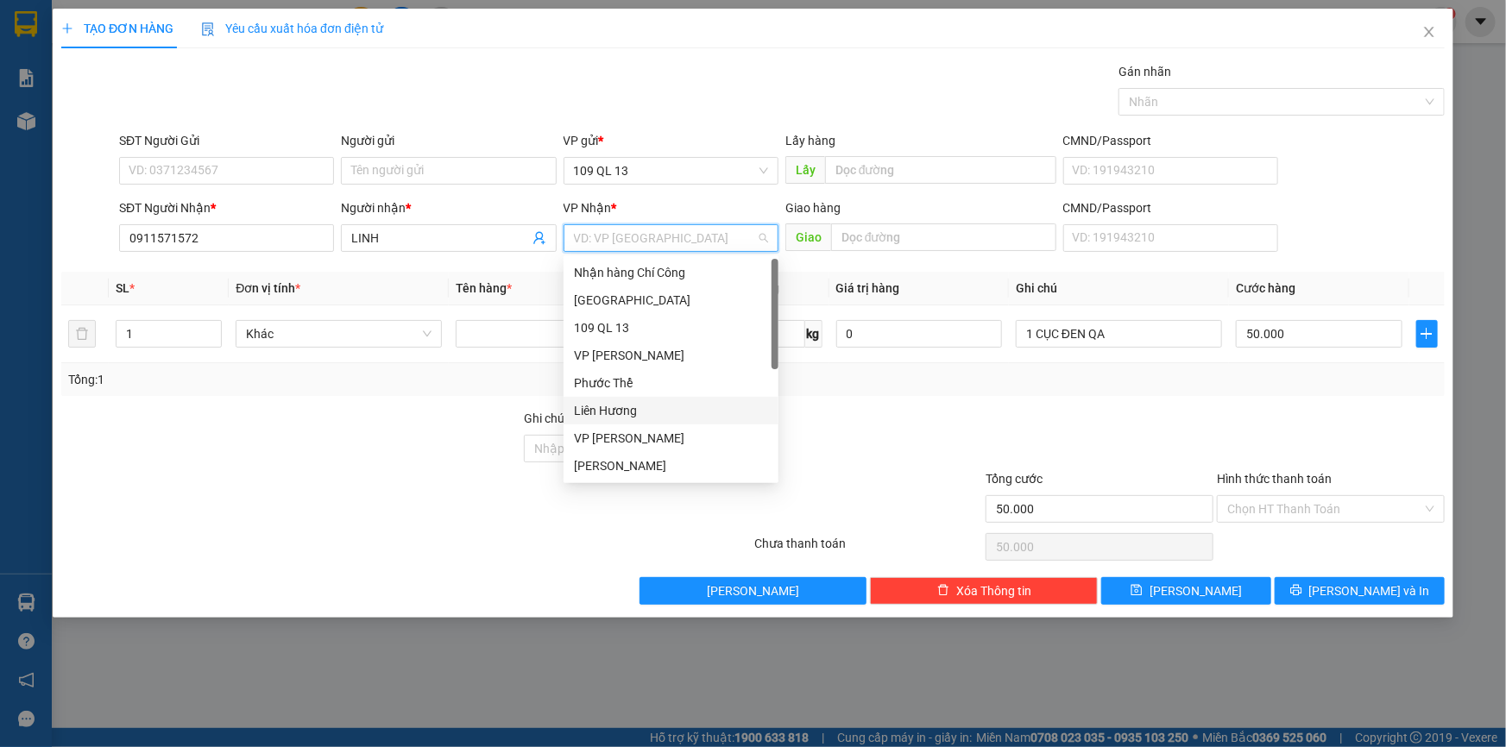
click at [633, 411] on div "Liên Hương" at bounding box center [671, 410] width 194 height 19
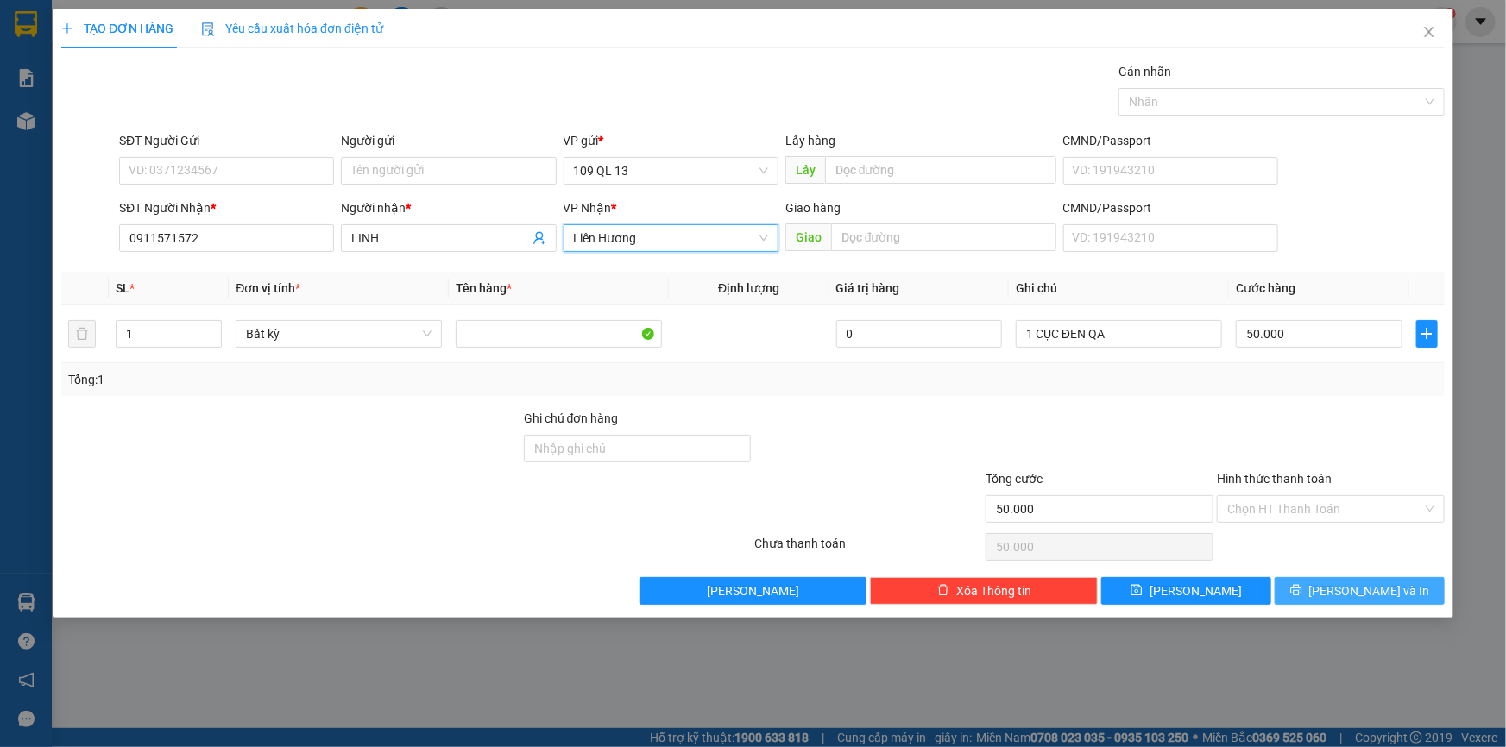
click at [1346, 588] on span "[PERSON_NAME] và In" at bounding box center [1369, 591] width 121 height 19
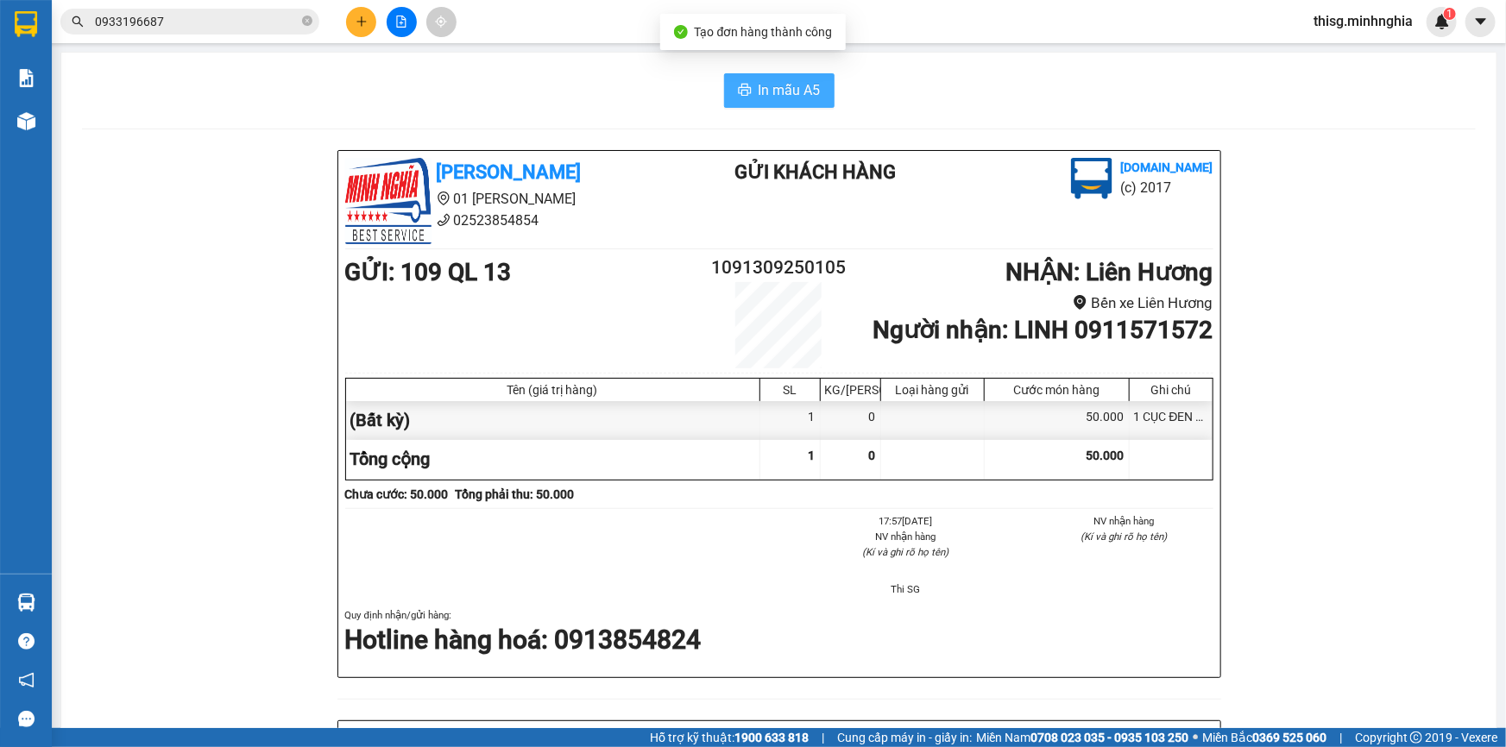
click at [811, 87] on span "In mẫu A5" at bounding box center [789, 90] width 62 height 22
click at [352, 17] on button at bounding box center [361, 22] width 30 height 30
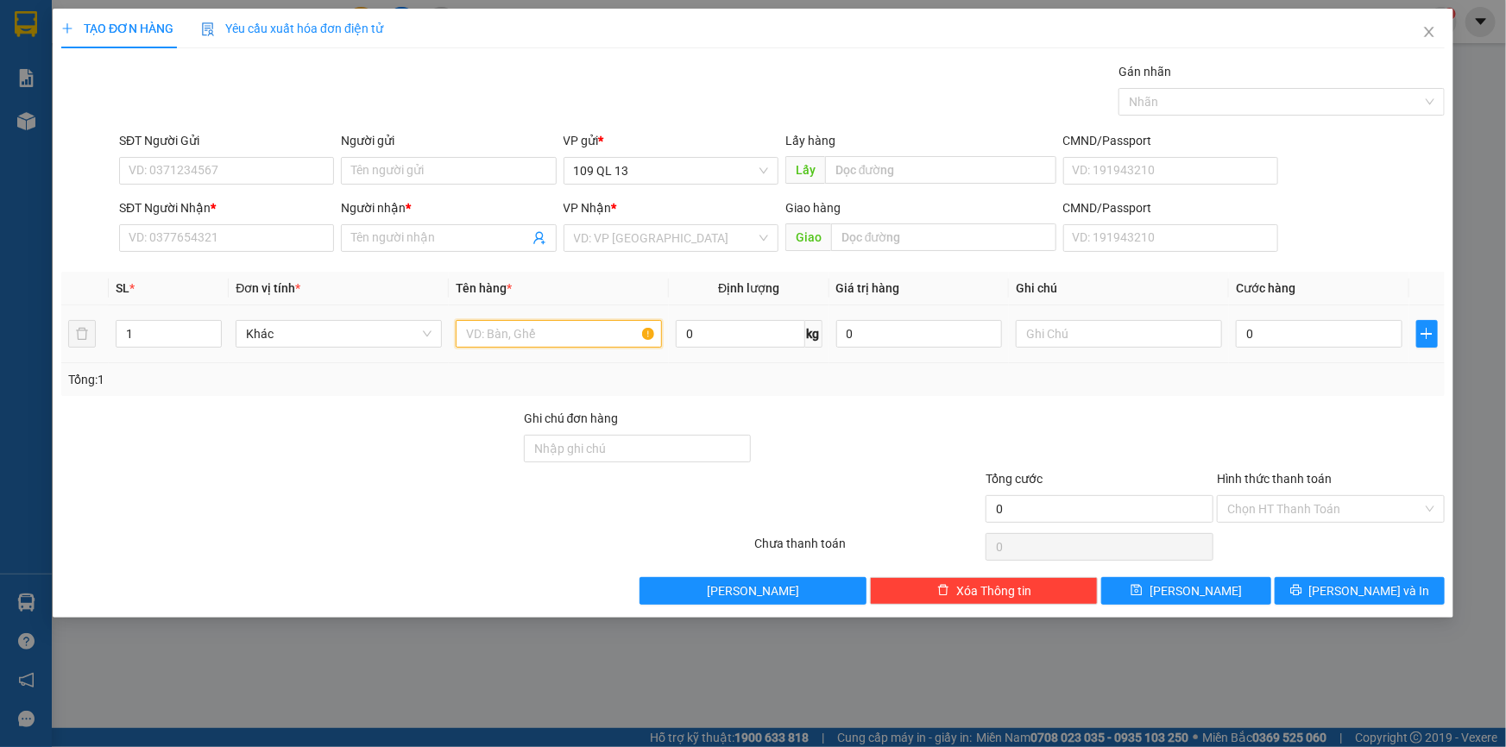
click at [583, 345] on input "text" at bounding box center [559, 334] width 206 height 28
type input "1"
click at [1091, 326] on input "text" at bounding box center [1119, 334] width 206 height 28
type input "1 HÔP"
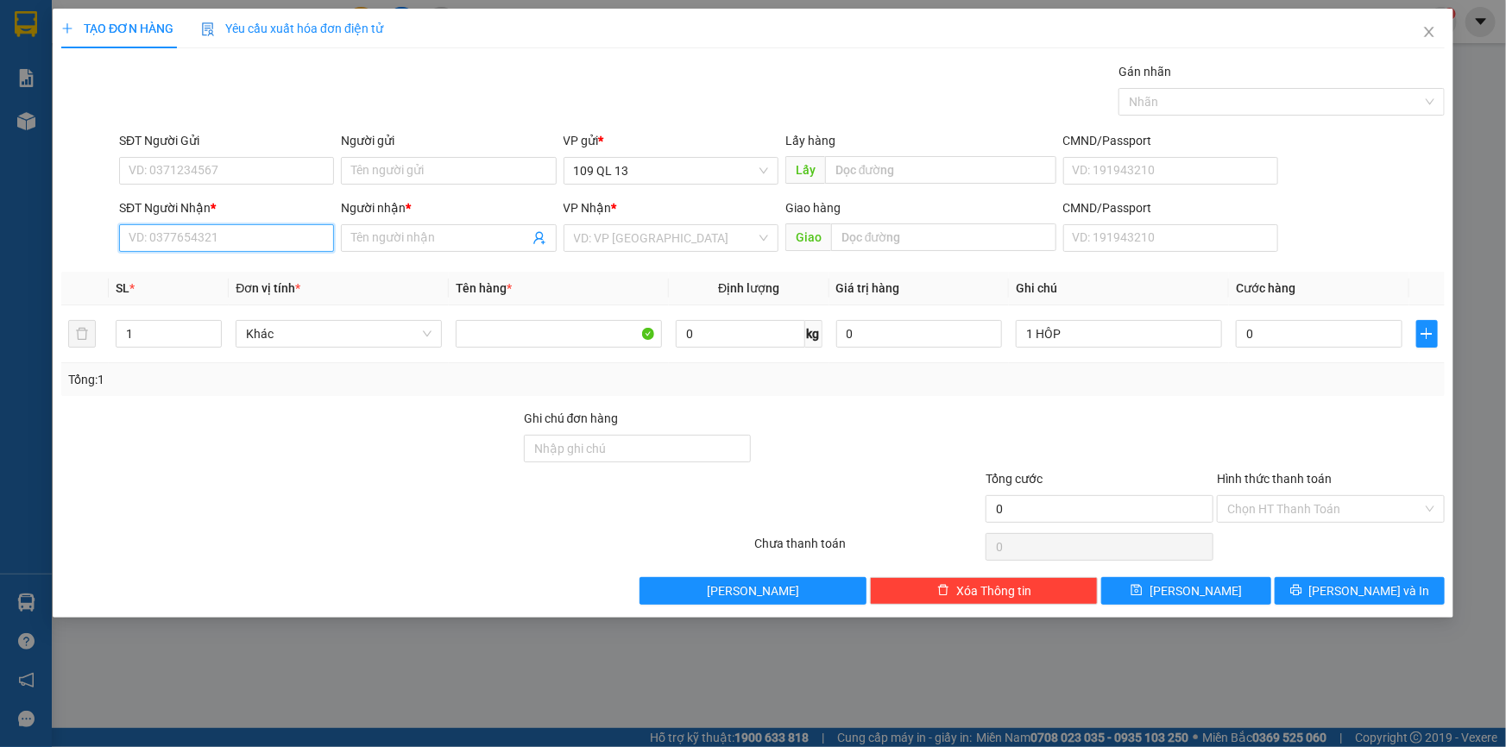
click at [209, 245] on input "SĐT Người Nhận *" at bounding box center [226, 238] width 215 height 28
click at [216, 301] on div "0774832832 - DENTIST" at bounding box center [226, 300] width 194 height 19
type input "0774832832"
type input "DENTIST"
type input "0774832832"
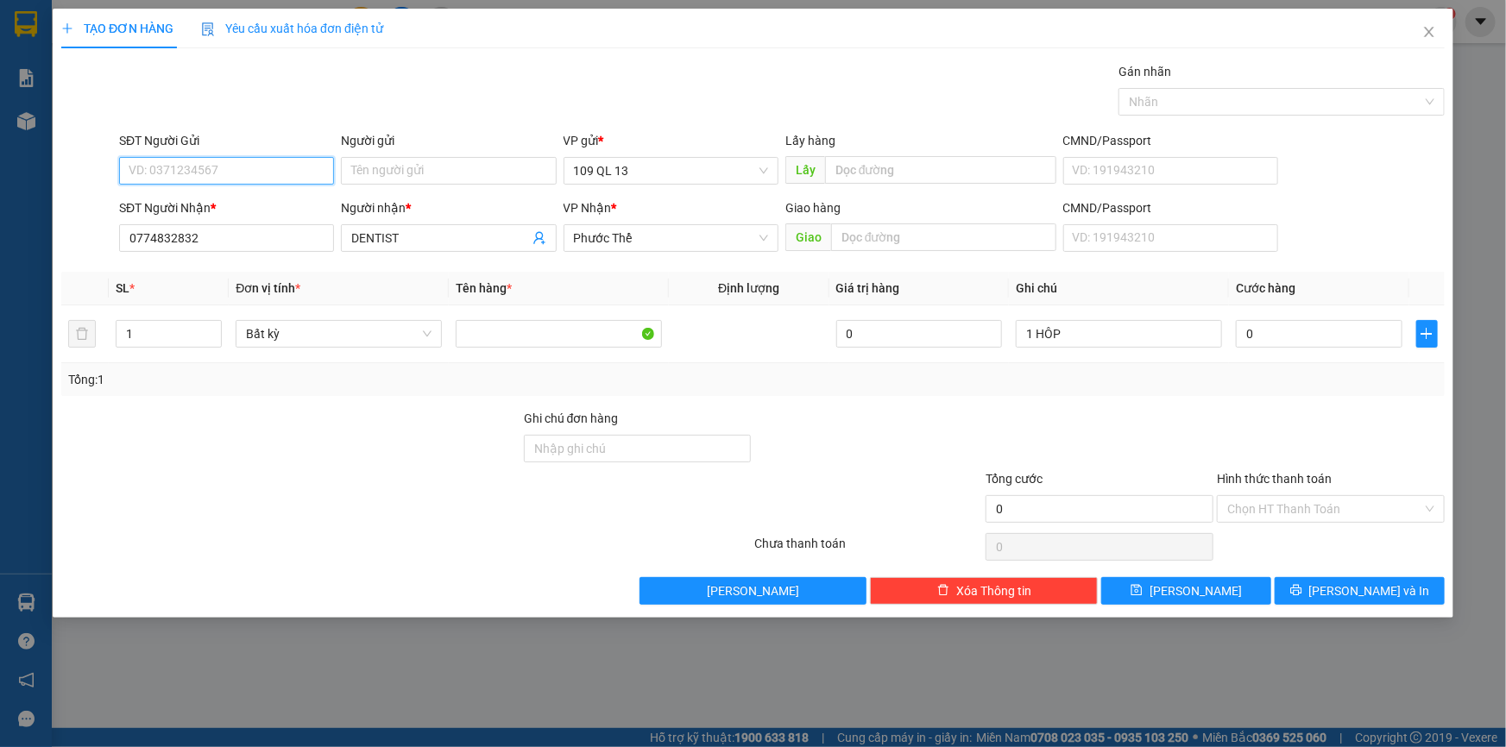
click at [250, 167] on input "SĐT Người Gửi" at bounding box center [226, 171] width 215 height 28
click at [250, 231] on div "0906897659 - LAB DK" at bounding box center [226, 232] width 194 height 19
type input "0906897659"
type input "LAB DK"
click at [1320, 343] on input "0" at bounding box center [1319, 334] width 167 height 28
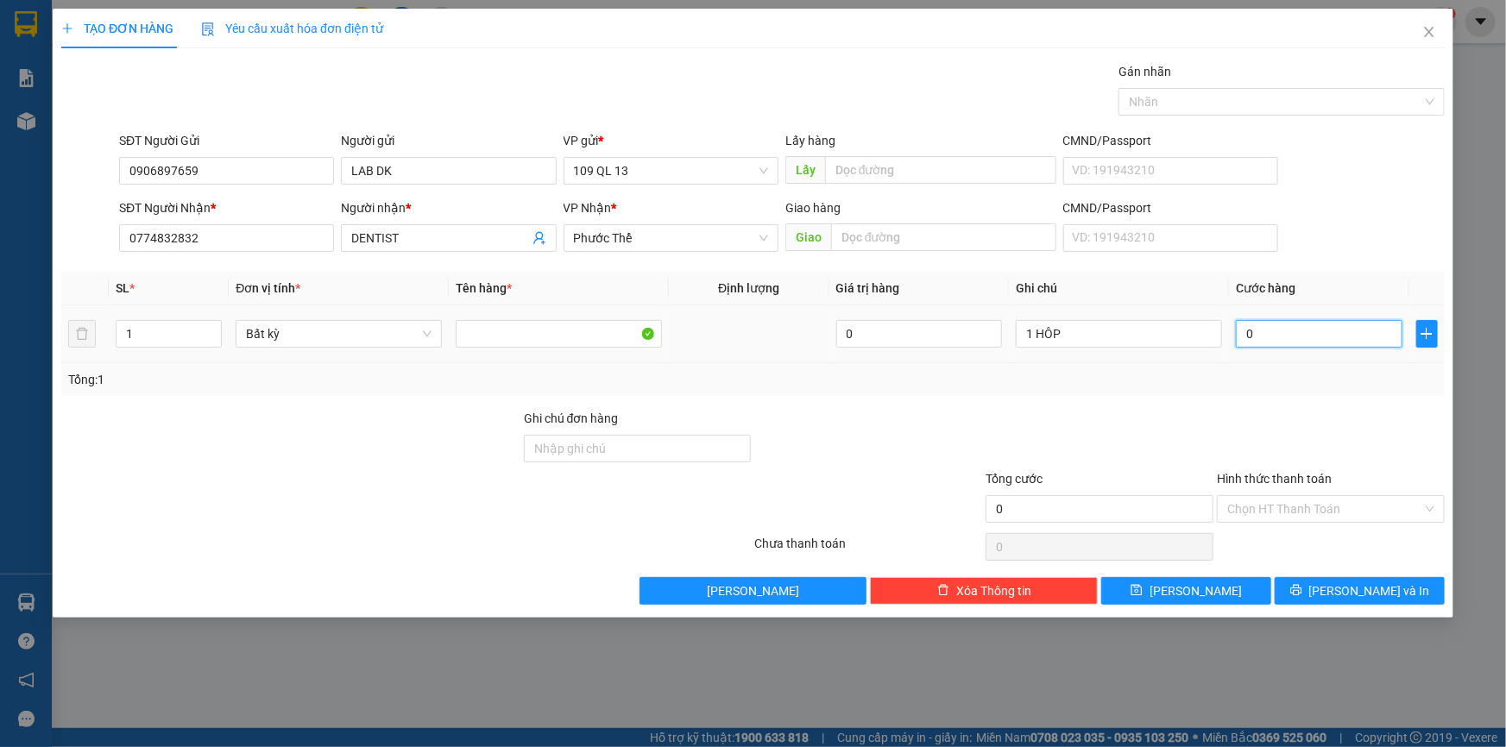
type input "3"
type input "30"
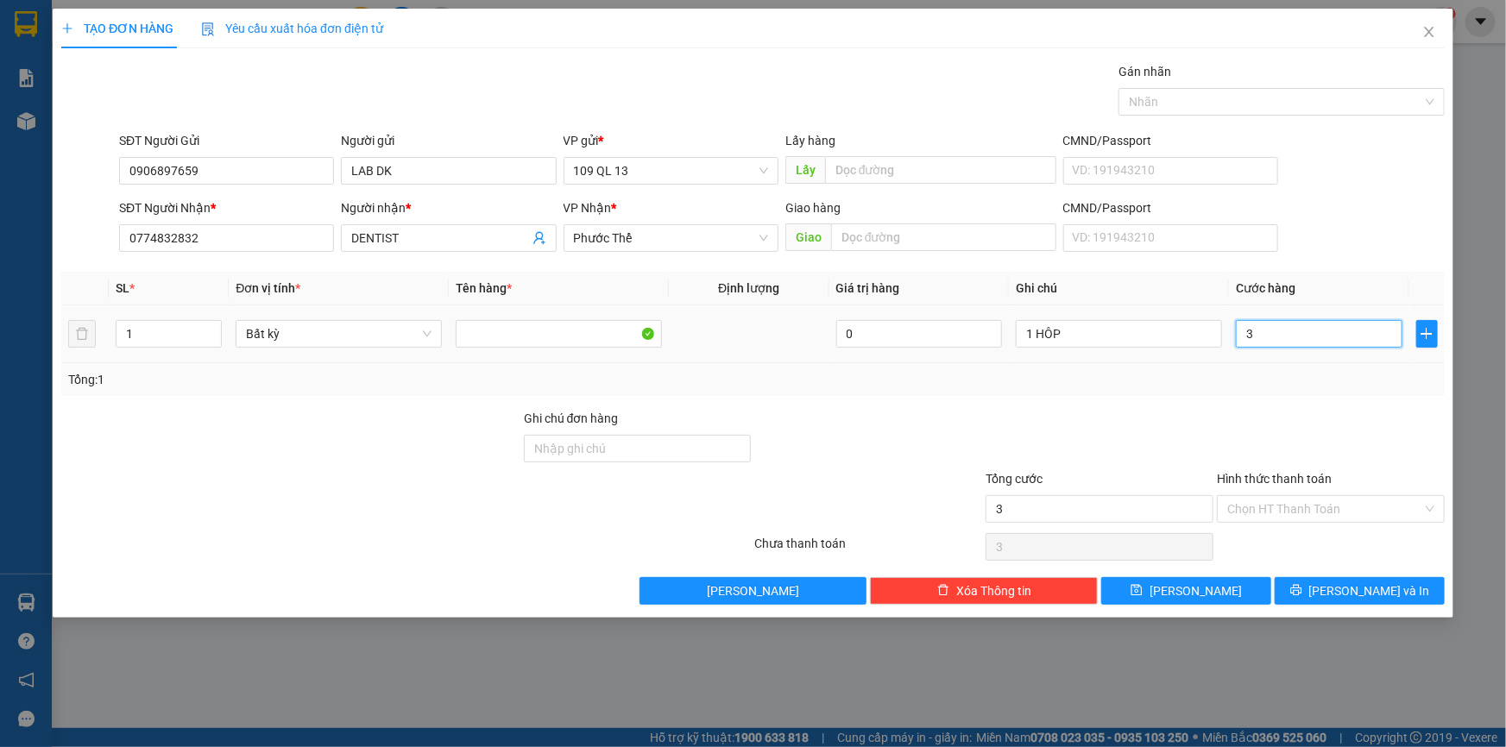
type input "30"
type input "30.000"
click at [1319, 511] on input "Hình thức thanh toán" at bounding box center [1324, 509] width 195 height 26
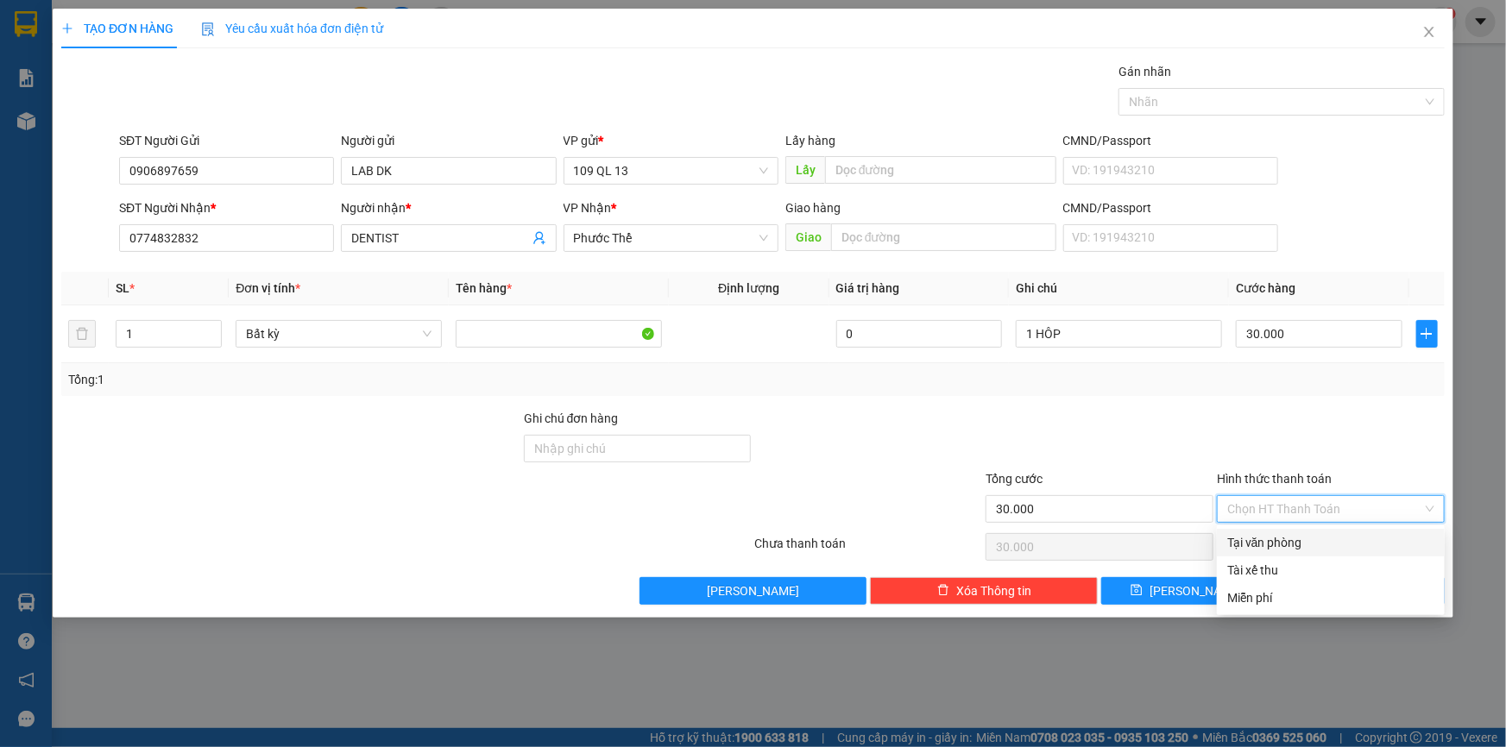
click at [1358, 546] on div "Tại văn phòng" at bounding box center [1330, 542] width 207 height 19
type input "0"
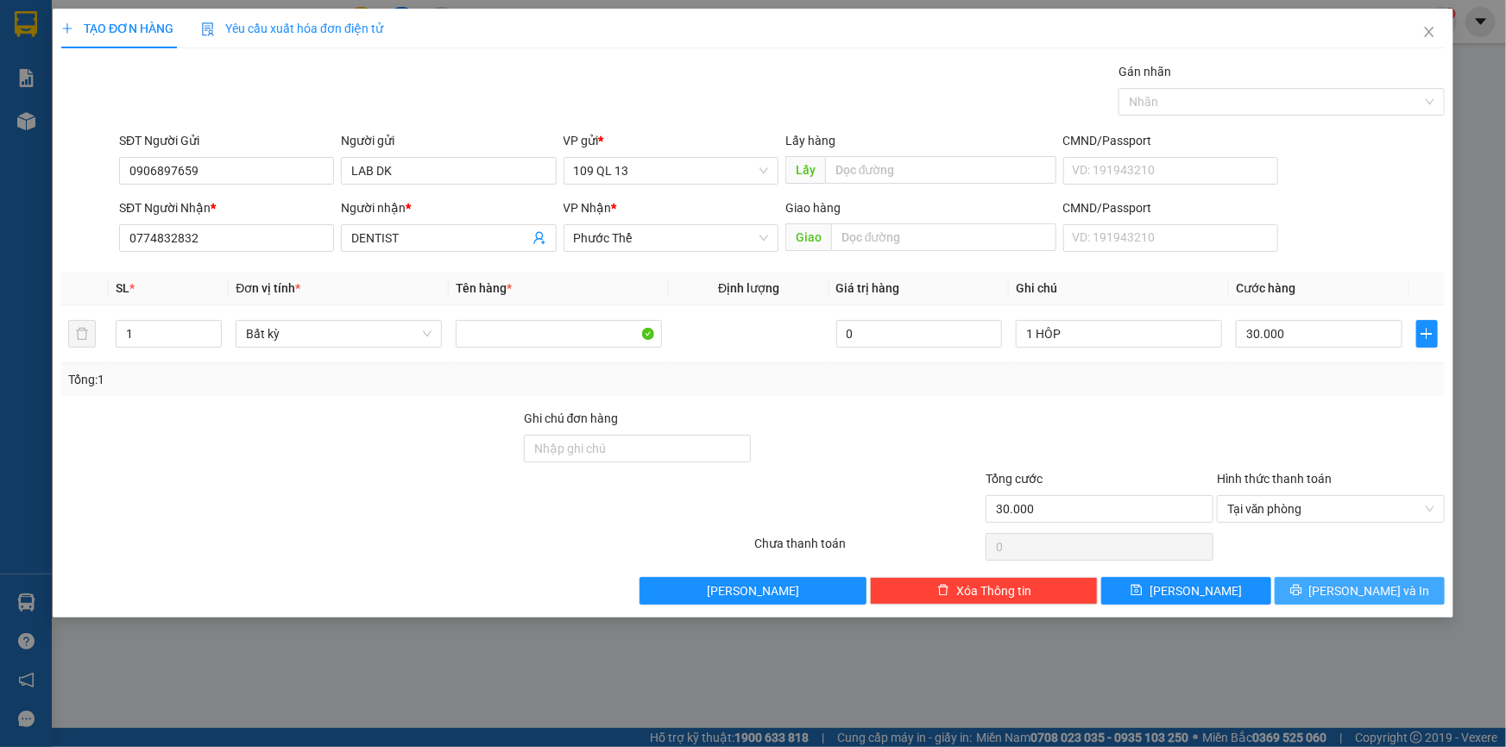
drag, startPoint x: 1359, startPoint y: 575, endPoint x: 1360, endPoint y: 587, distance: 12.1
click at [1359, 577] on div "Transit Pickup Surcharge Ids Transit Deliver Surcharge Ids Transit Deliver Surc…" at bounding box center [752, 333] width 1383 height 543
click at [1360, 587] on span "[PERSON_NAME] và In" at bounding box center [1369, 591] width 121 height 19
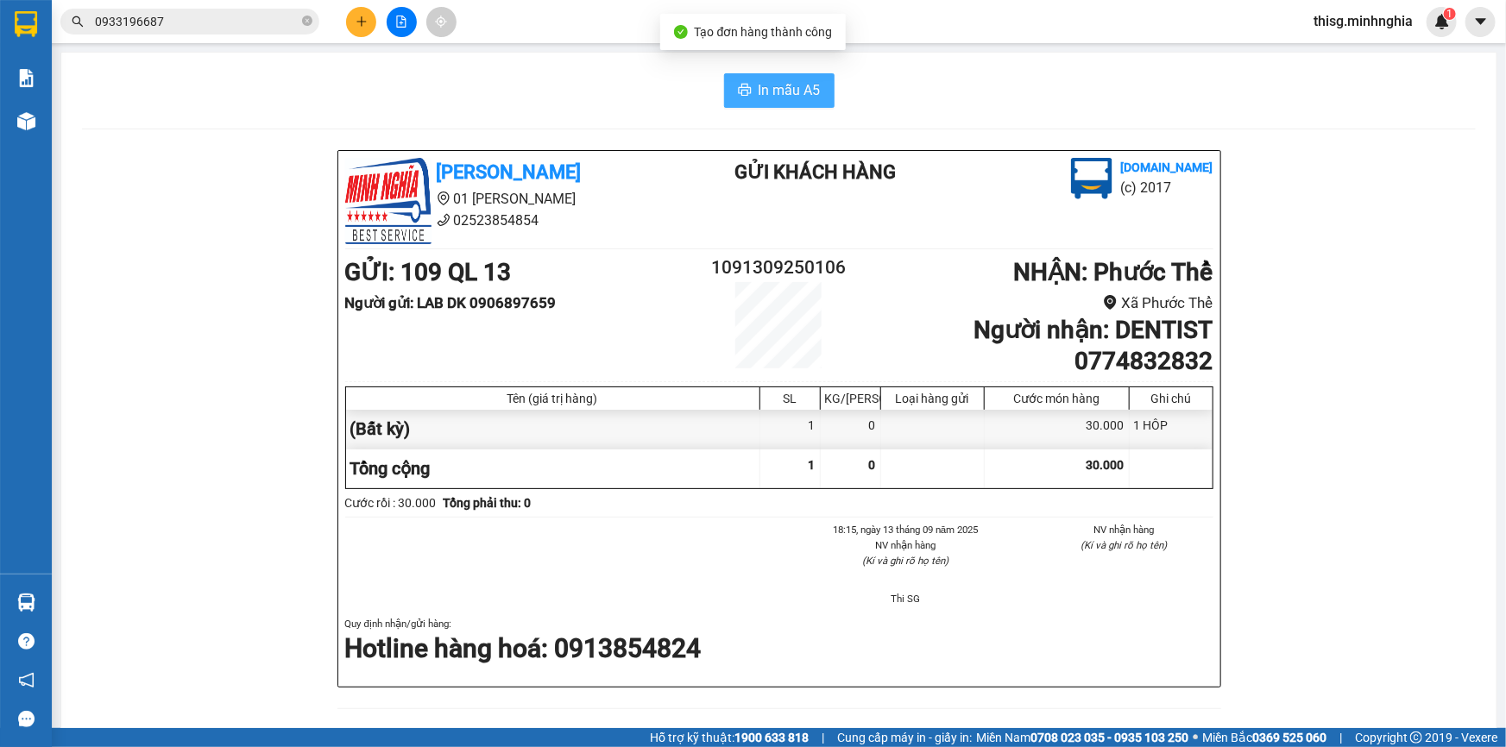
click at [802, 87] on span "In mẫu A5" at bounding box center [789, 90] width 62 height 22
click at [359, 19] on icon "plus" at bounding box center [361, 22] width 12 height 12
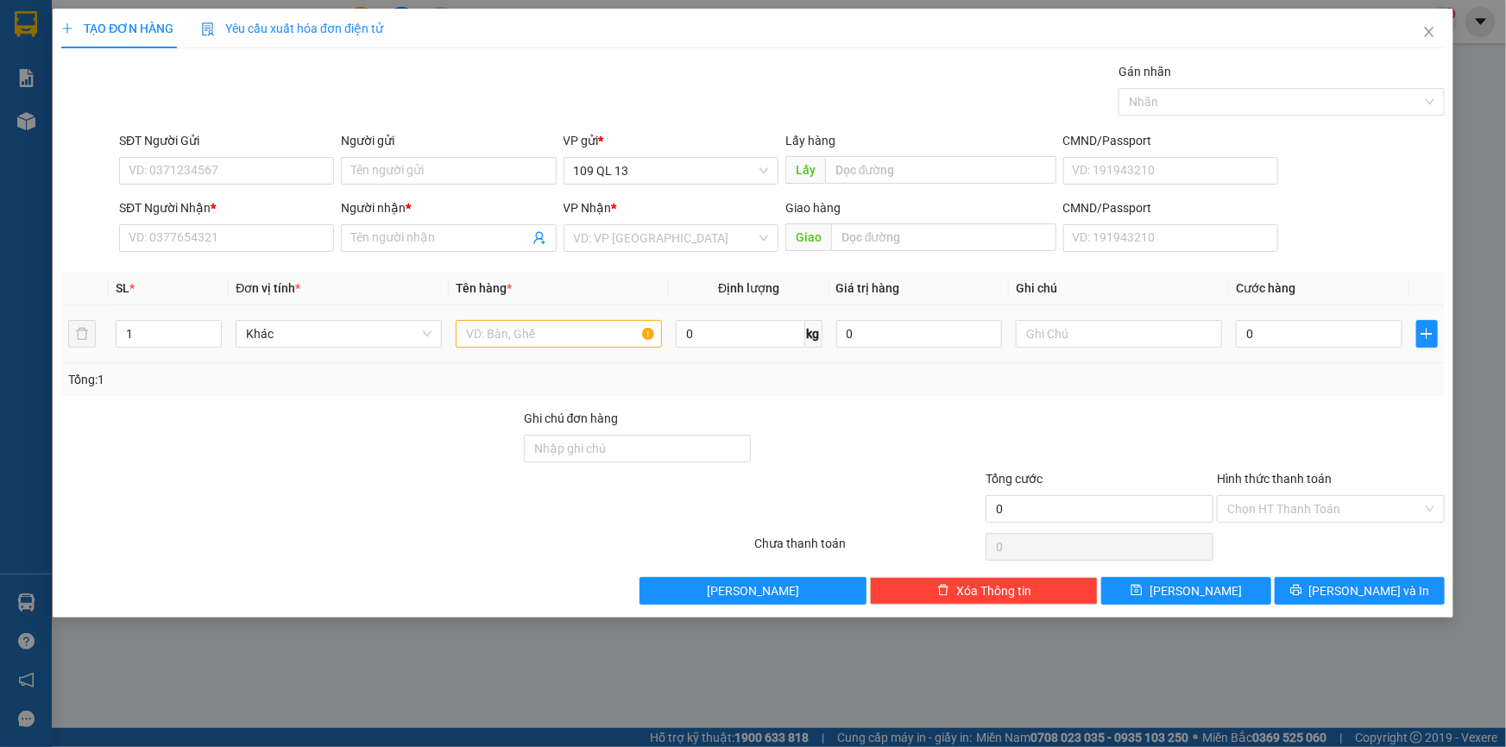
click at [556, 353] on td at bounding box center [559, 334] width 220 height 58
click at [551, 327] on input "text" at bounding box center [559, 334] width 206 height 28
click at [1432, 26] on icon "close" at bounding box center [1429, 32] width 14 height 14
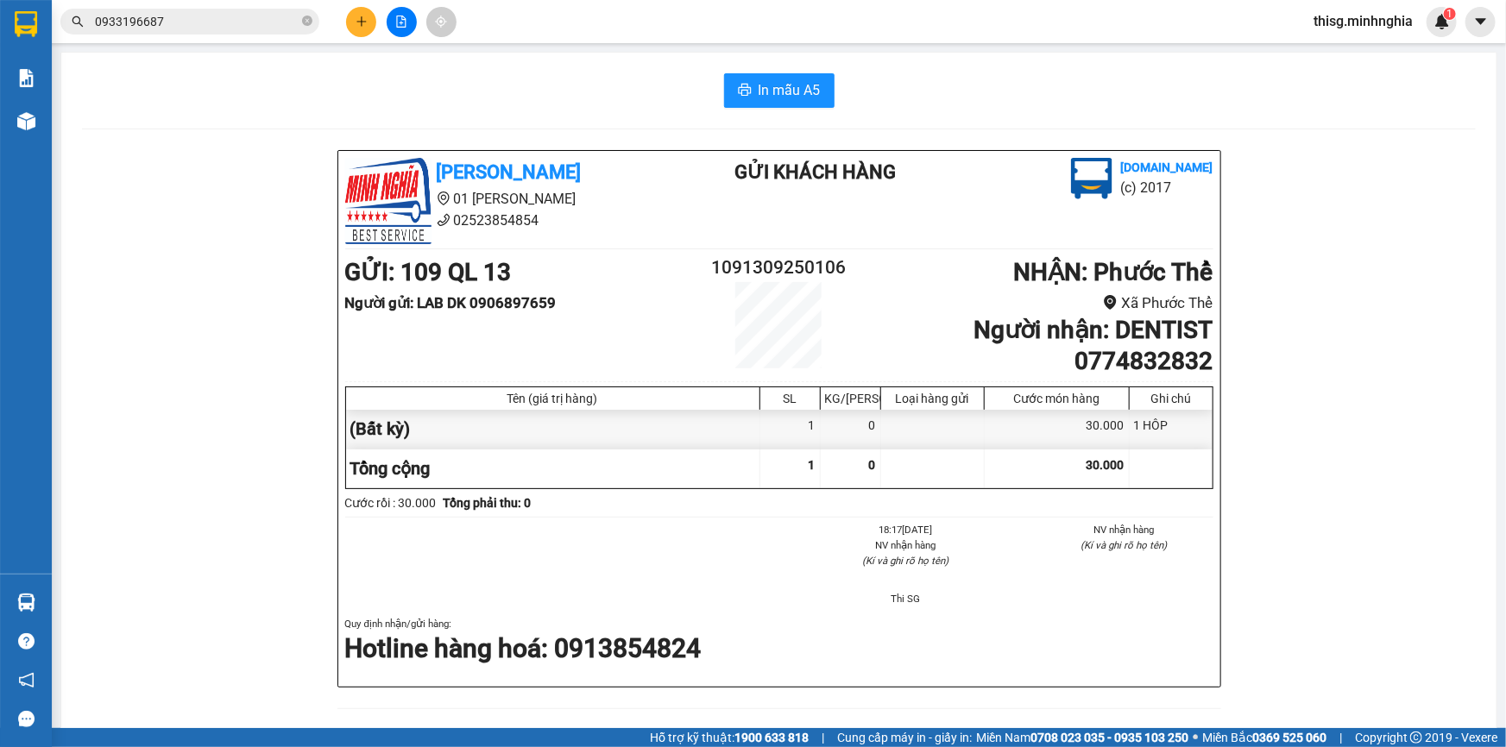
click at [360, 18] on icon "plus" at bounding box center [361, 22] width 12 height 12
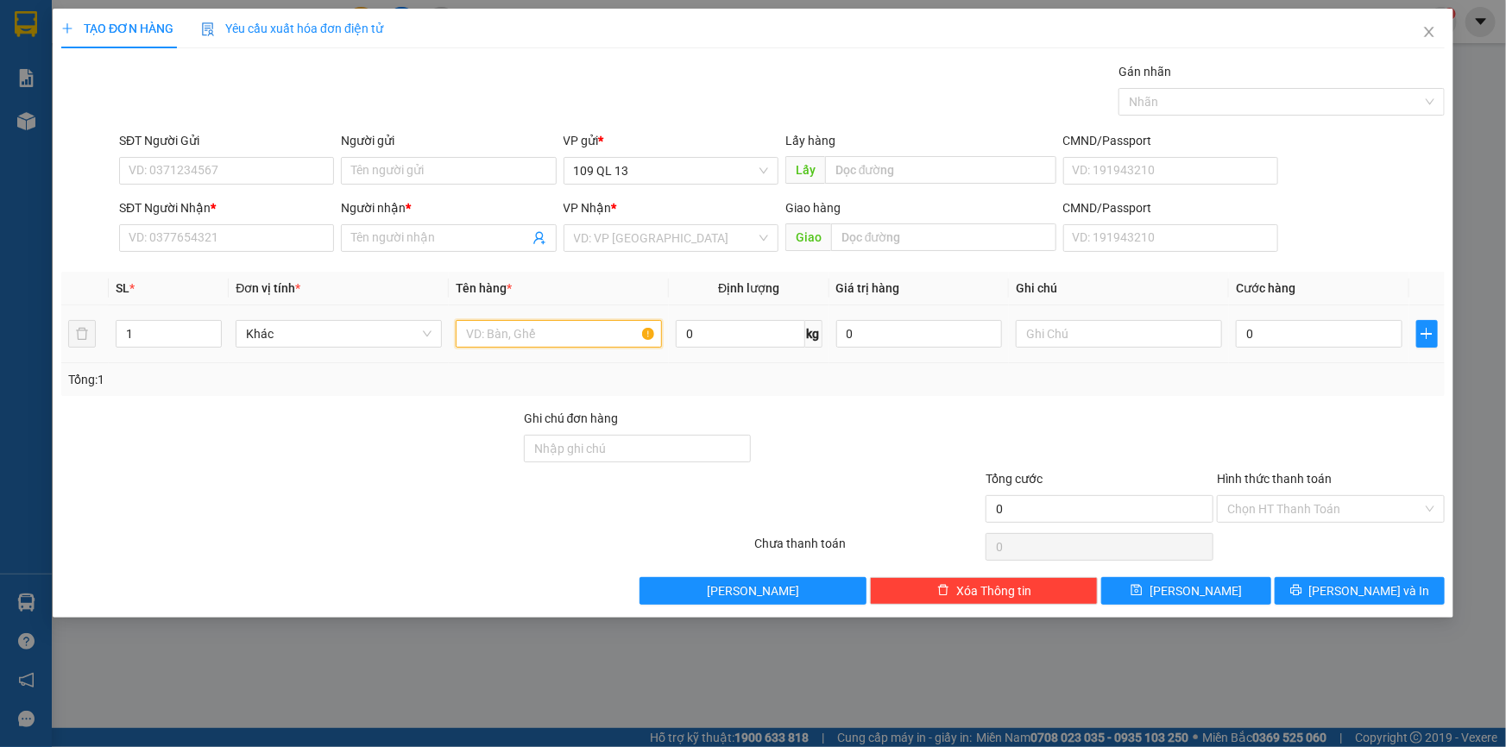
click at [539, 337] on input "text" at bounding box center [559, 334] width 206 height 28
click at [1108, 317] on div at bounding box center [1119, 334] width 206 height 35
click at [1110, 319] on div at bounding box center [1119, 334] width 206 height 35
click at [1112, 328] on input "text" at bounding box center [1119, 334] width 206 height 28
type input "1 BỊ TRẮNG BÁNH"
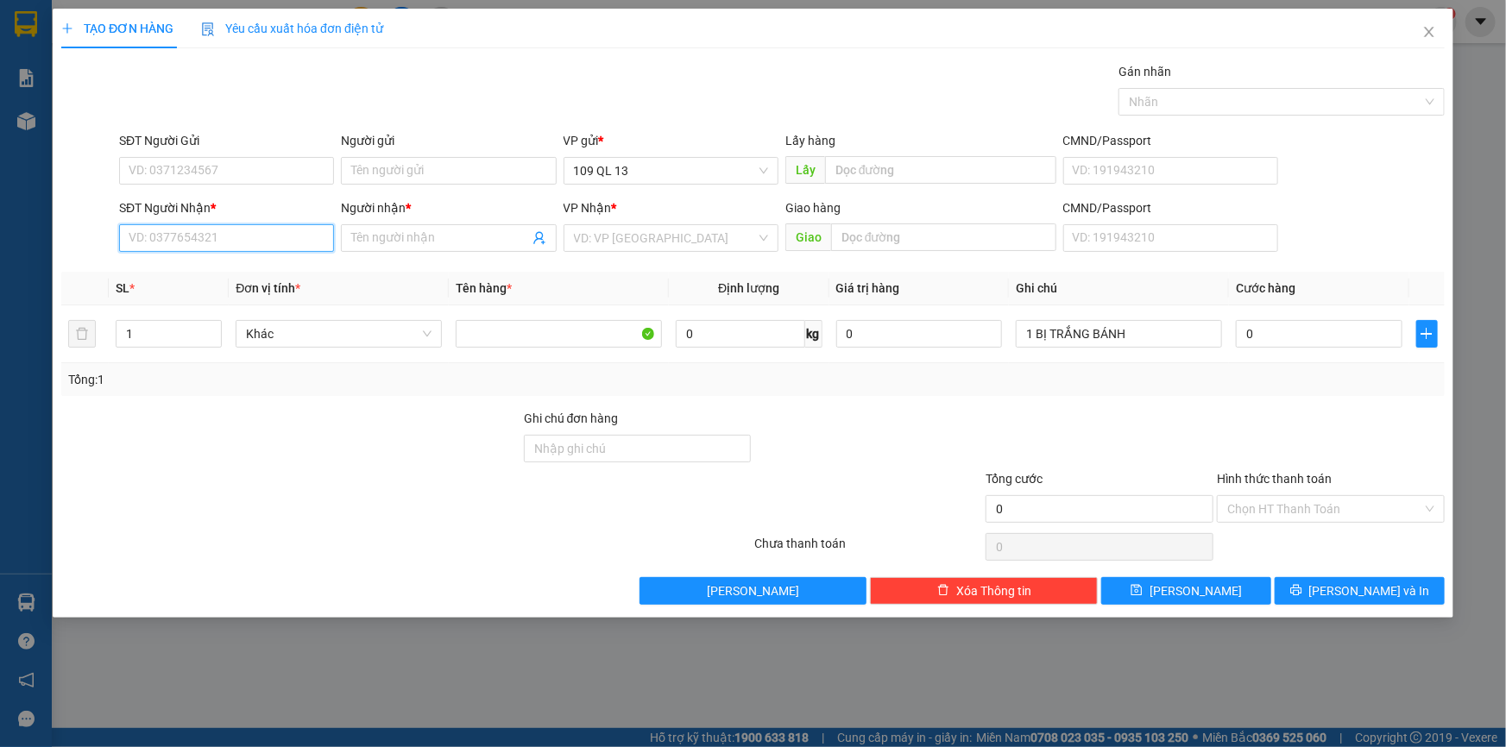
click at [249, 236] on input "SĐT Người Nhận *" at bounding box center [226, 238] width 215 height 28
click at [251, 263] on div "0937441744 - DŨNG" at bounding box center [226, 272] width 194 height 19
type input "0937441744"
type input "DŨNG"
type input "0937441744"
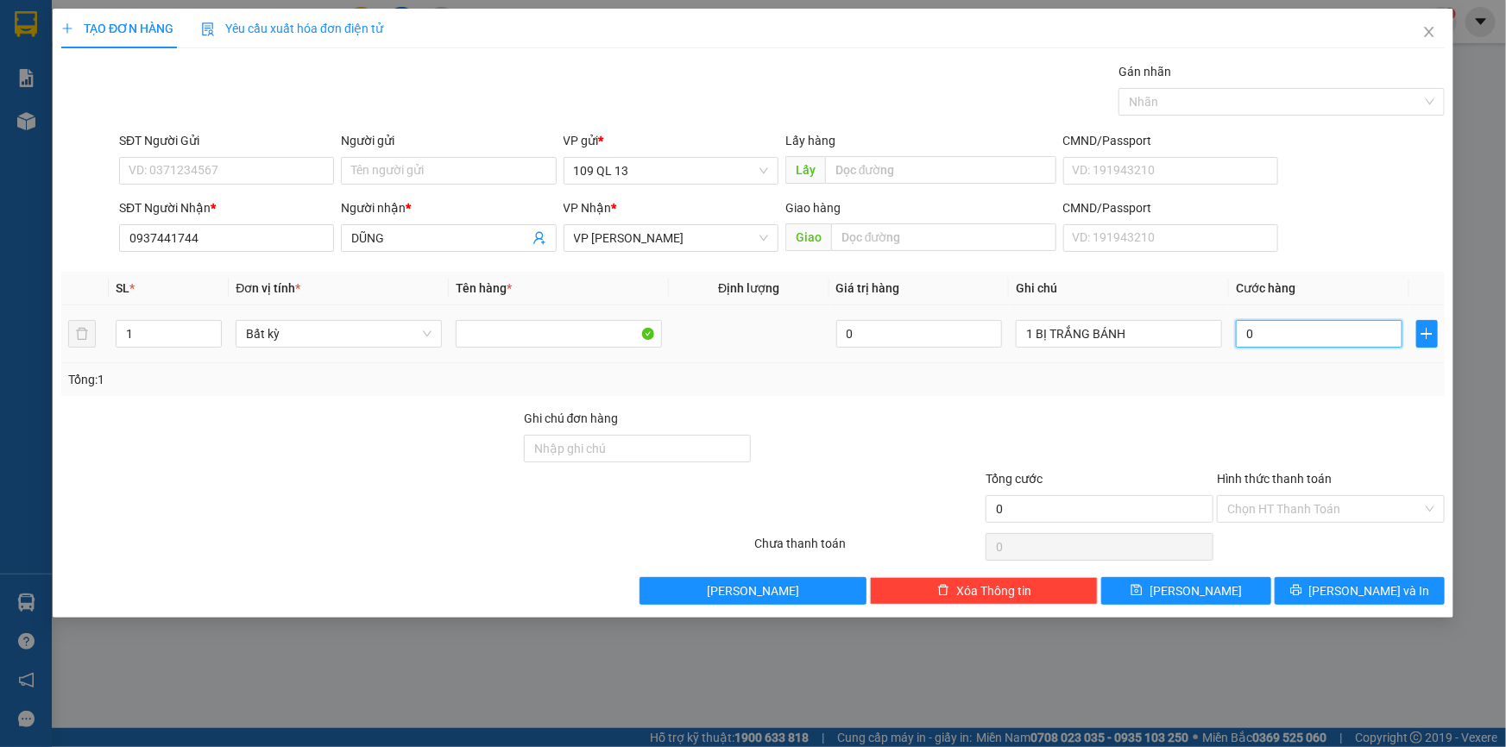
click at [1301, 345] on input "0" at bounding box center [1319, 334] width 167 height 28
type input "3"
type input "30"
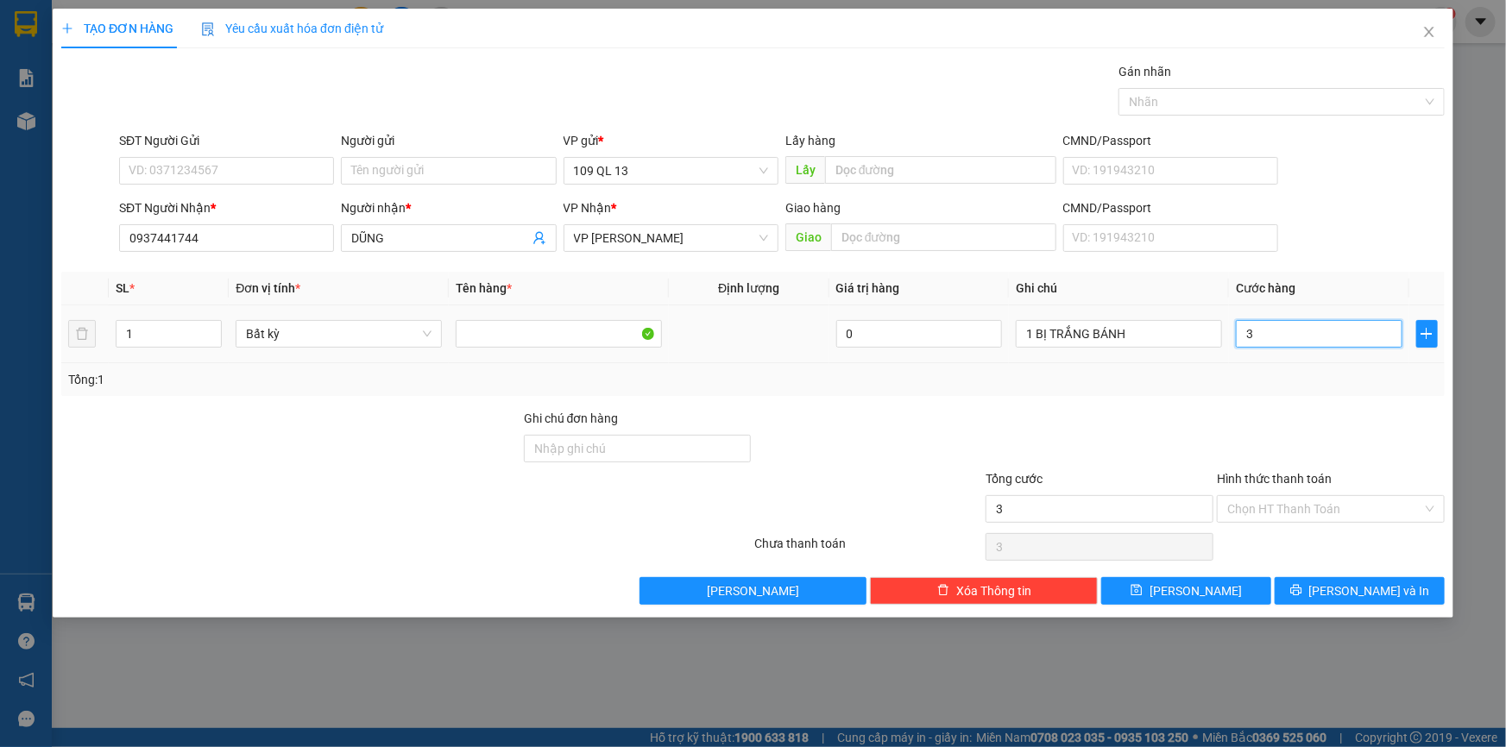
type input "30"
type input "30.000"
click at [1344, 514] on input "Hình thức thanh toán" at bounding box center [1324, 509] width 195 height 26
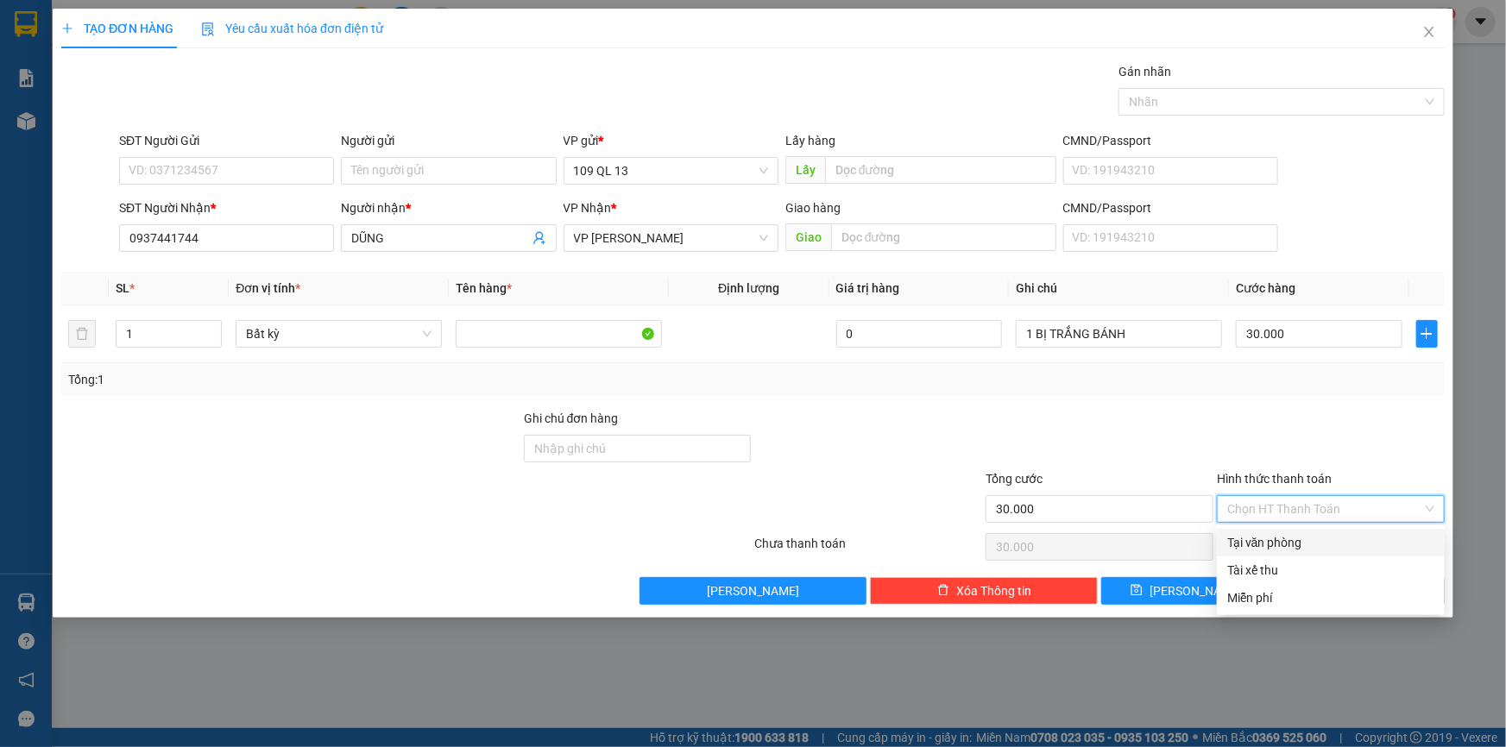
click at [1344, 539] on div "Tại văn phòng" at bounding box center [1330, 542] width 207 height 19
type input "0"
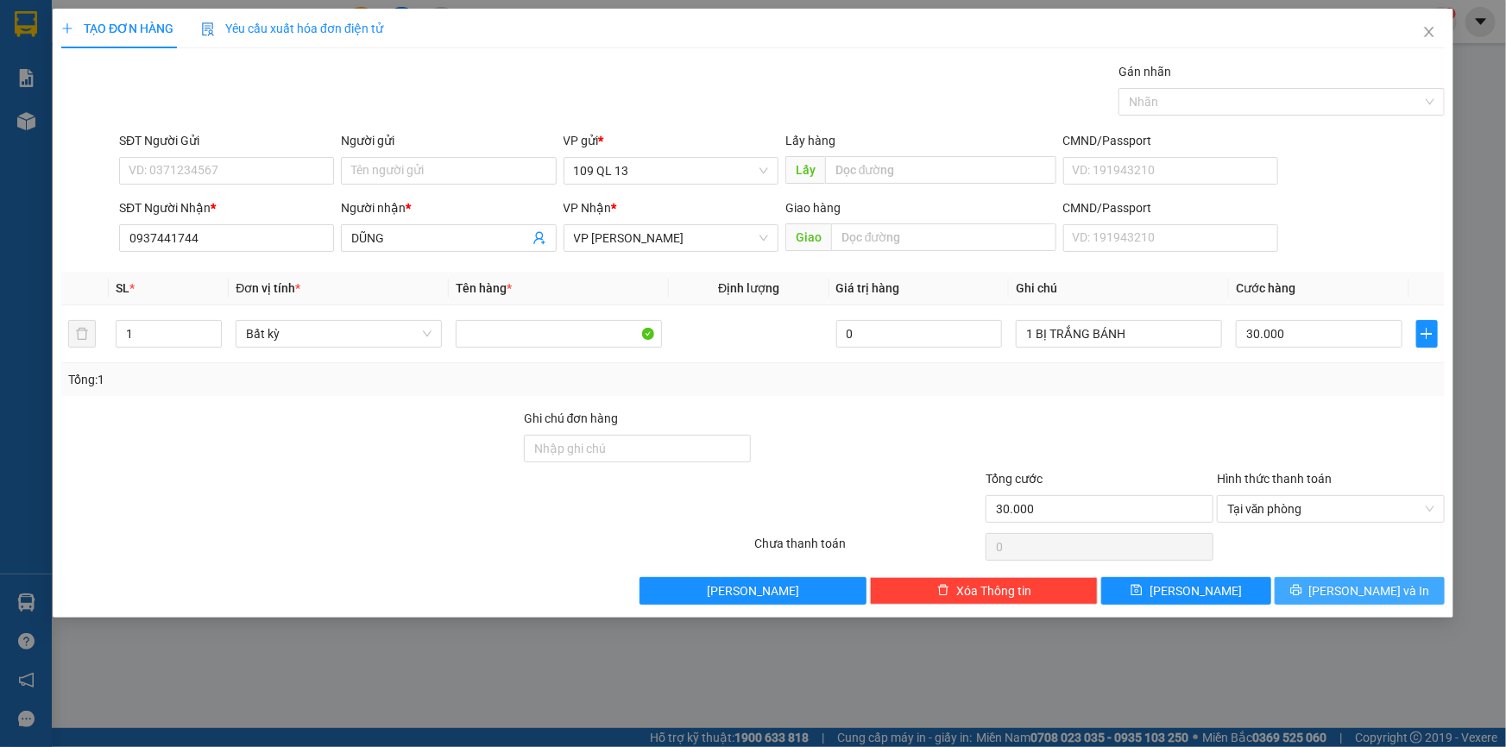
click at [1382, 584] on span "[PERSON_NAME] và In" at bounding box center [1369, 591] width 121 height 19
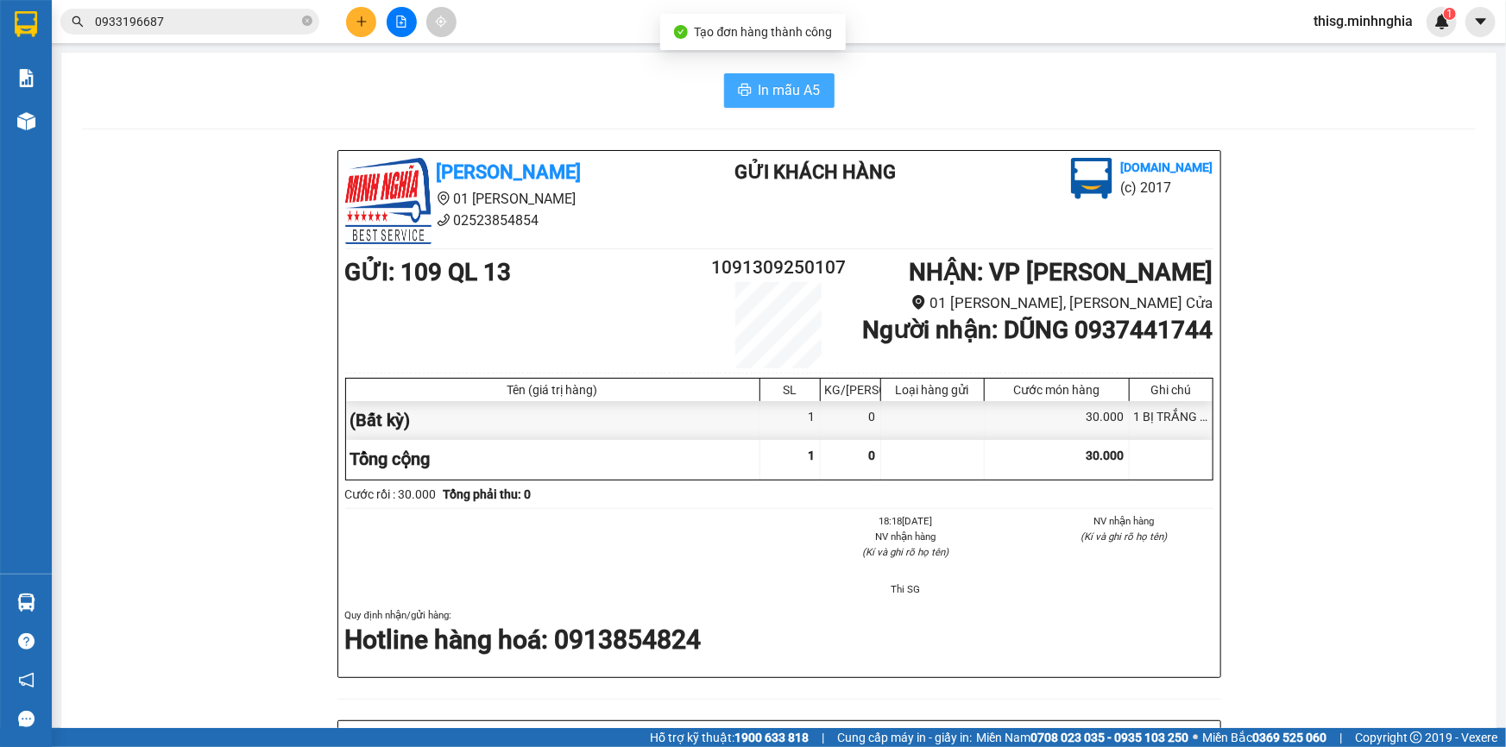
click at [777, 94] on span "In mẫu A5" at bounding box center [789, 90] width 62 height 22
